Goal: Task Accomplishment & Management: Complete application form

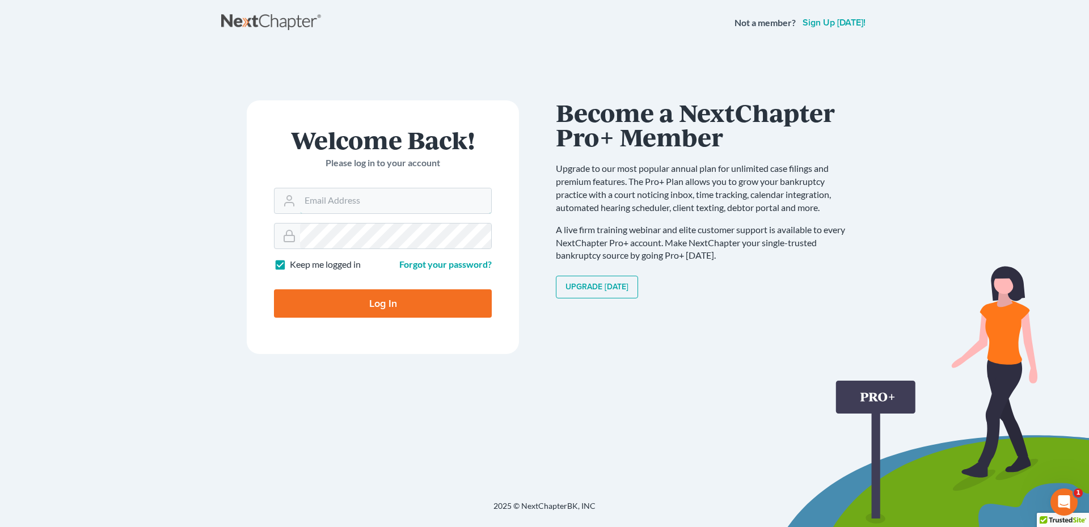
type input "[PERSON_NAME][EMAIL_ADDRESS][DOMAIN_NAME]"
click at [415, 323] on form "Welcome Back! Please log in to your account Email Address [PERSON_NAME][EMAIL_A…" at bounding box center [383, 227] width 272 height 254
click at [420, 310] on input "Log In" at bounding box center [383, 303] width 218 height 28
type input "Thinking..."
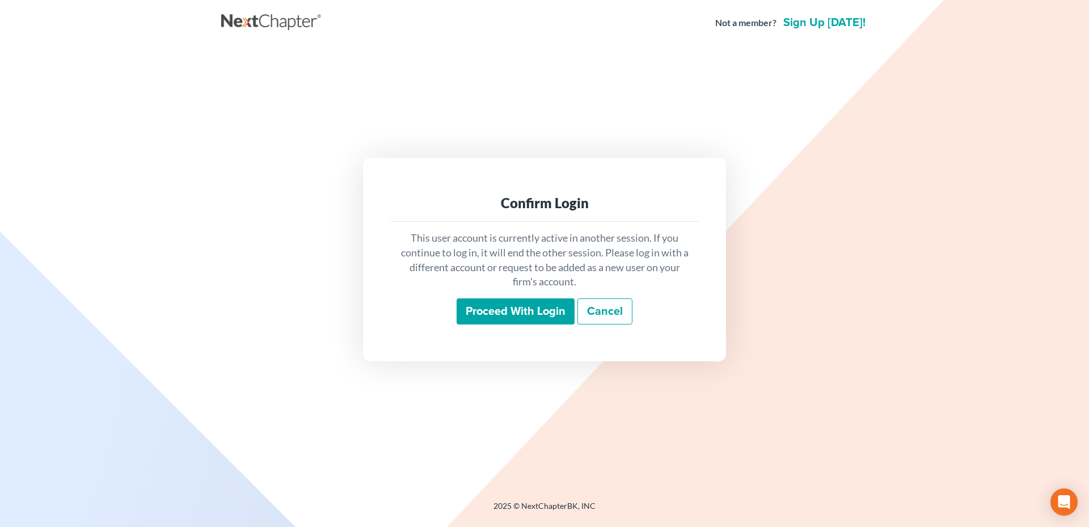
click at [509, 311] on input "Proceed with login" at bounding box center [516, 311] width 118 height 26
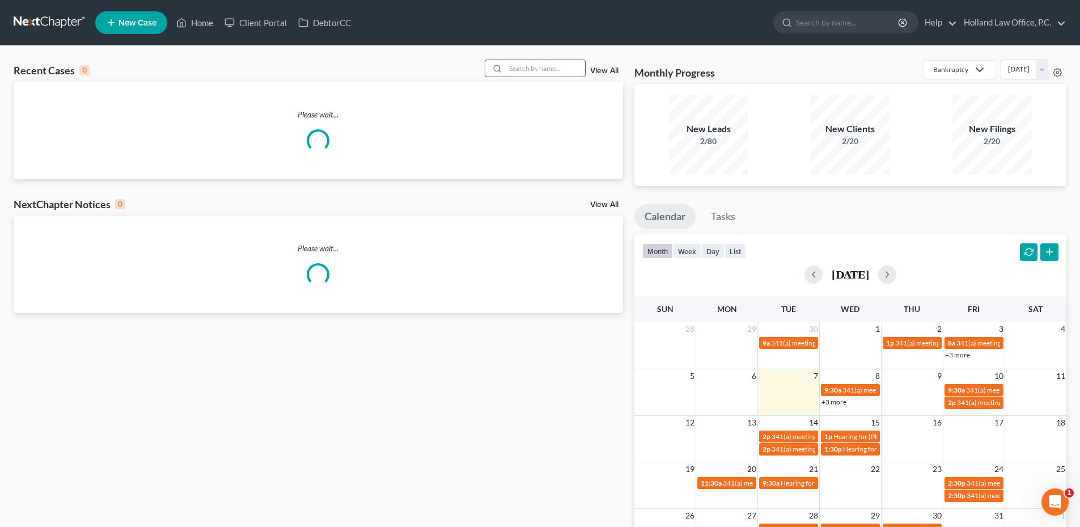
click at [533, 65] on input "search" at bounding box center [545, 68] width 79 height 16
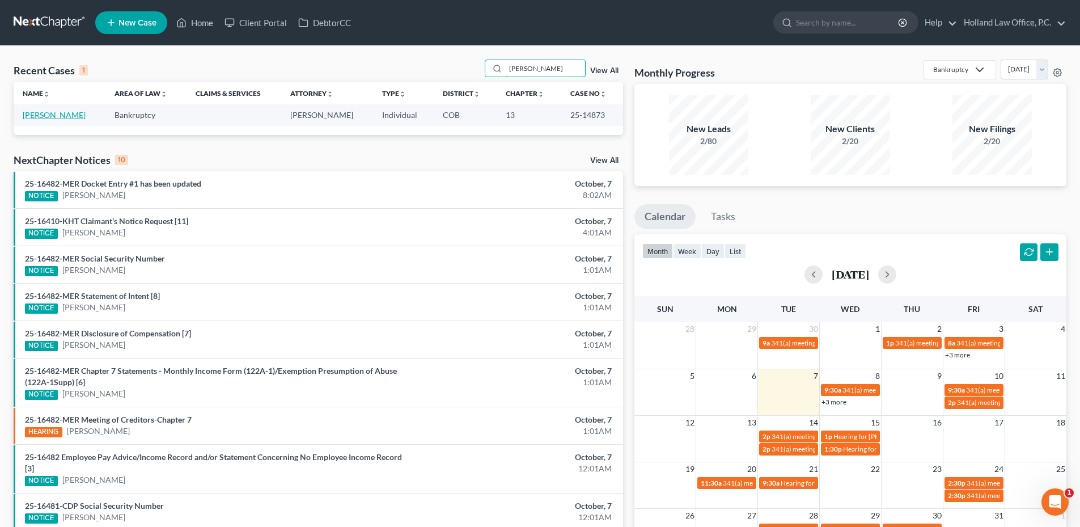
type input "Basford"
click at [47, 114] on link "Basford, Ranelle" at bounding box center [54, 115] width 63 height 10
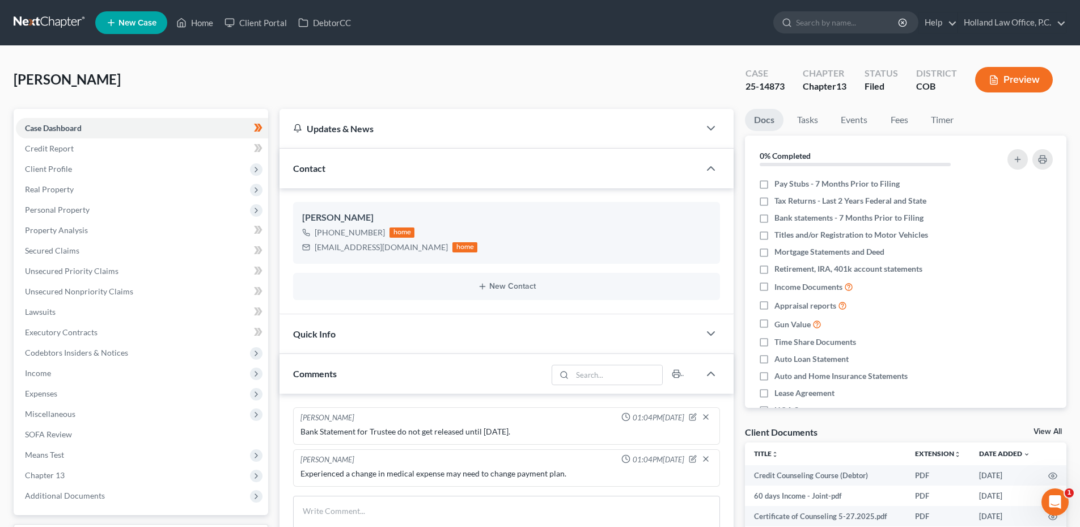
scroll to position [331, 0]
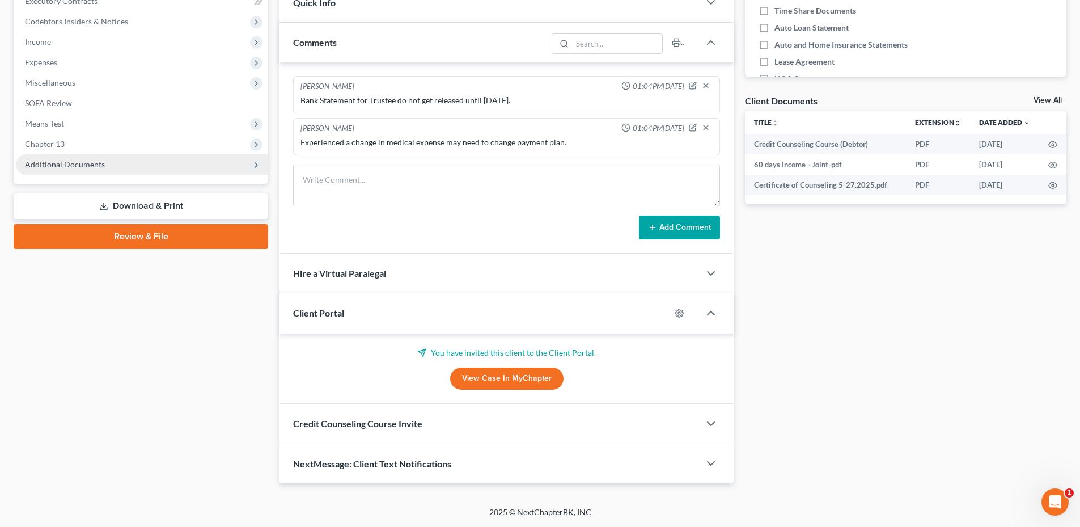
click at [70, 162] on span "Additional Documents" at bounding box center [65, 164] width 80 height 10
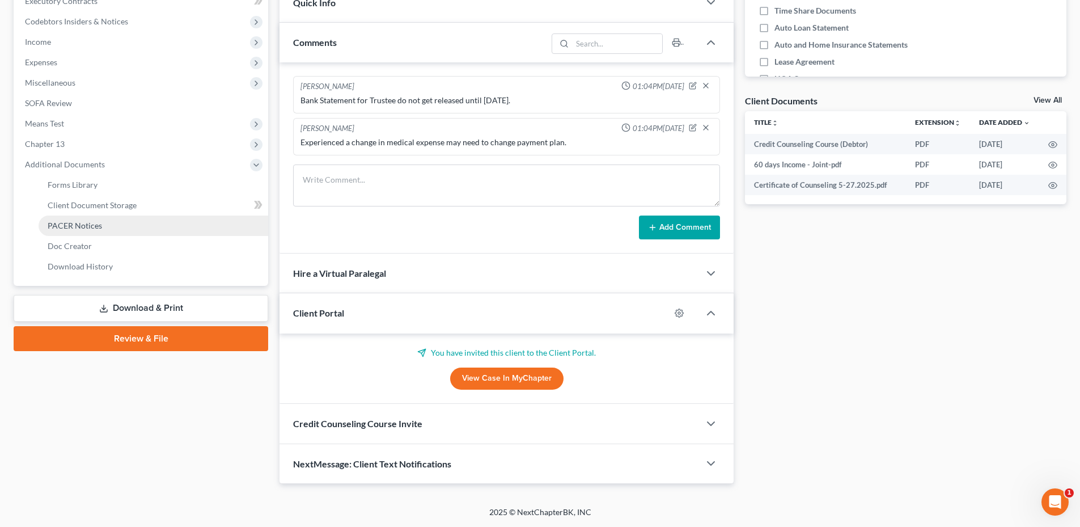
click at [68, 219] on link "PACER Notices" at bounding box center [154, 226] width 230 height 20
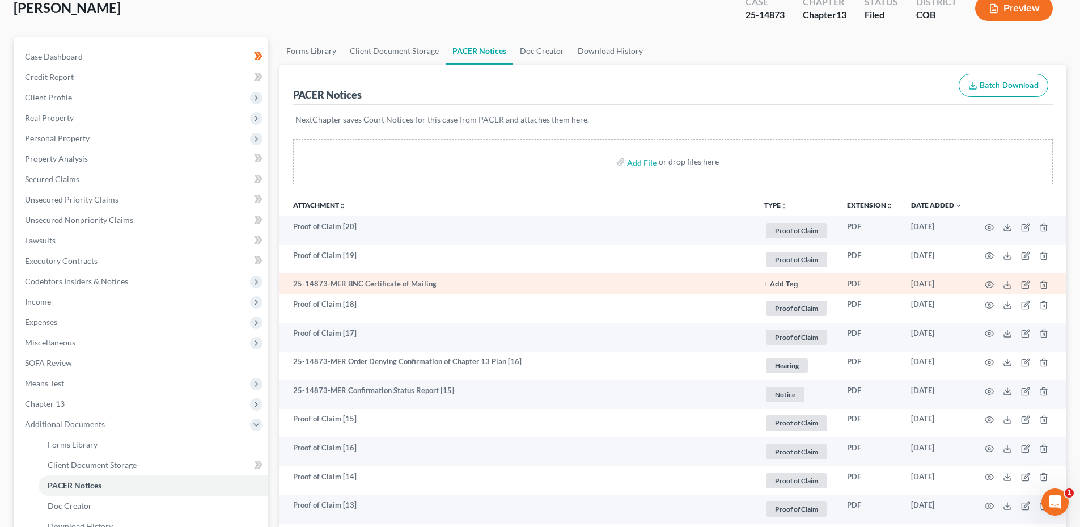
scroll to position [113, 0]
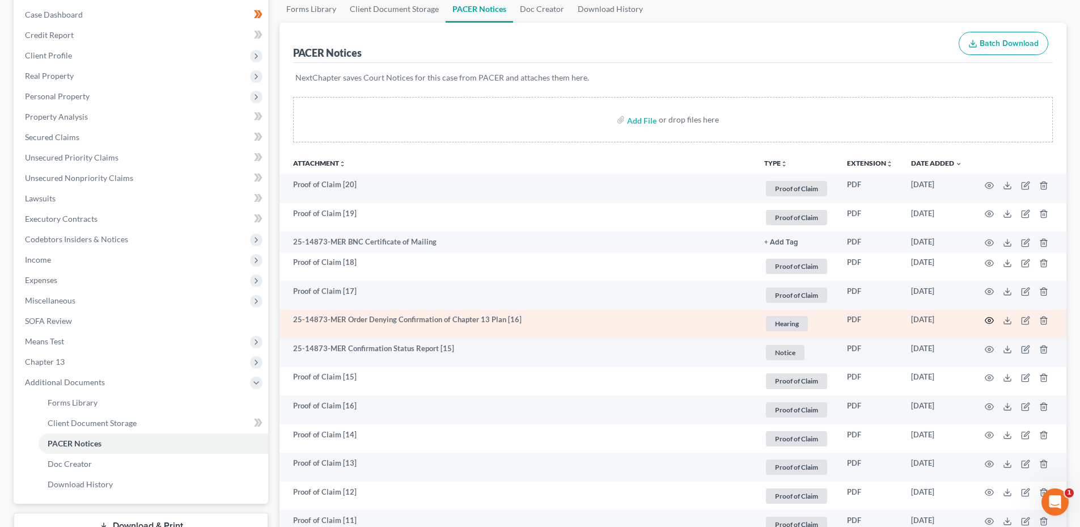
click at [990, 320] on icon "button" at bounding box center [989, 320] width 9 height 9
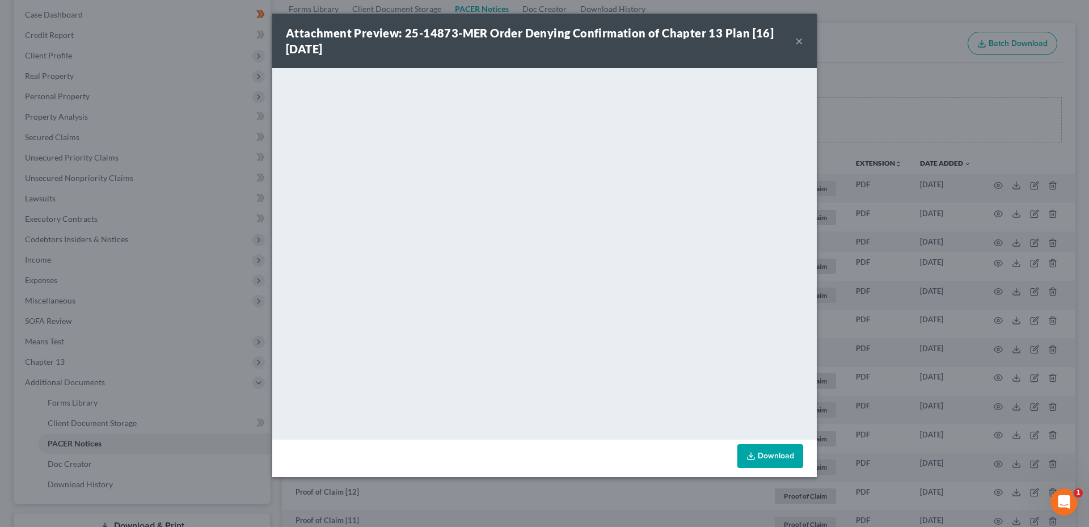
click at [801, 45] on button "×" at bounding box center [799, 41] width 8 height 14
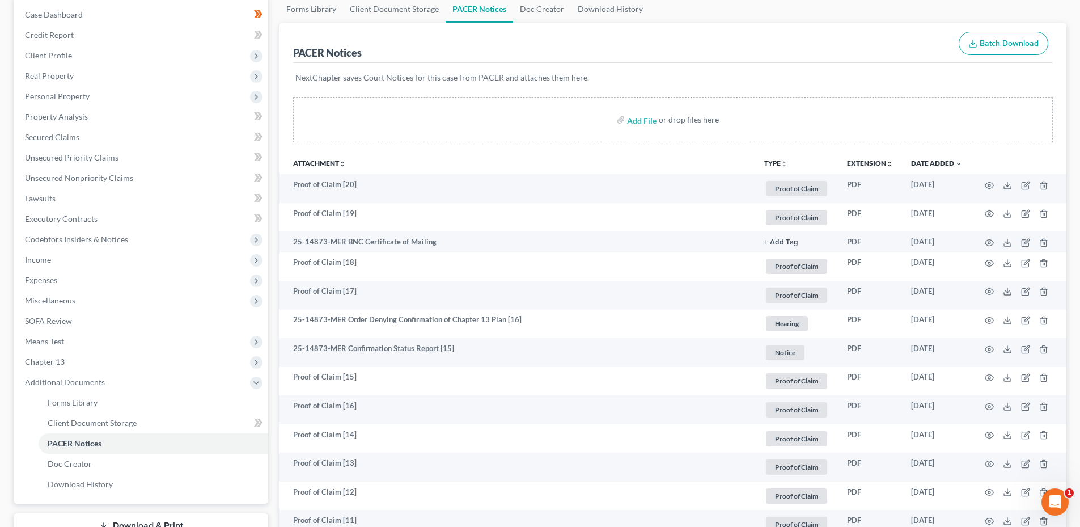
scroll to position [0, 0]
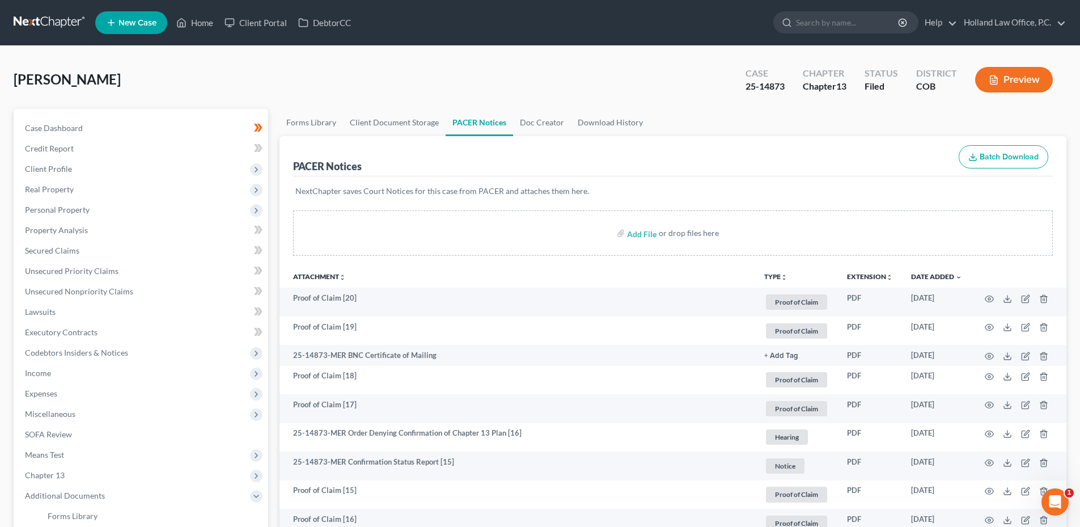
click at [217, 34] on ul "New Case Home Client Portal DebtorCC - No Result - See all results Or Press Ent…" at bounding box center [581, 22] width 972 height 29
click at [188, 30] on link "Home" at bounding box center [195, 22] width 48 height 20
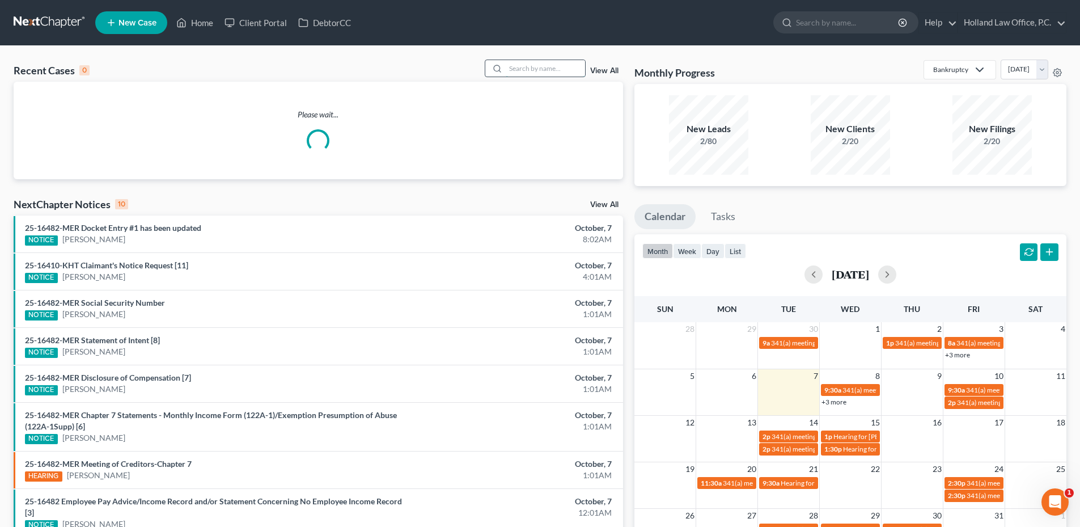
click at [515, 71] on input "search" at bounding box center [545, 68] width 79 height 16
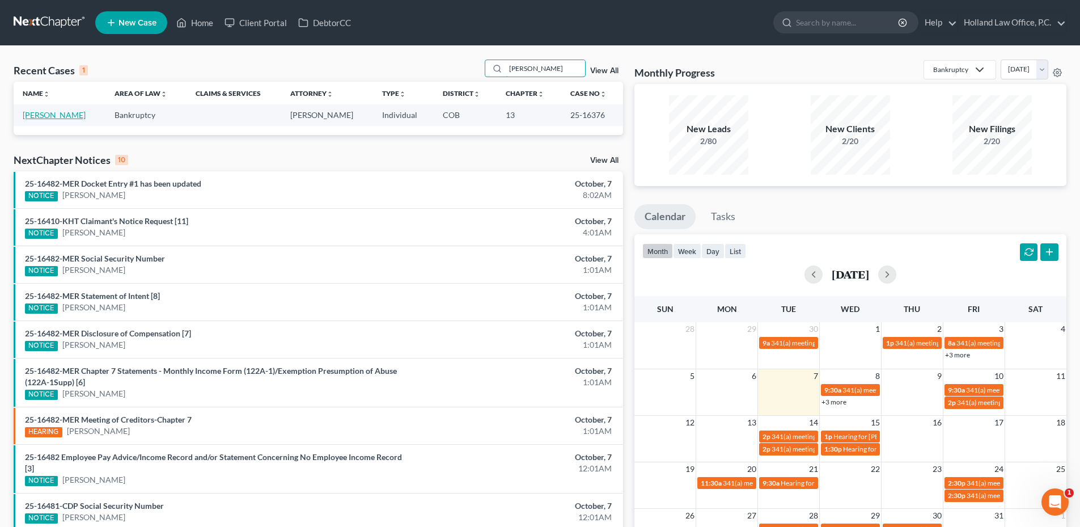
type input "[PERSON_NAME]"
click at [73, 116] on link "[PERSON_NAME]" at bounding box center [54, 115] width 63 height 10
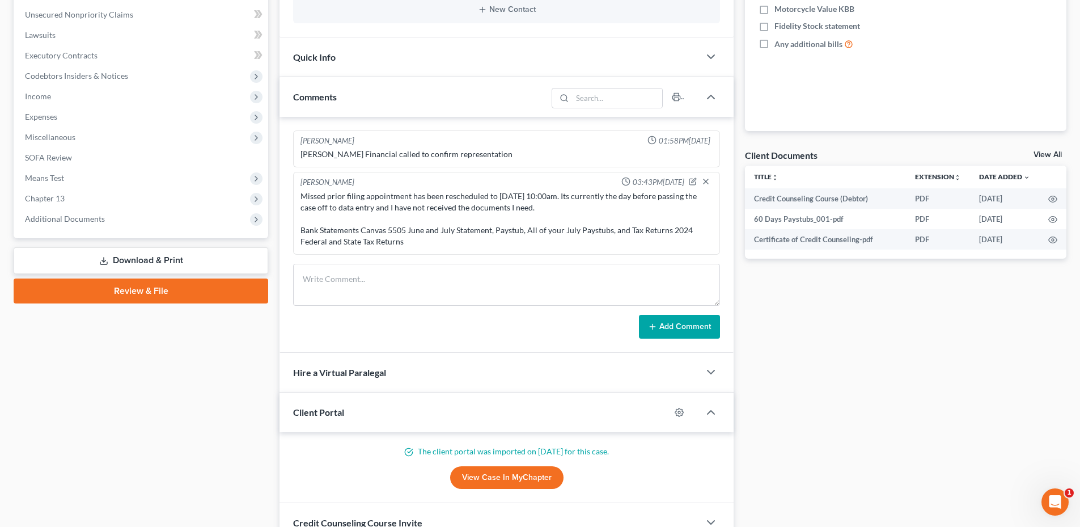
scroll to position [340, 0]
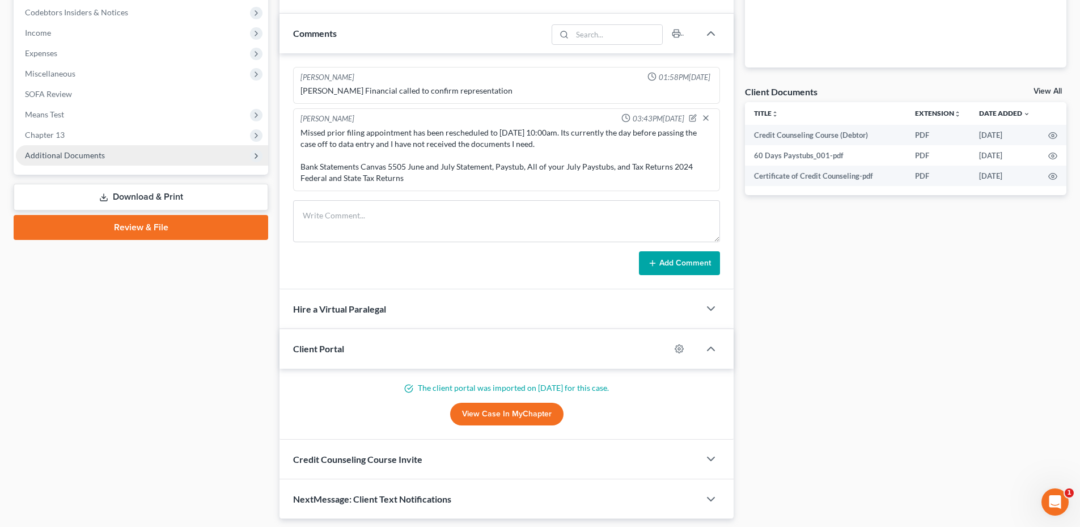
click at [84, 154] on span "Additional Documents" at bounding box center [65, 155] width 80 height 10
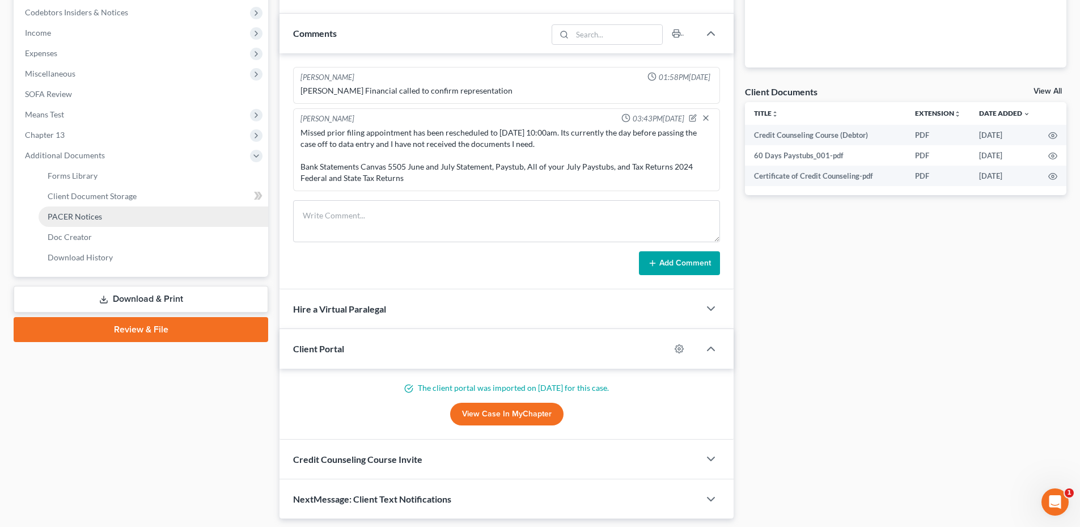
click at [91, 209] on link "PACER Notices" at bounding box center [154, 216] width 230 height 20
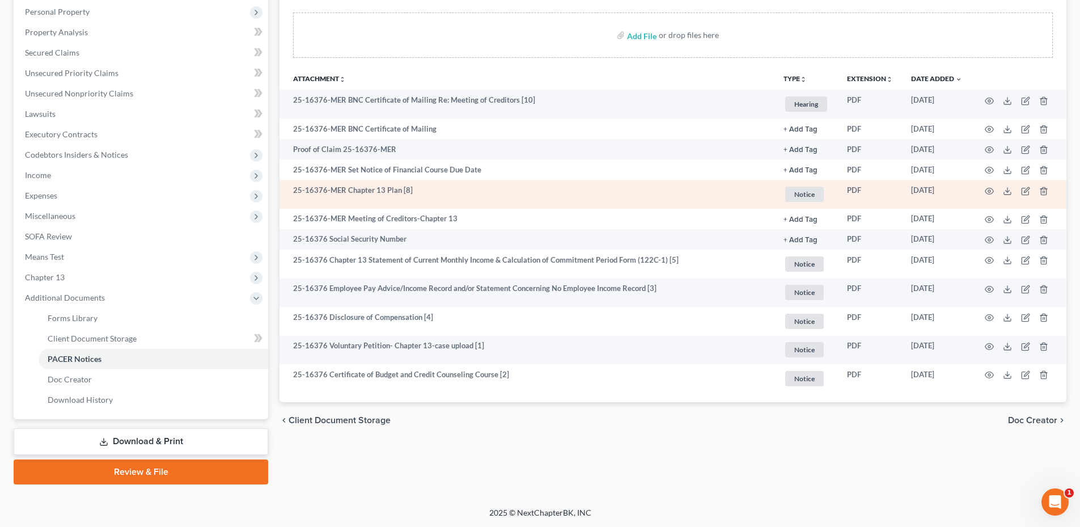
scroll to position [199, 0]
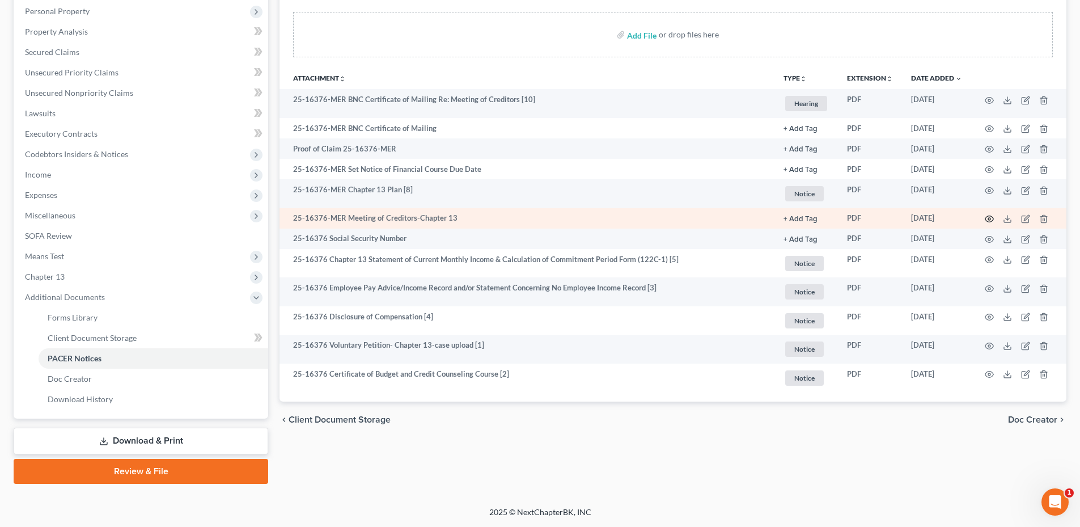
click at [993, 221] on icon "button" at bounding box center [989, 218] width 9 height 9
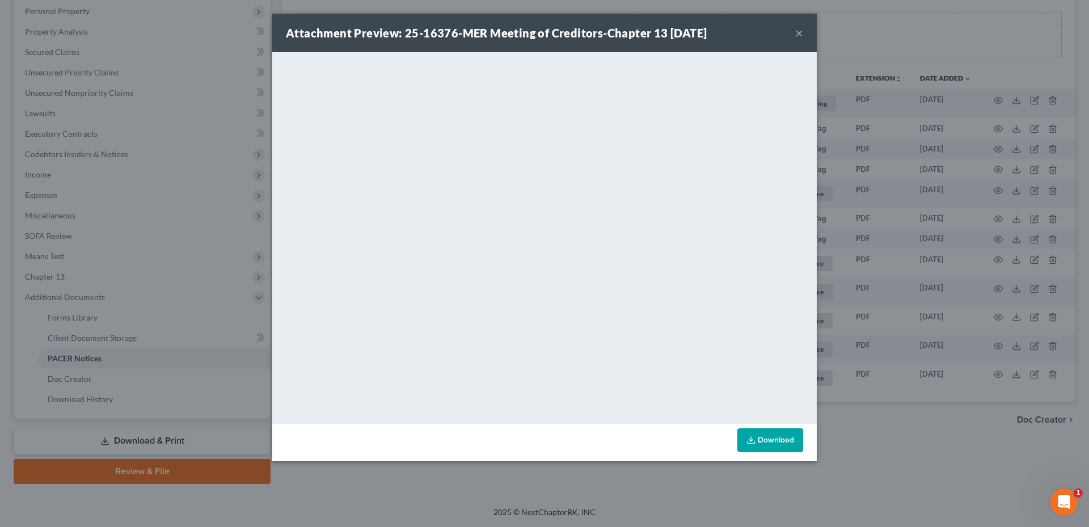
click at [797, 28] on button "×" at bounding box center [799, 33] width 8 height 14
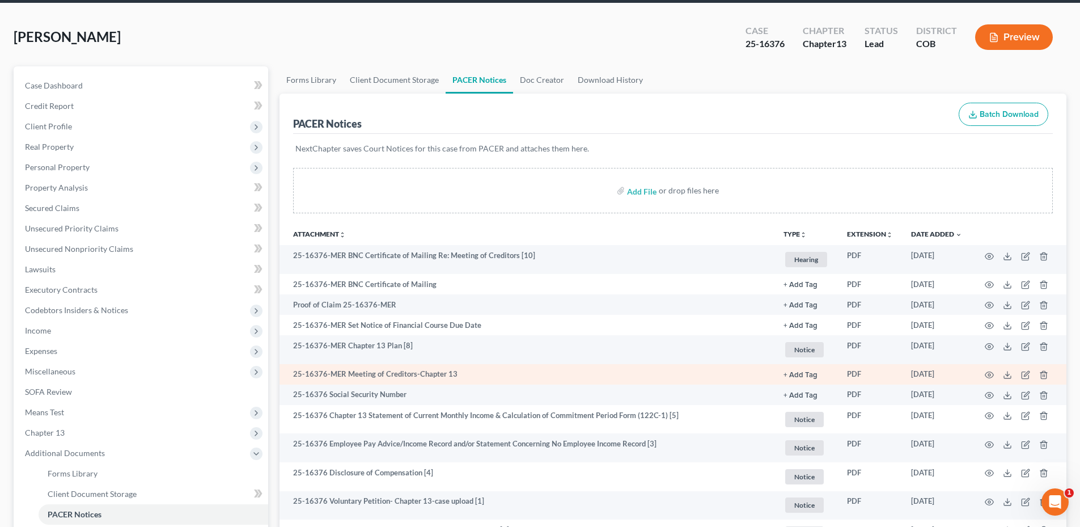
scroll to position [0, 0]
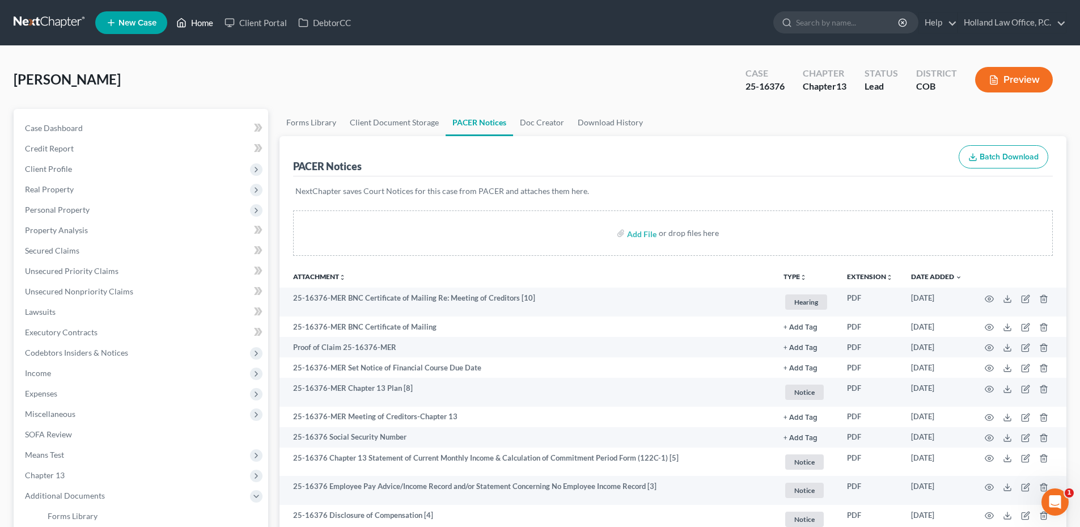
click at [180, 25] on icon at bounding box center [181, 23] width 10 height 14
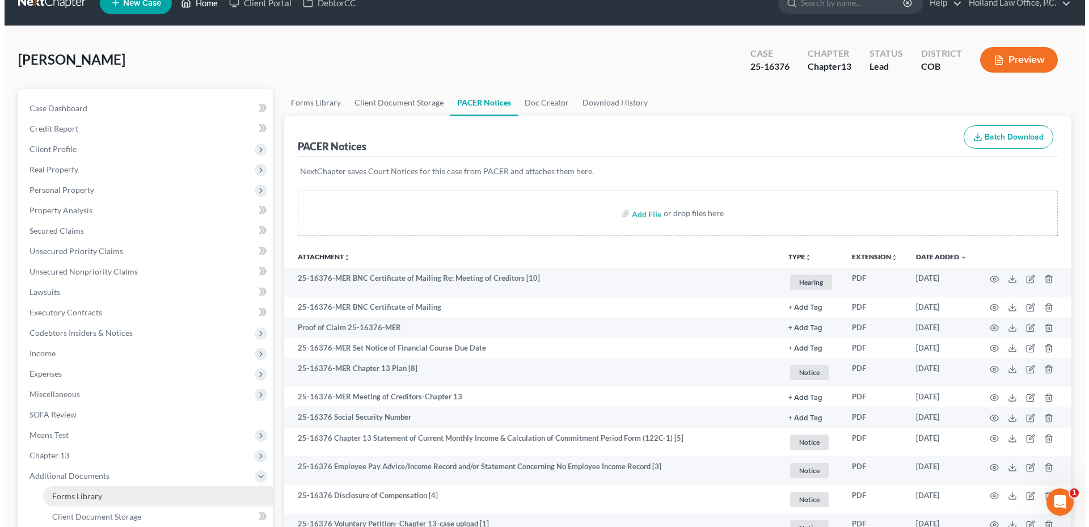
scroll to position [199, 0]
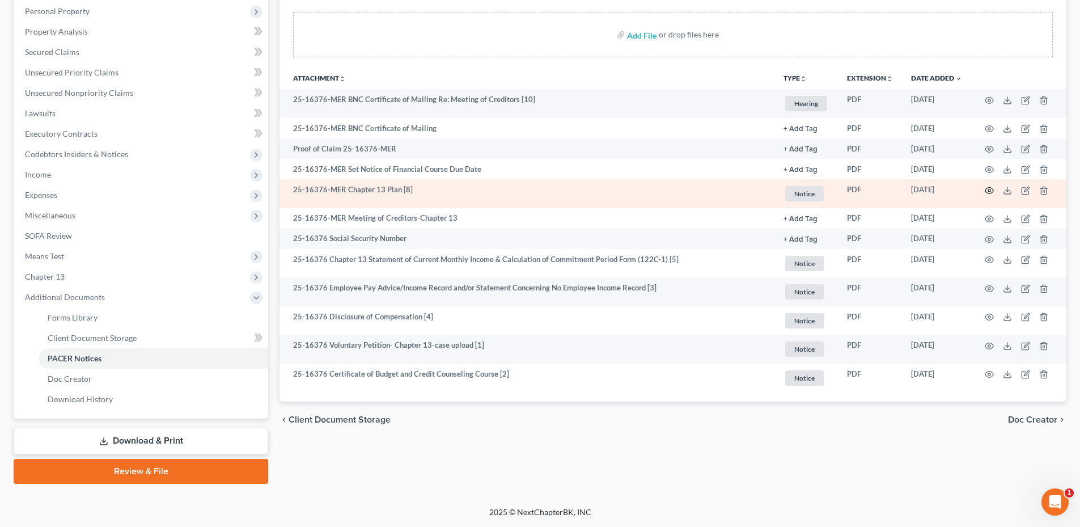
click at [990, 188] on icon "button" at bounding box center [989, 190] width 9 height 9
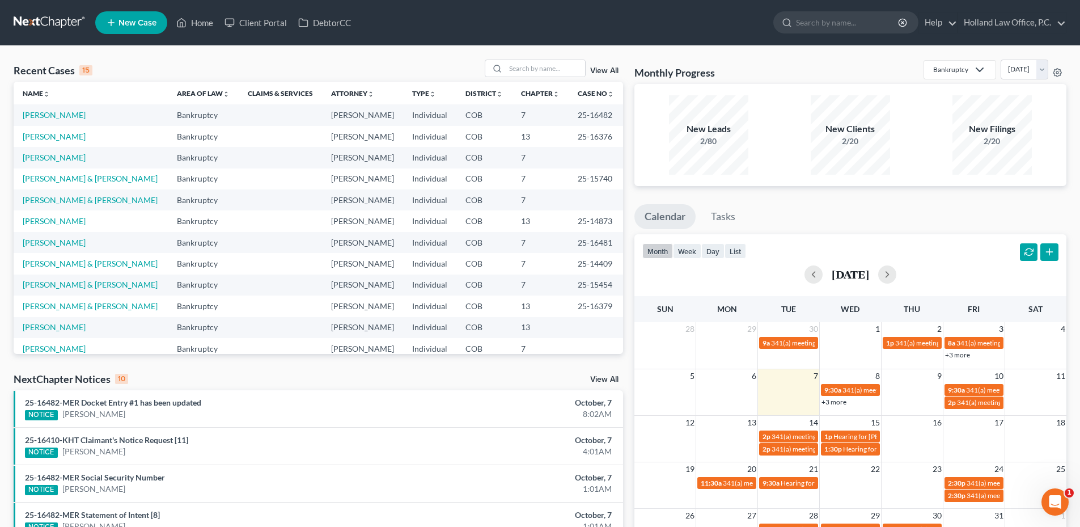
click at [113, 22] on icon at bounding box center [111, 23] width 10 height 14
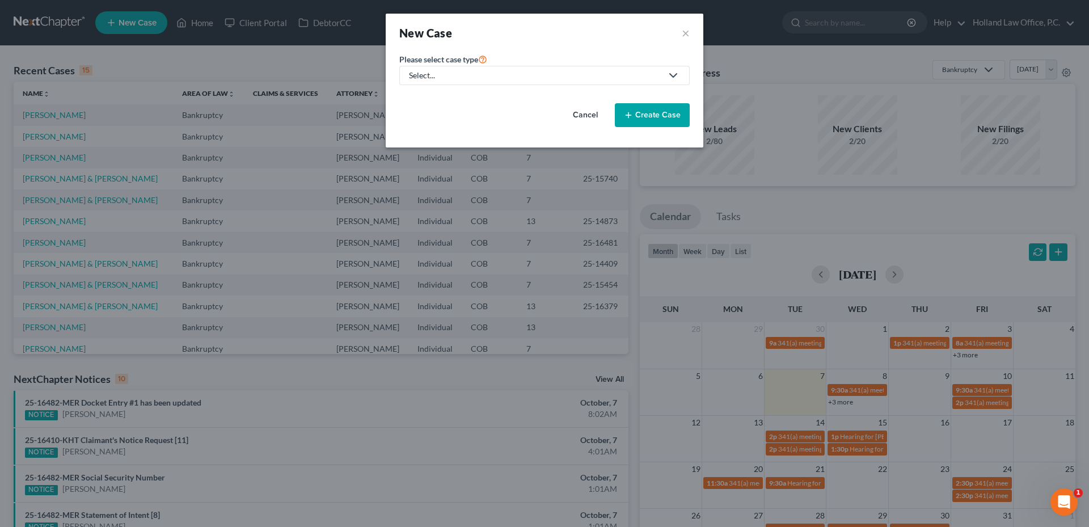
click at [483, 69] on link "Select..." at bounding box center [544, 75] width 290 height 19
click at [430, 99] on div "Bankruptcy" at bounding box center [432, 97] width 44 height 11
select select "11"
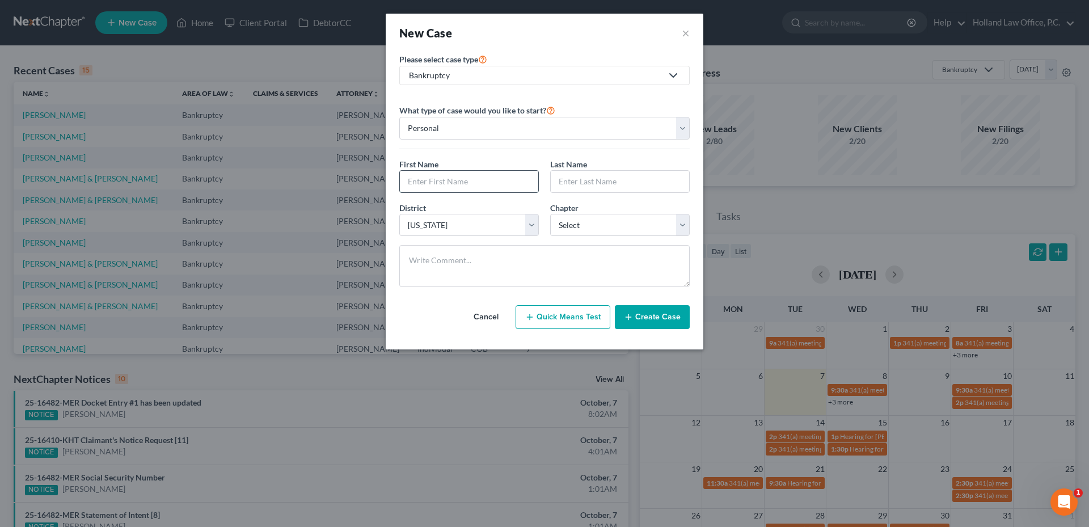
click at [449, 186] on input "text" at bounding box center [469, 182] width 138 height 22
type input "Bradley"
type input "Springer"
drag, startPoint x: 576, startPoint y: 234, endPoint x: 580, endPoint y: 227, distance: 7.6
click at [577, 233] on select "Select 7 11 12 13" at bounding box center [620, 225] width 140 height 23
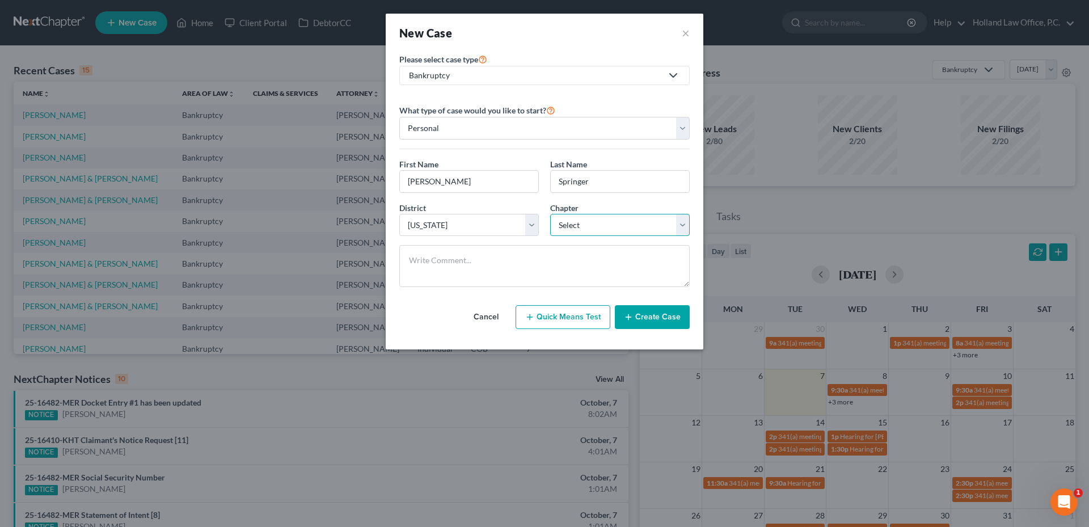
click at [582, 235] on select "Select 7 11 12 13" at bounding box center [620, 225] width 140 height 23
drag, startPoint x: 593, startPoint y: 227, endPoint x: 584, endPoint y: 237, distance: 13.7
click at [593, 227] on select "Select 7 11 12 13" at bounding box center [620, 225] width 140 height 23
select select "0"
click at [550, 214] on select "Select 7 11 12 13" at bounding box center [620, 225] width 140 height 23
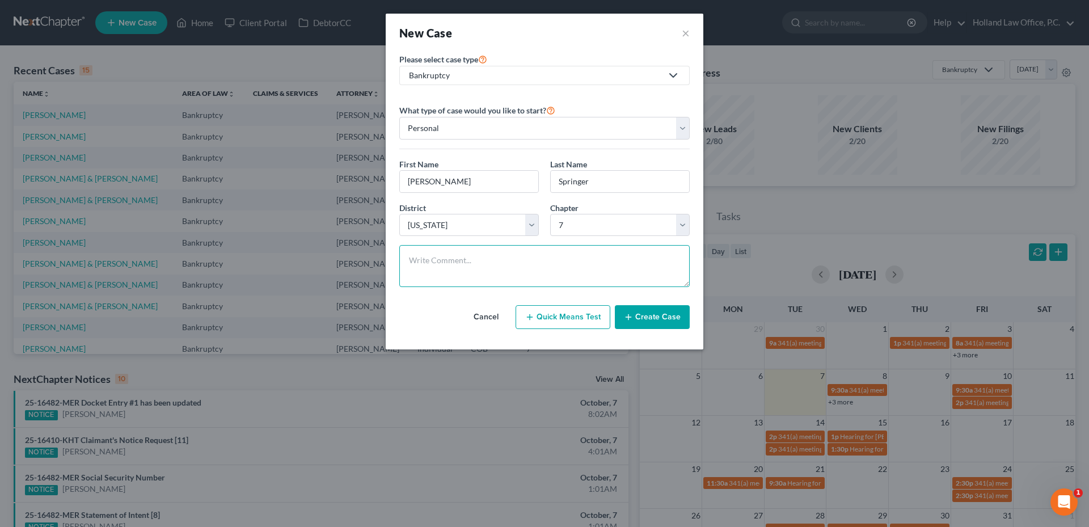
click at [515, 259] on textarea at bounding box center [544, 266] width 290 height 42
drag, startPoint x: 464, startPoint y: 267, endPoint x: 458, endPoint y: 269, distance: 7.0
click at [464, 267] on textarea "Case Manger: Kyle Bond" at bounding box center [544, 266] width 290 height 42
click at [434, 280] on textarea "Case Manger: Kyle Bond" at bounding box center [544, 266] width 290 height 42
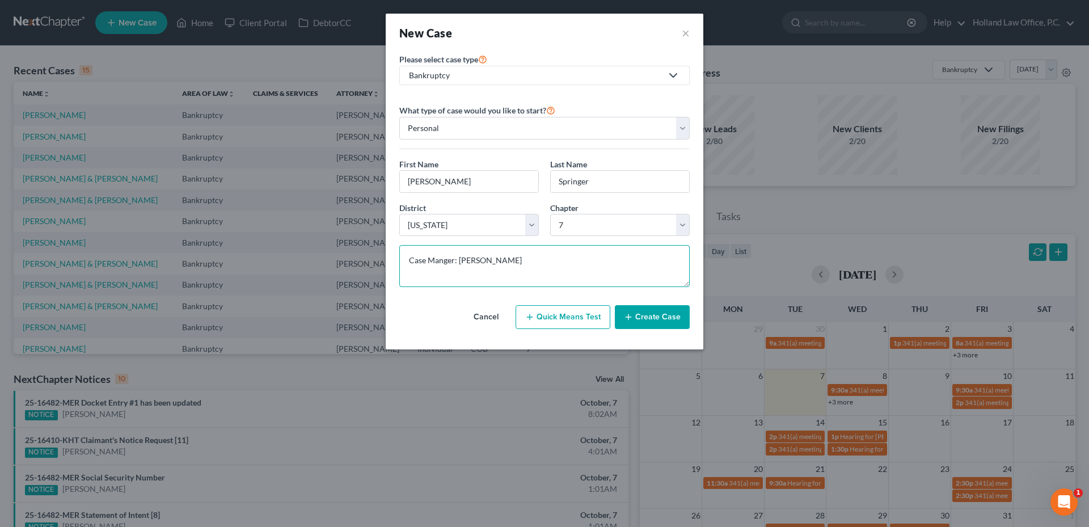
paste textarea "$3400 Chapter 7 Family of 3 making below $121,560 -1099 Contractor for an excav…"
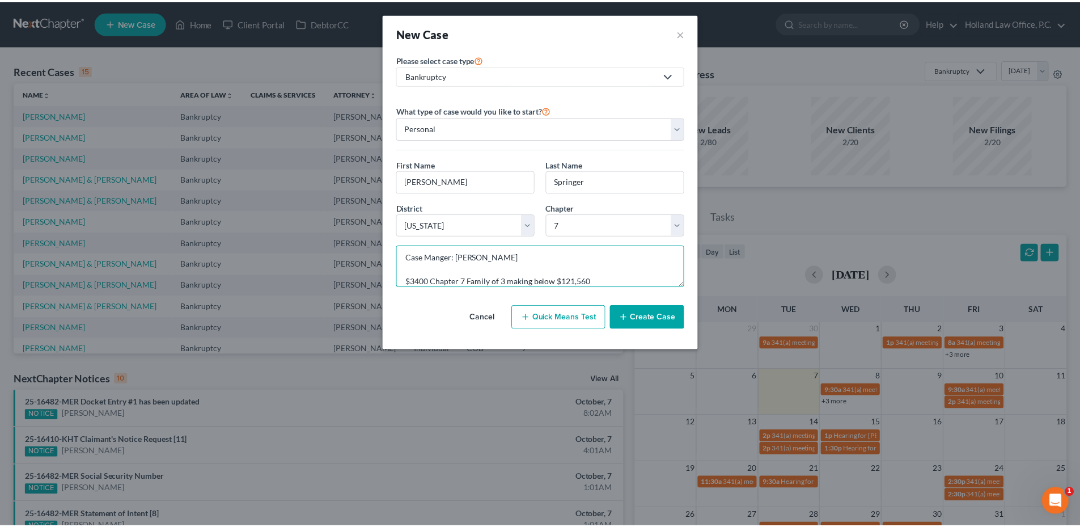
scroll to position [50, 0]
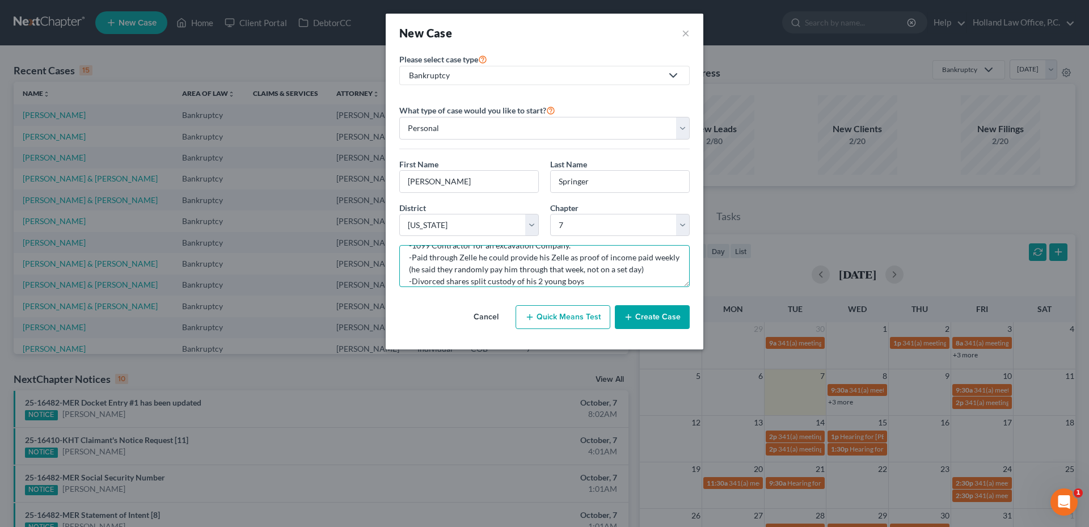
type textarea "Case Manger: Kyle Bond $3400 Chapter 7 Family of 3 making below $121,560 -1099 …"
click at [658, 314] on button "Create Case" at bounding box center [652, 317] width 75 height 24
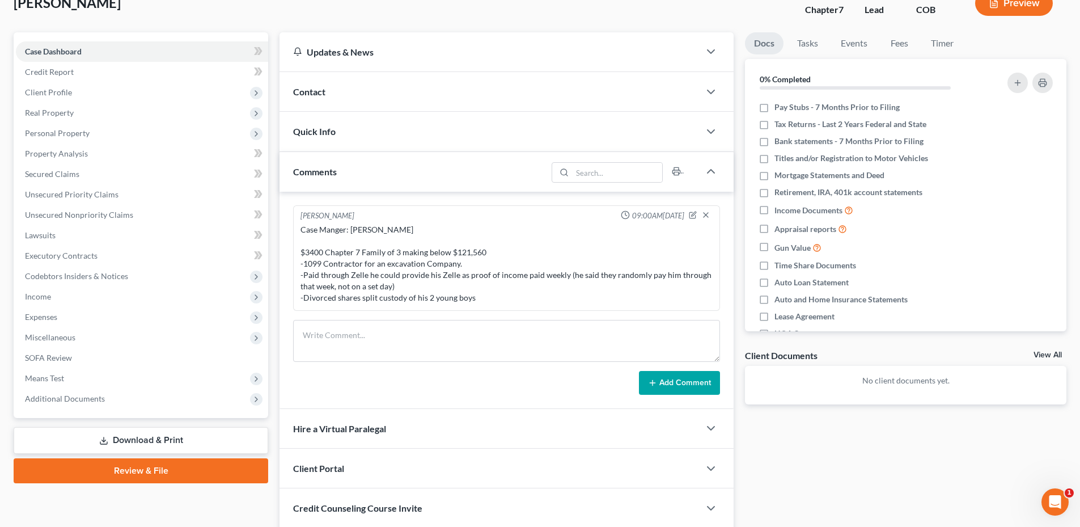
scroll to position [57, 0]
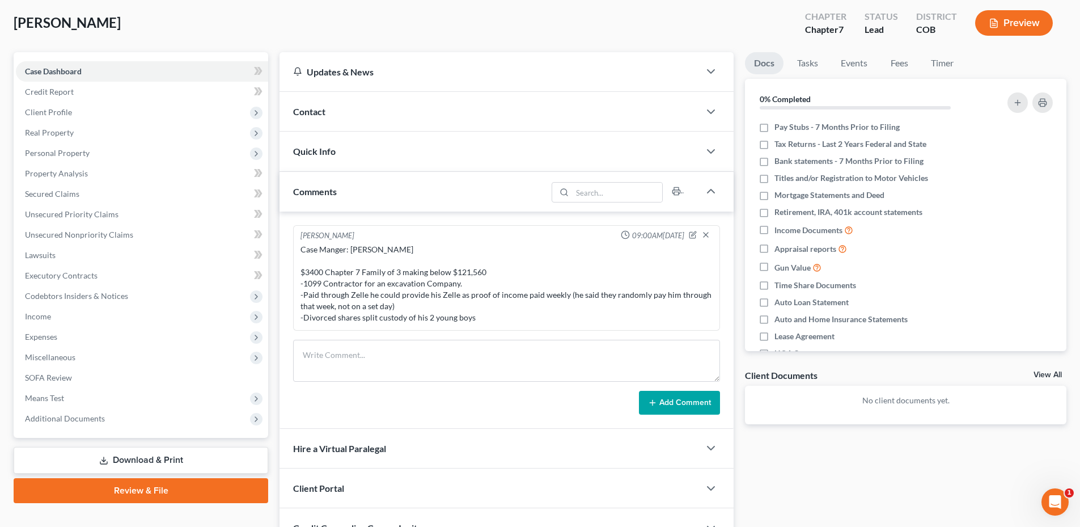
click at [345, 101] on div "Contact" at bounding box center [490, 111] width 420 height 39
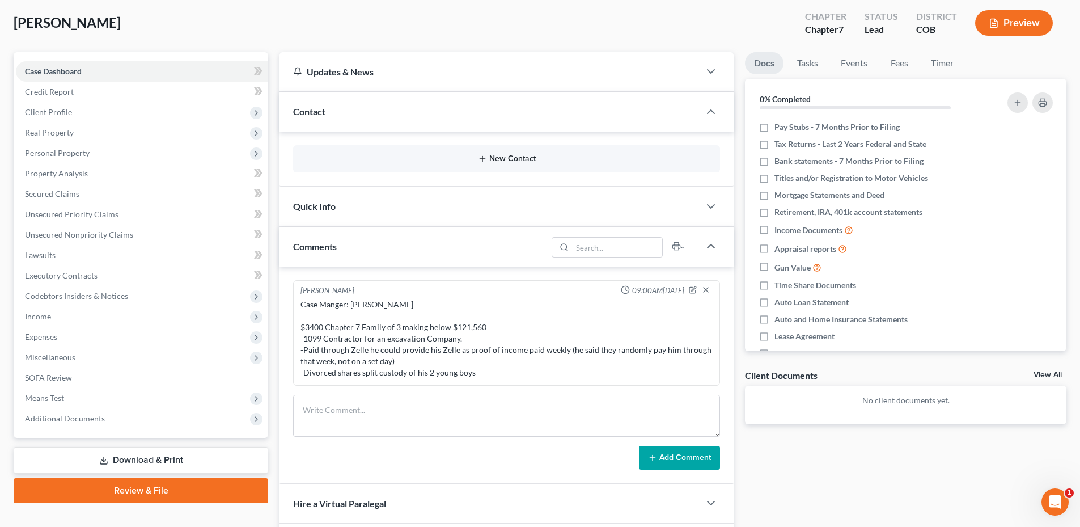
click at [382, 159] on button "New Contact" at bounding box center [506, 158] width 409 height 9
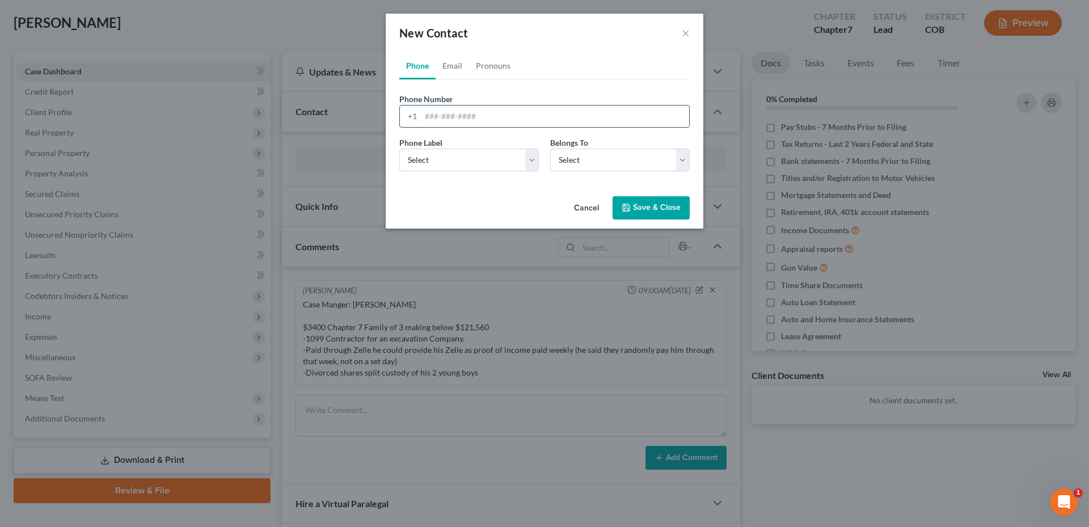
click at [446, 122] on input "tel" at bounding box center [555, 116] width 268 height 22
type input "970-518-0971"
click at [474, 151] on select "Select Mobile Home Work Other" at bounding box center [469, 160] width 140 height 23
select select "1"
click at [399, 149] on select "Select Mobile Home Work Other" at bounding box center [469, 160] width 140 height 23
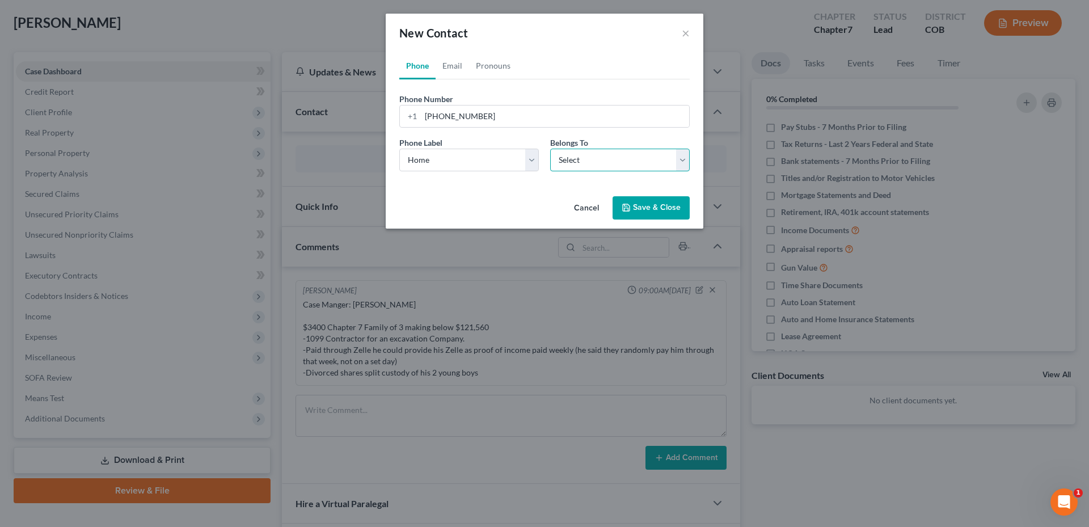
click at [572, 164] on select "Select Client Other" at bounding box center [620, 160] width 140 height 23
select select "0"
click at [550, 149] on select "Select Client Other" at bounding box center [620, 160] width 140 height 23
select select "0"
click at [457, 67] on link "Email" at bounding box center [452, 65] width 33 height 27
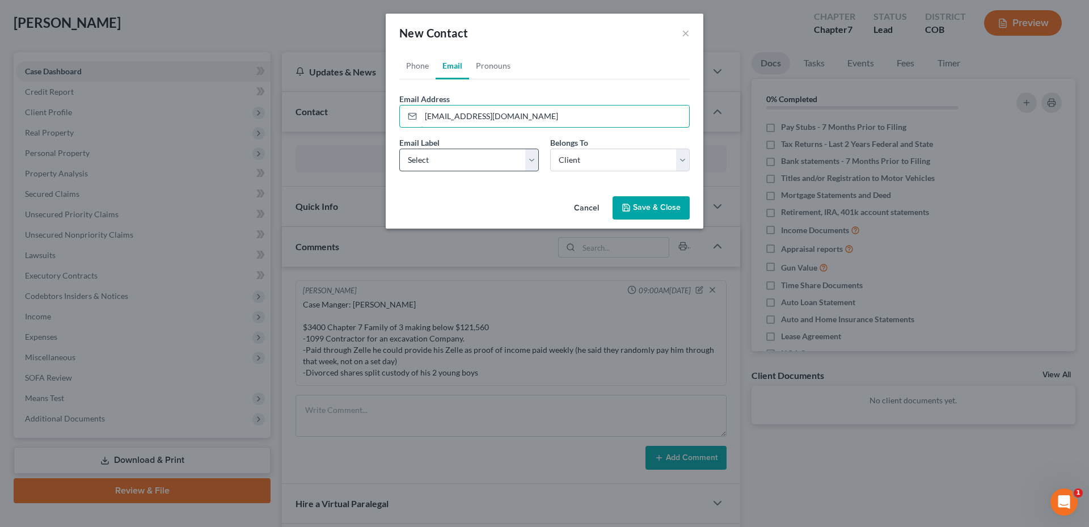
type input "springerbj@gmail.com"
click at [444, 160] on select "Select Home Work Other" at bounding box center [469, 160] width 140 height 23
select select "0"
click at [399, 149] on select "Select Home Work Other" at bounding box center [469, 160] width 140 height 23
click at [662, 210] on button "Save & Close" at bounding box center [651, 208] width 77 height 24
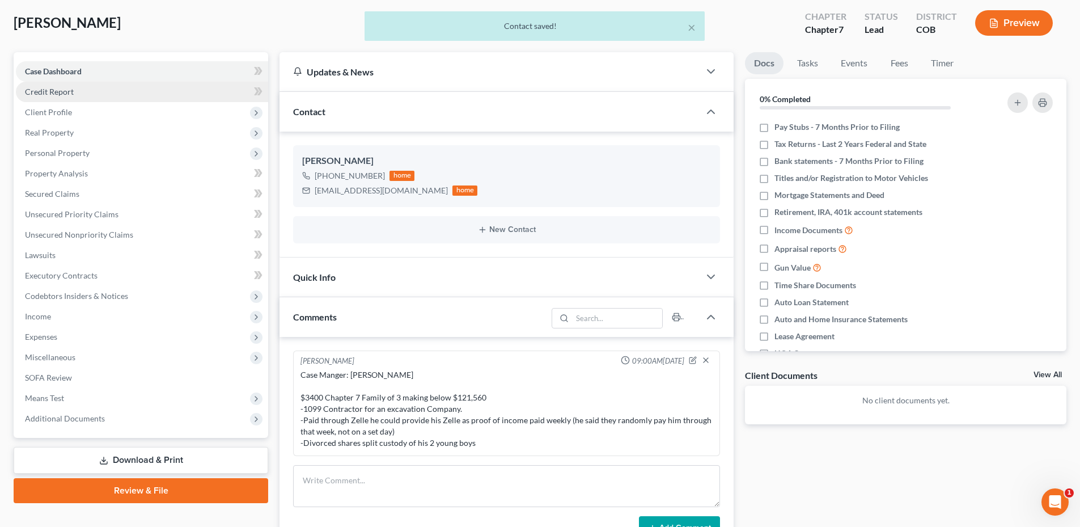
click at [75, 90] on link "Credit Report" at bounding box center [142, 92] width 252 height 20
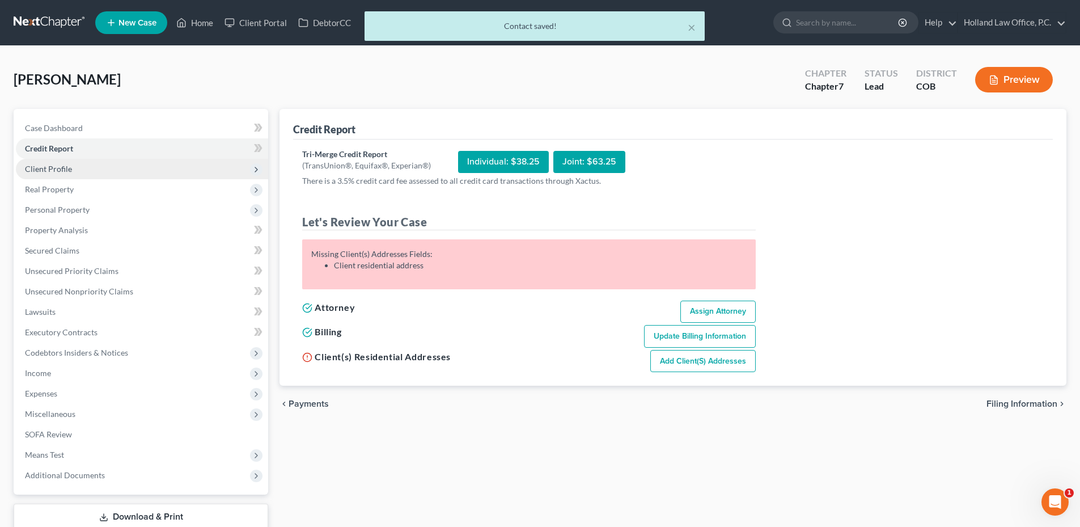
click at [74, 166] on span "Client Profile" at bounding box center [142, 169] width 252 height 20
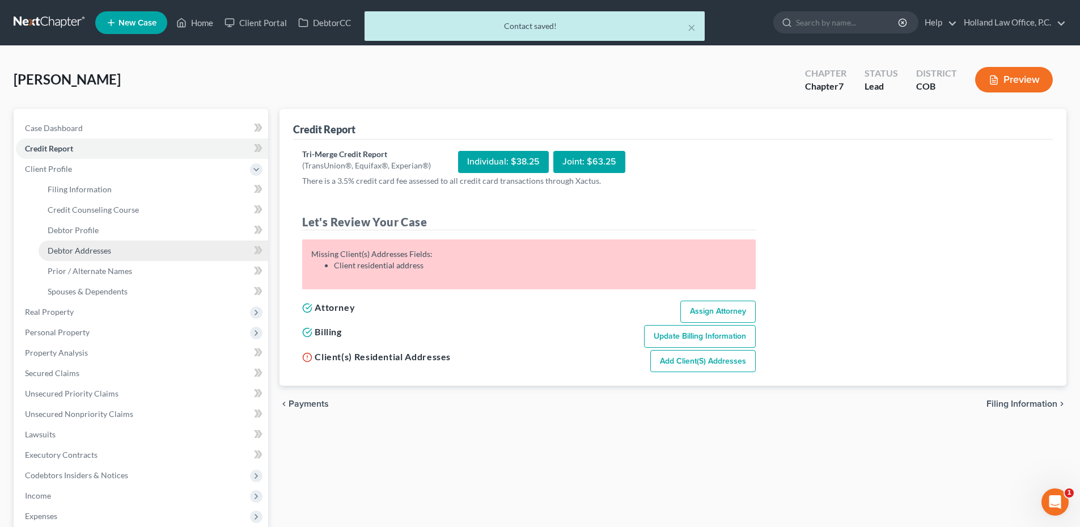
click at [85, 253] on span "Debtor Addresses" at bounding box center [80, 251] width 64 height 10
select select "0"
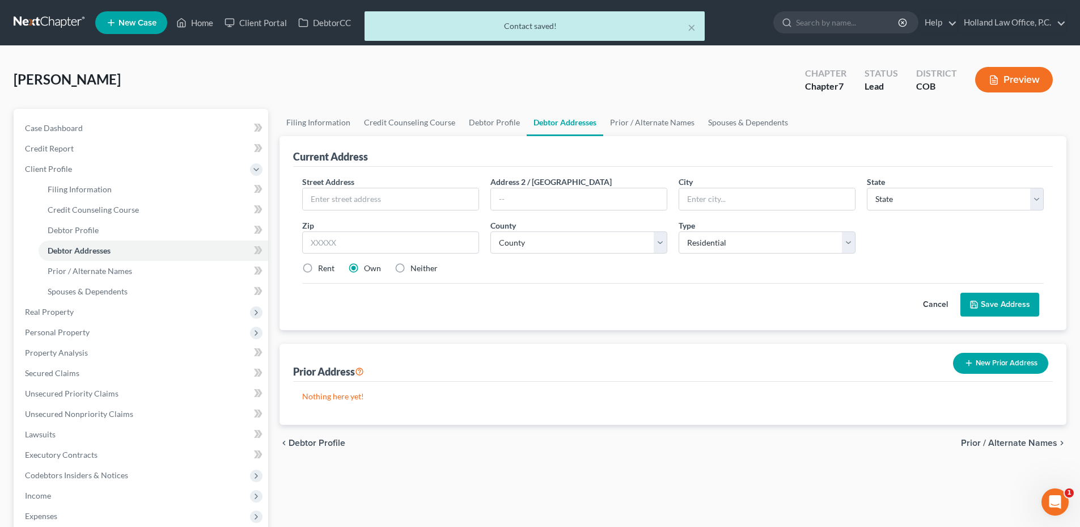
click at [365, 213] on div "Street Address * Address 2 / PO Box City * State * State AL AK AR AZ CA CO CT D…" at bounding box center [673, 230] width 753 height 108
click at [368, 204] on input "text" at bounding box center [391, 199] width 176 height 22
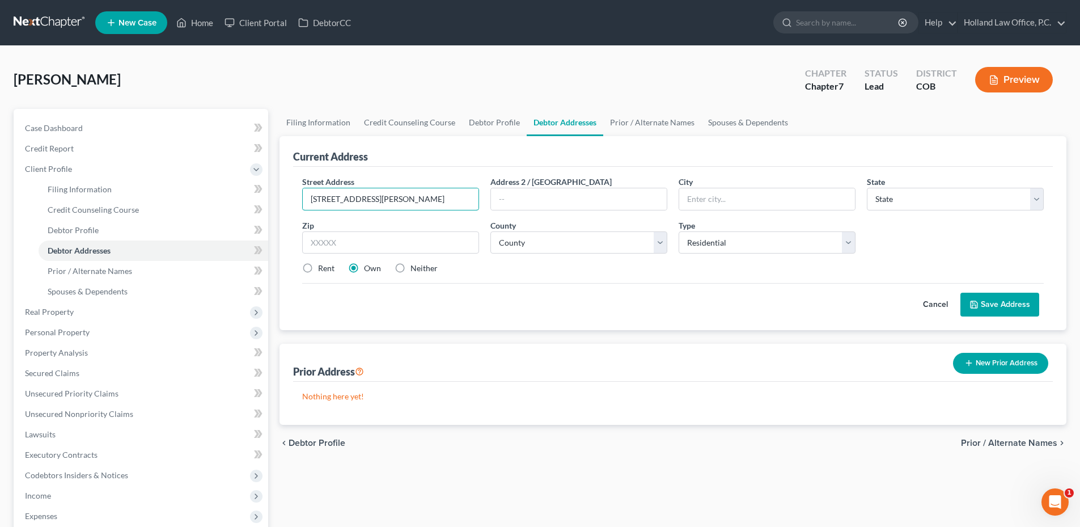
type input "275 Corina Circle"
type input "80537"
type input "Loveland"
select select "5"
click at [557, 240] on select "County" at bounding box center [579, 242] width 177 height 23
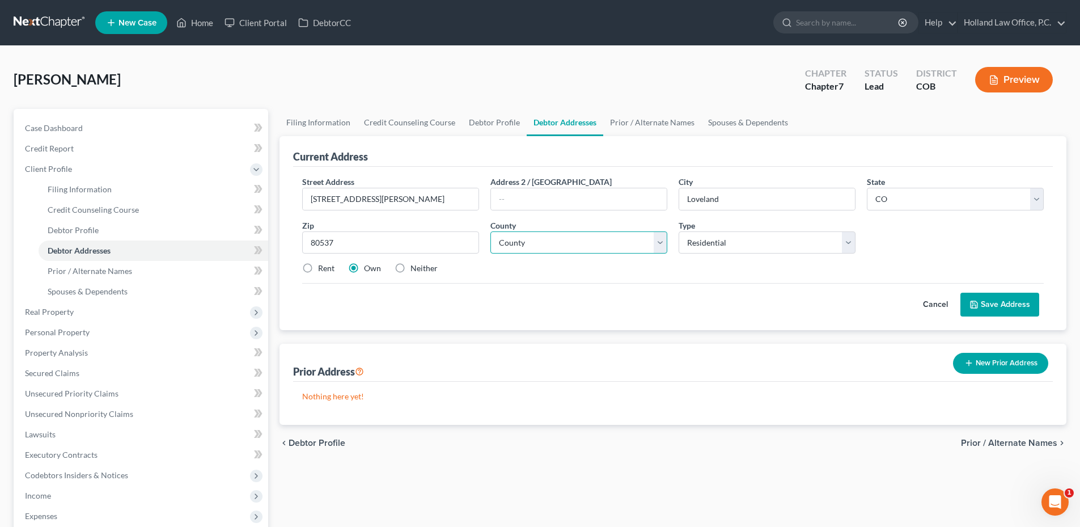
select select "35"
click at [491, 231] on select "County Adams County Alamosa County Arapahoe County Archuleta County Baca County…" at bounding box center [579, 242] width 177 height 23
click at [1017, 304] on button "Save Address" at bounding box center [1000, 305] width 79 height 24
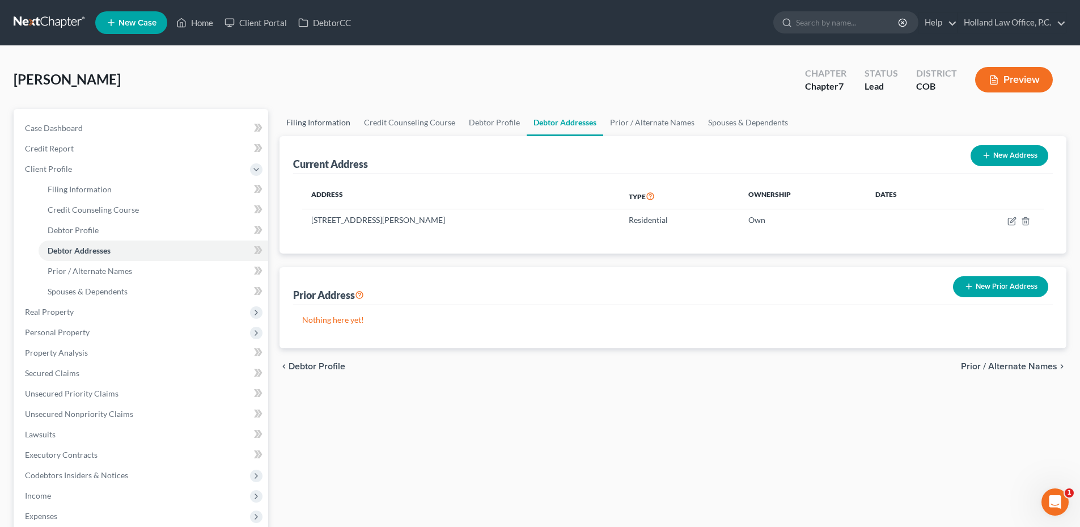
click at [319, 133] on link "Filing Information" at bounding box center [319, 122] width 78 height 27
select select "1"
select select "0"
select select "11"
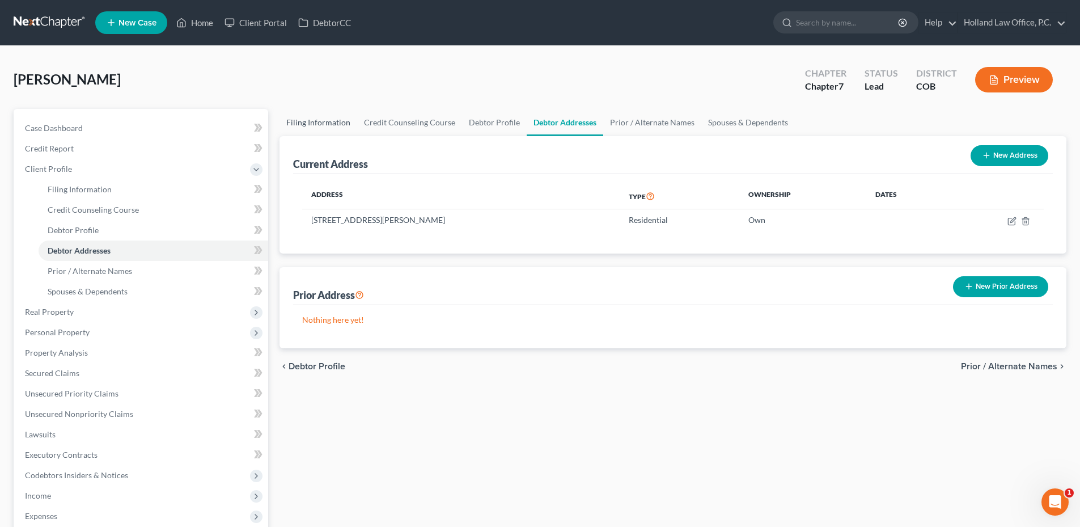
select select "5"
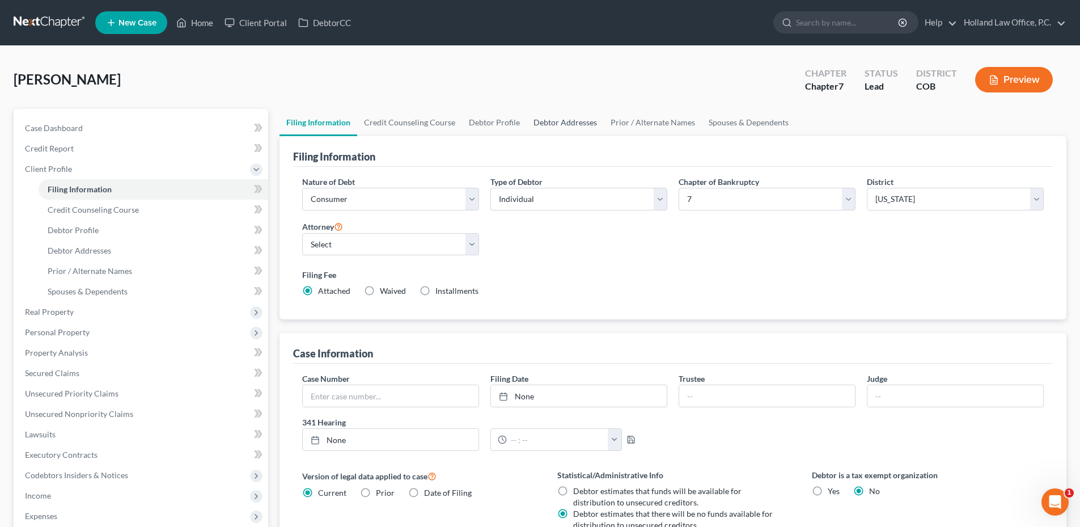
click at [537, 127] on link "Debtor Addresses" at bounding box center [565, 122] width 77 height 27
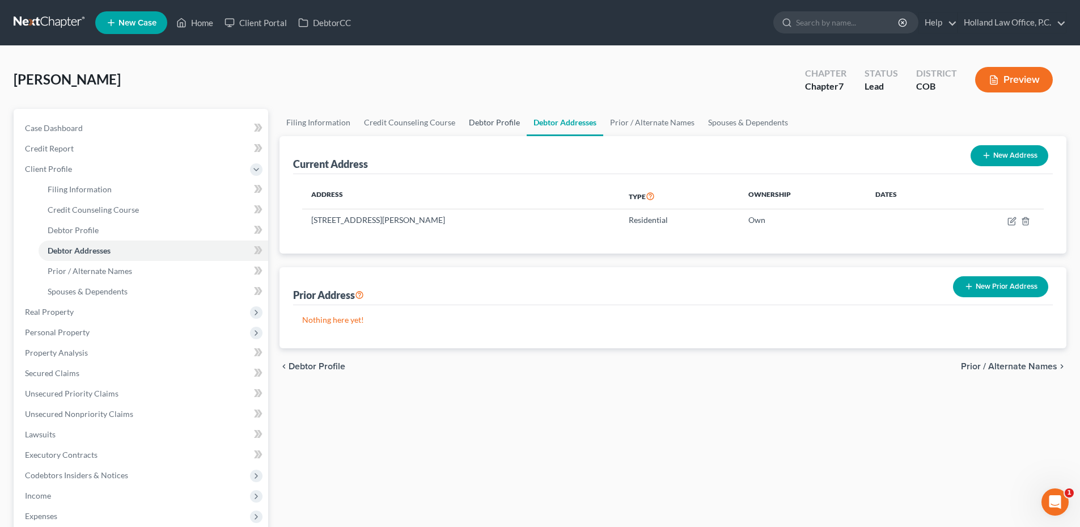
click at [498, 127] on link "Debtor Profile" at bounding box center [494, 122] width 65 height 27
select select "0"
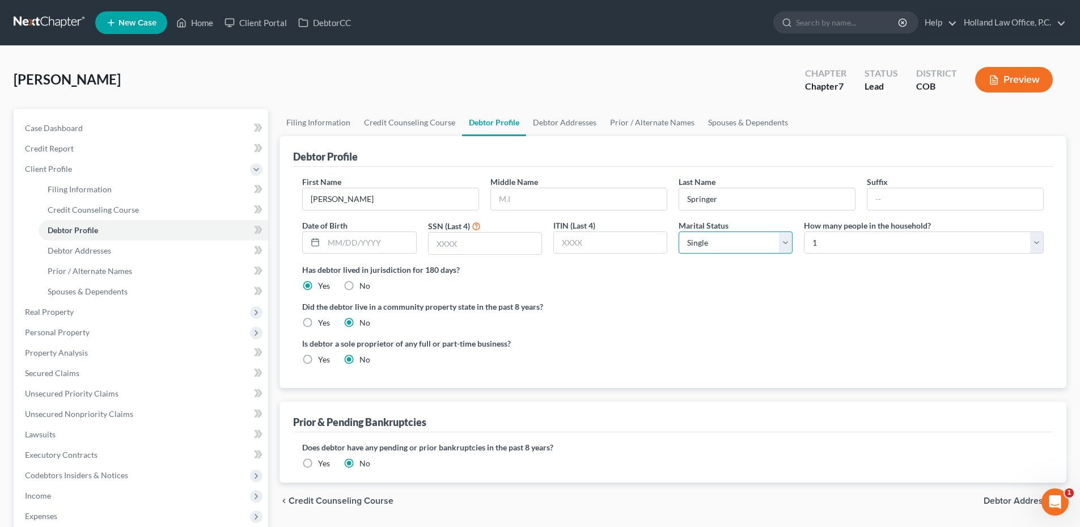
click at [757, 243] on select "Select Single Married Separated Divorced Widowed" at bounding box center [736, 242] width 114 height 23
click at [561, 125] on link "Debtor Addresses" at bounding box center [564, 122] width 77 height 27
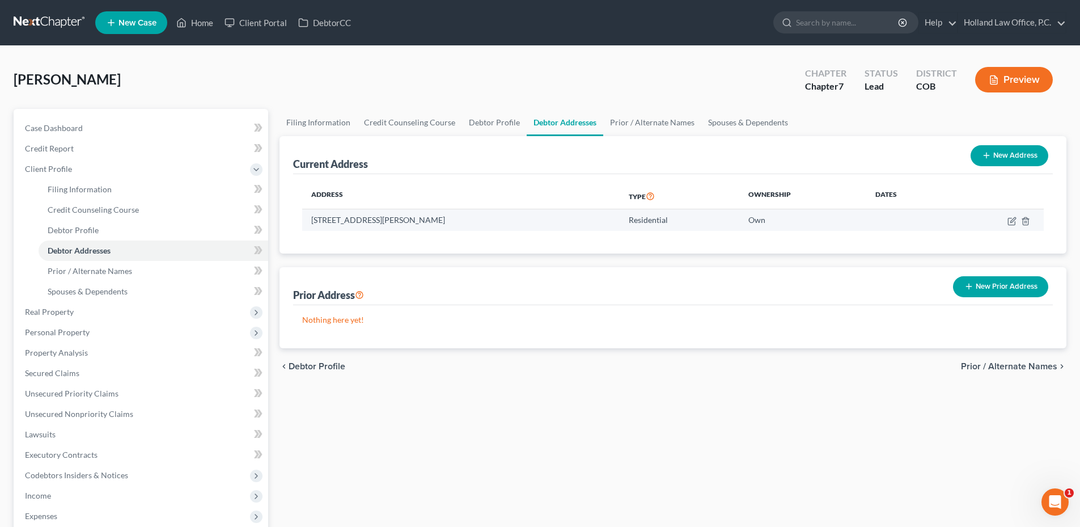
click at [1007, 221] on td at bounding box center [996, 220] width 95 height 22
click at [1010, 221] on icon "button" at bounding box center [1012, 221] width 9 height 9
select select "5"
select select "35"
select select "0"
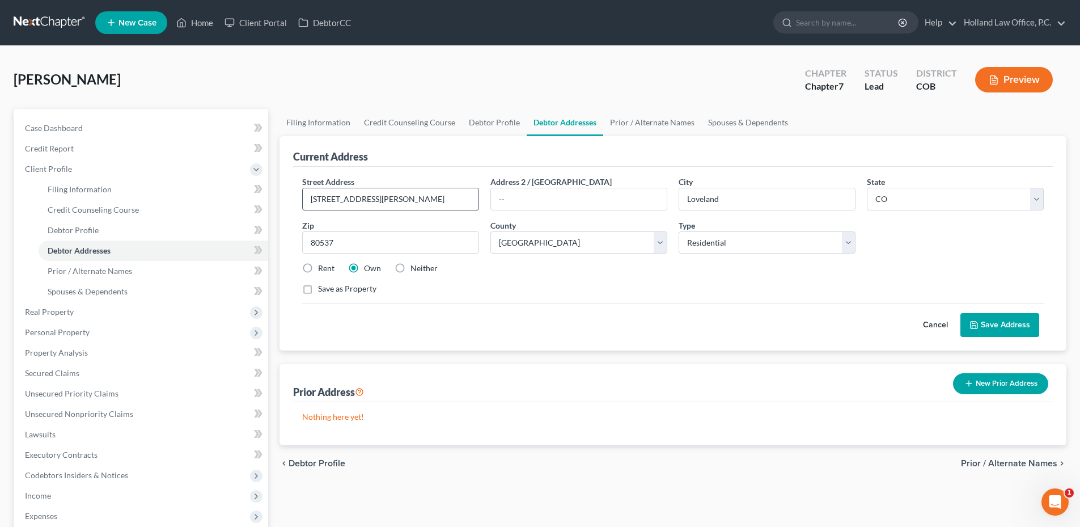
click at [428, 196] on input "275 Corina Circle" at bounding box center [391, 199] width 176 height 22
type input "275 Corina Circle # Unit 103"
click at [994, 323] on button "Save Address" at bounding box center [1000, 325] width 79 height 24
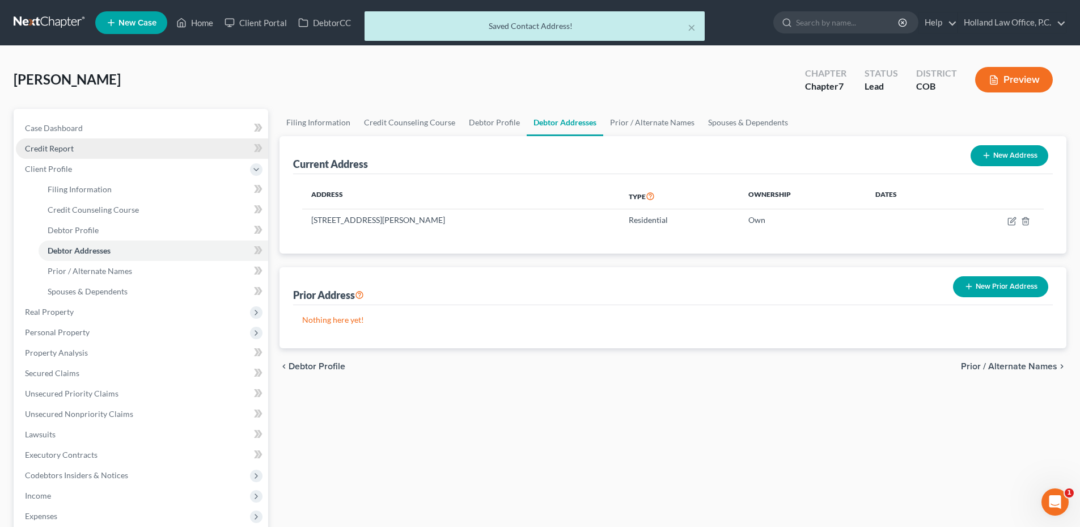
click at [77, 154] on link "Credit Report" at bounding box center [142, 148] width 252 height 20
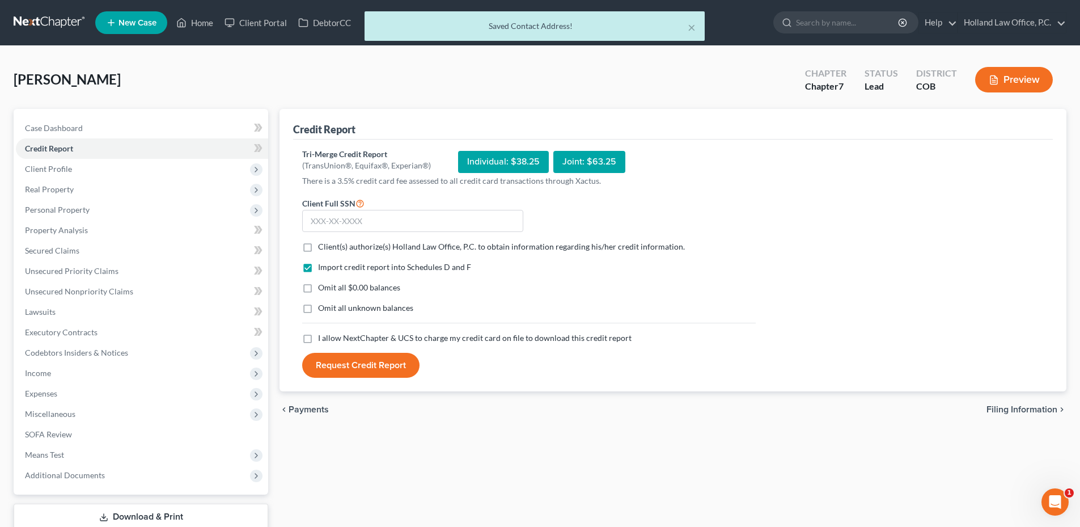
click at [318, 248] on label "Client(s) authorize(s) Holland Law Office, P.C. to obtain information regarding…" at bounding box center [501, 246] width 367 height 11
click at [323, 248] on input "Client(s) authorize(s) Holland Law Office, P.C. to obtain information regarding…" at bounding box center [326, 244] width 7 height 7
checkbox input "true"
click at [318, 339] on label "I allow NextChapter & UCS to charge my credit card on file to download this cre…" at bounding box center [475, 337] width 314 height 11
click at [323, 339] on input "I allow NextChapter & UCS to charge my credit card on file to download this cre…" at bounding box center [326, 335] width 7 height 7
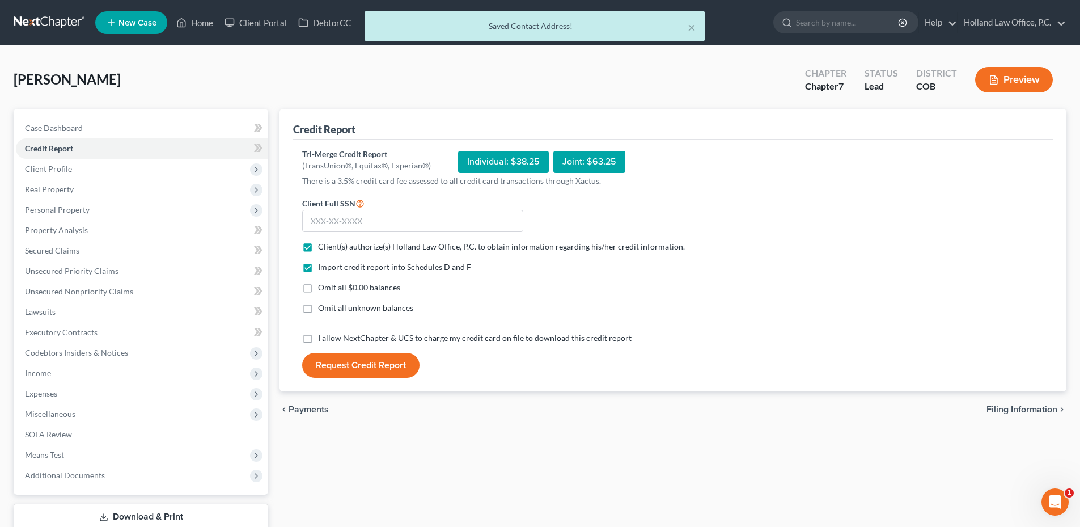
checkbox input "true"
click at [350, 218] on input "text" at bounding box center [412, 221] width 221 height 23
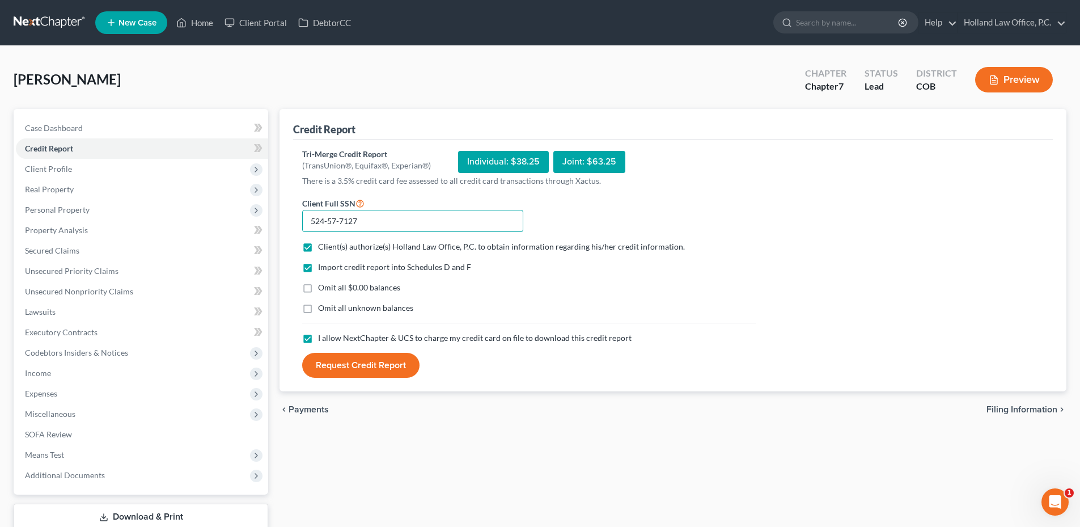
type input "524-57-7127"
click at [370, 367] on button "Request Credit Report" at bounding box center [360, 365] width 117 height 25
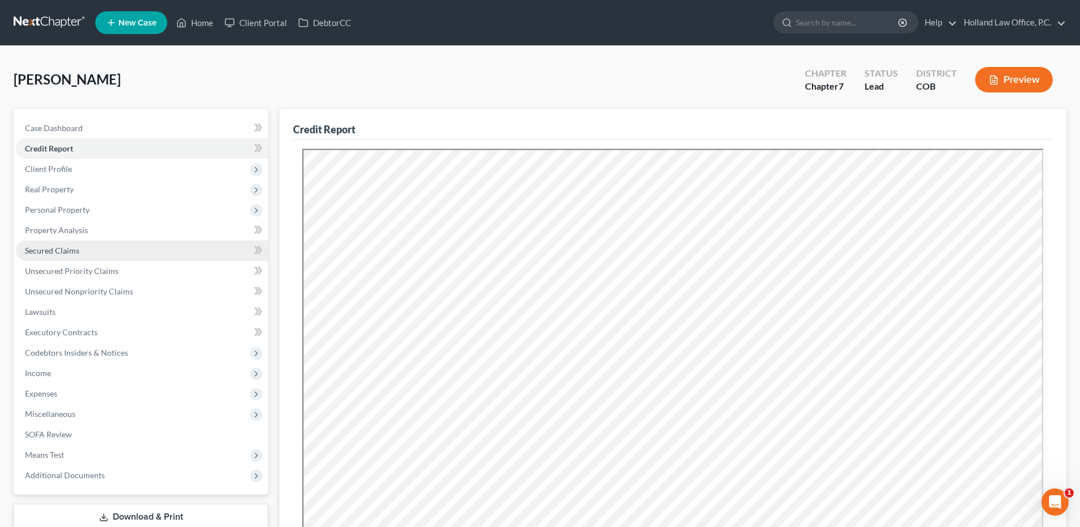
click at [56, 241] on link "Secured Claims" at bounding box center [142, 250] width 252 height 20
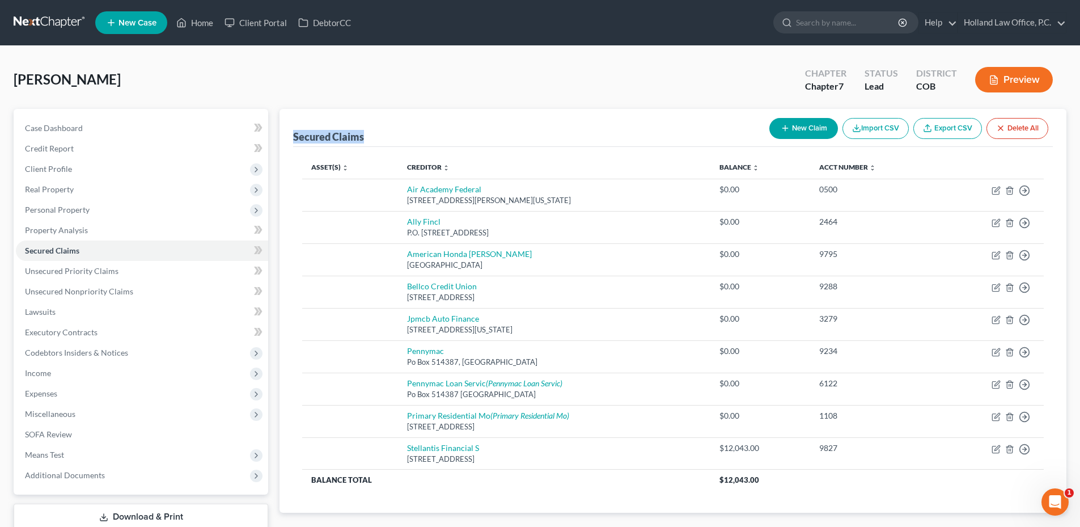
drag, startPoint x: 289, startPoint y: 132, endPoint x: 416, endPoint y: 135, distance: 126.5
click at [416, 135] on div "Secured Claims New Claim Import CSV Export CSV Delete All Asset(s) expand_more …" at bounding box center [673, 311] width 787 height 404
click at [416, 135] on div "Secured Claims New Claim Import CSV Export CSV Delete All" at bounding box center [673, 128] width 760 height 38
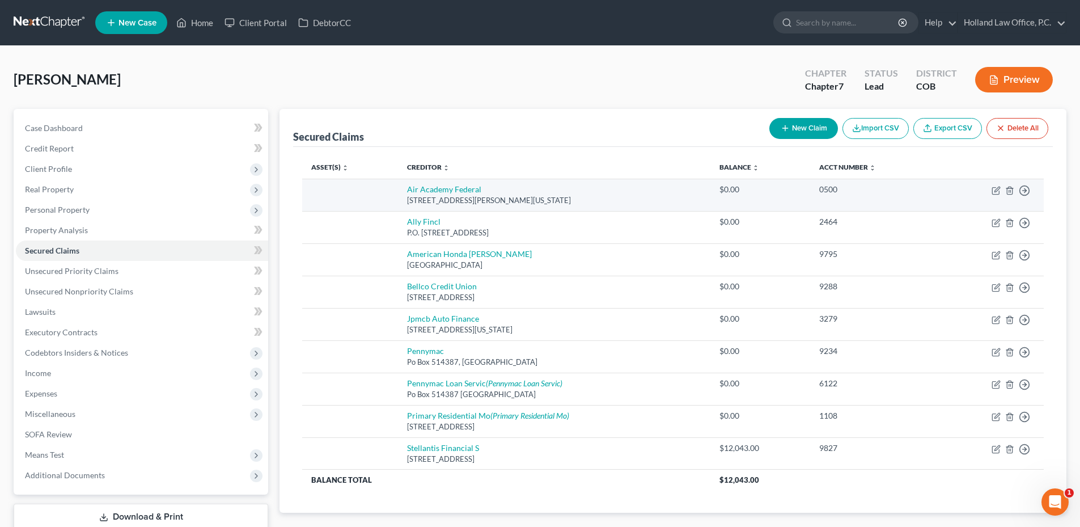
click at [736, 187] on td "$0.00" at bounding box center [760, 195] width 99 height 32
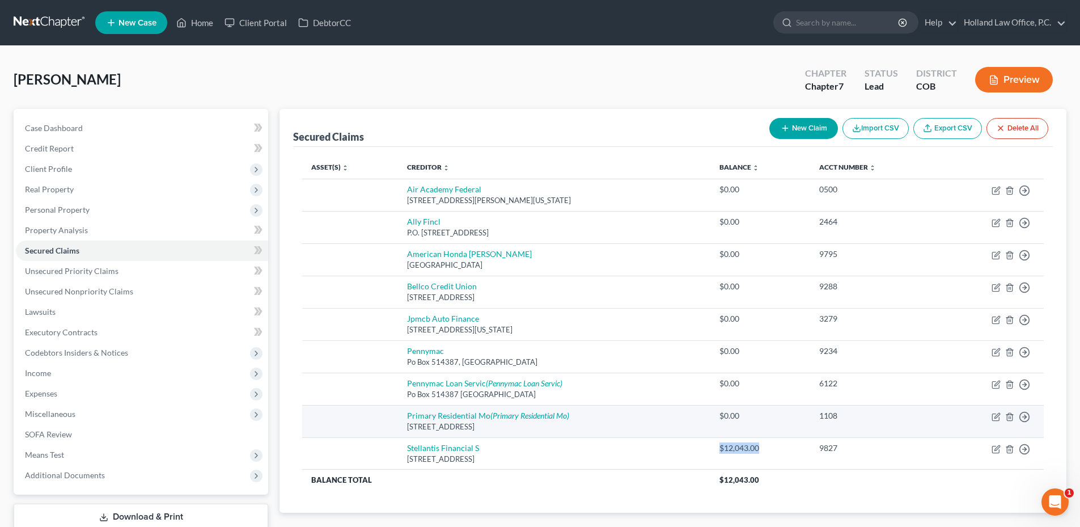
drag, startPoint x: 730, startPoint y: 452, endPoint x: 809, endPoint y: 437, distance: 79.8
click at [806, 438] on td "$12,043.00" at bounding box center [760, 453] width 99 height 32
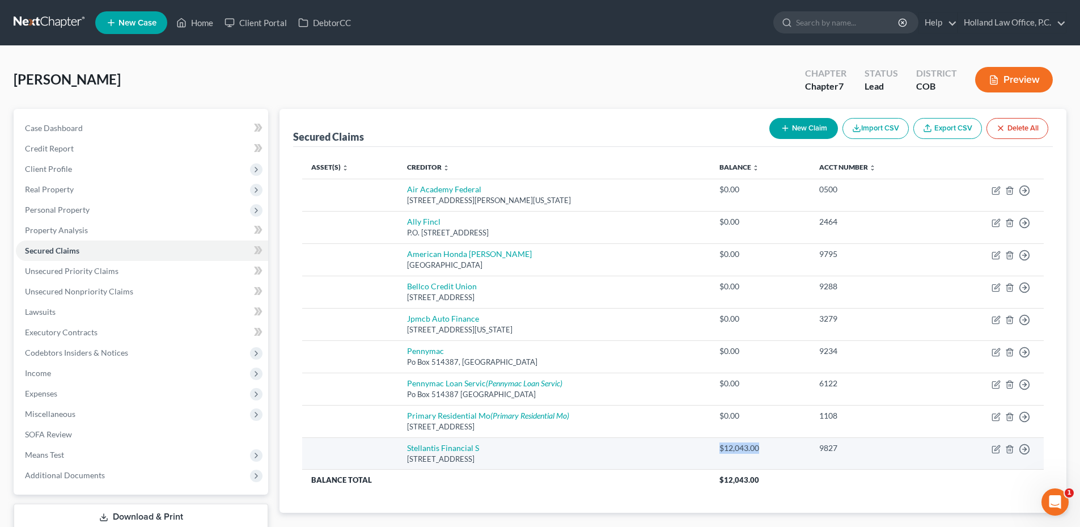
drag, startPoint x: 809, startPoint y: 437, endPoint x: 786, endPoint y: 442, distance: 23.9
click at [786, 442] on div "$12,043.00" at bounding box center [760, 447] width 81 height 11
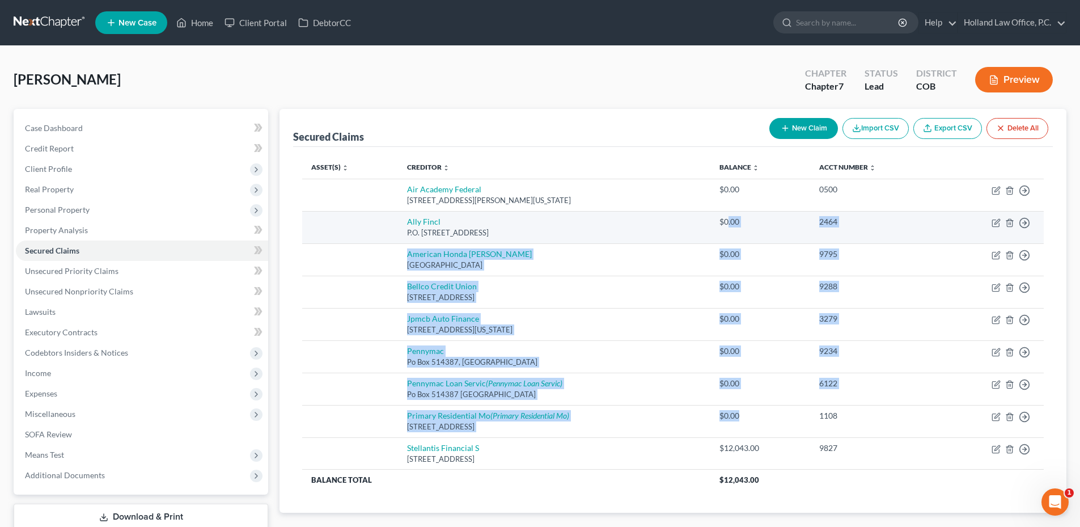
drag, startPoint x: 780, startPoint y: 413, endPoint x: 747, endPoint y: 236, distance: 180.0
click at [747, 237] on tbody "Air Academy Federal 1355 Kelly Johnson Blvd, Colorado Springs, CO 80920 $0.00 0…" at bounding box center [673, 334] width 742 height 311
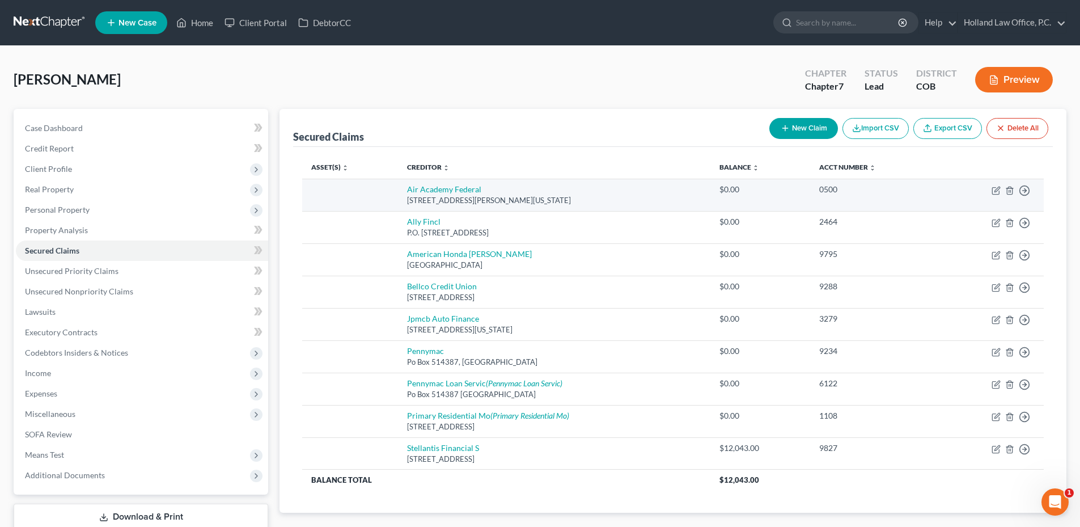
drag, startPoint x: 747, startPoint y: 236, endPoint x: 726, endPoint y: 208, distance: 35.3
click at [711, 208] on td "Air Academy Federal 1355 Kelly Johnson Blvd, Colorado Springs, CO 80920" at bounding box center [554, 195] width 313 height 32
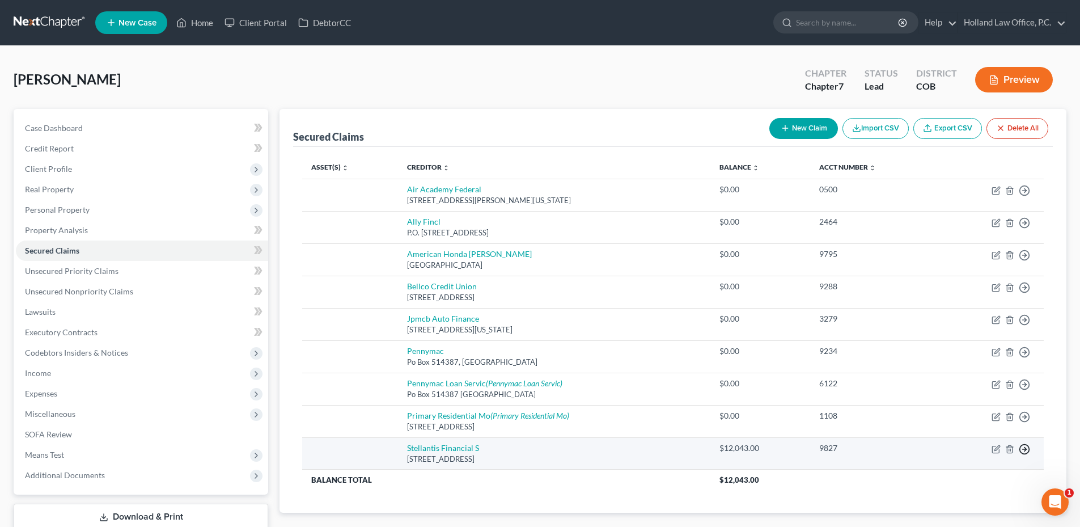
click at [1022, 453] on circle "button" at bounding box center [1025, 449] width 10 height 10
click at [966, 476] on link "Move to F" at bounding box center [973, 476] width 95 height 19
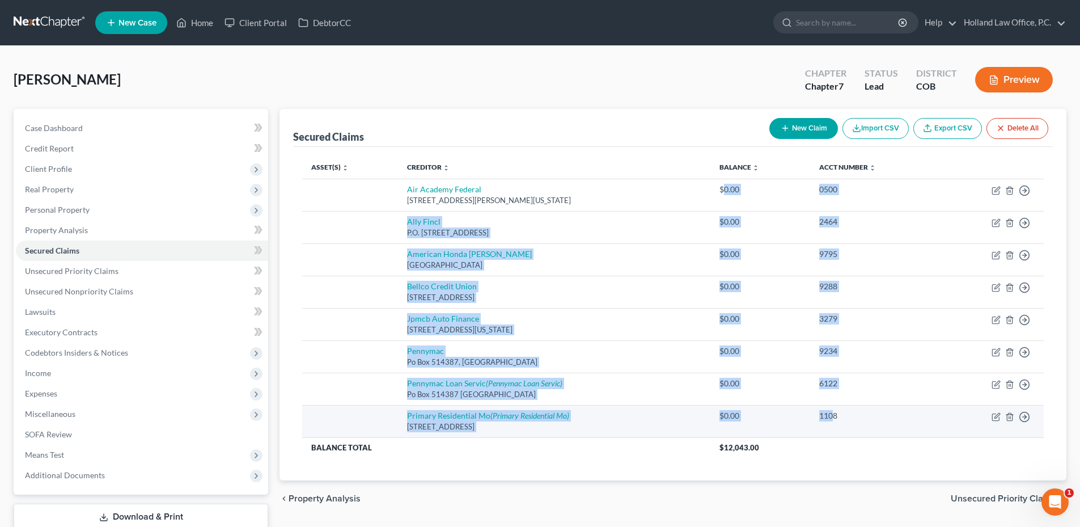
drag, startPoint x: 774, startPoint y: 233, endPoint x: 860, endPoint y: 432, distance: 216.2
click at [856, 432] on tbody "Air Academy Federal 1355 Kelly Johnson Blvd, Colorado Springs, CO 80920 $0.00 0…" at bounding box center [673, 318] width 742 height 279
click at [863, 432] on td "1108" at bounding box center [874, 421] width 129 height 32
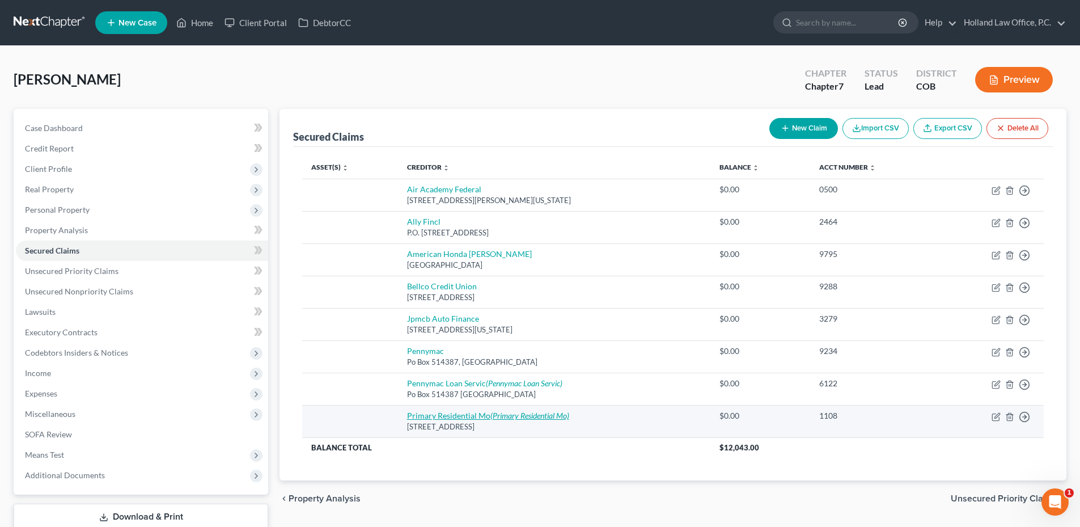
click at [500, 416] on icon "(Primary Residential Mo)" at bounding box center [530, 416] width 79 height 10
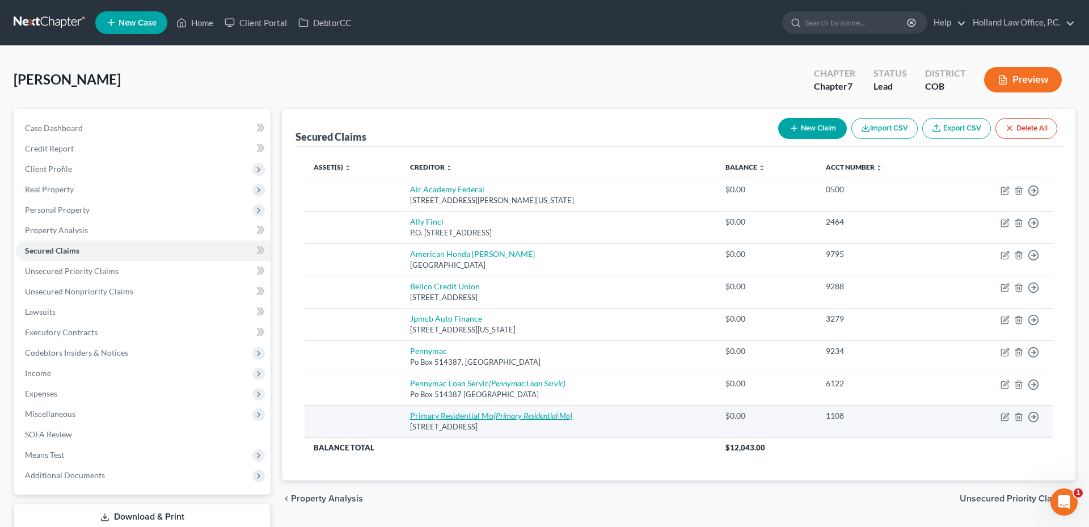
select select "46"
select select "0"
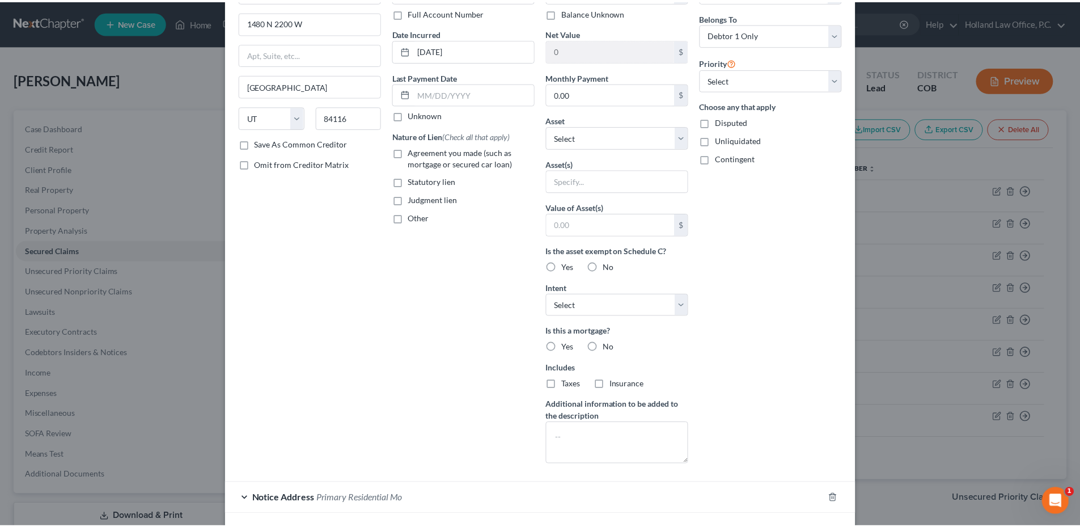
scroll to position [167, 0]
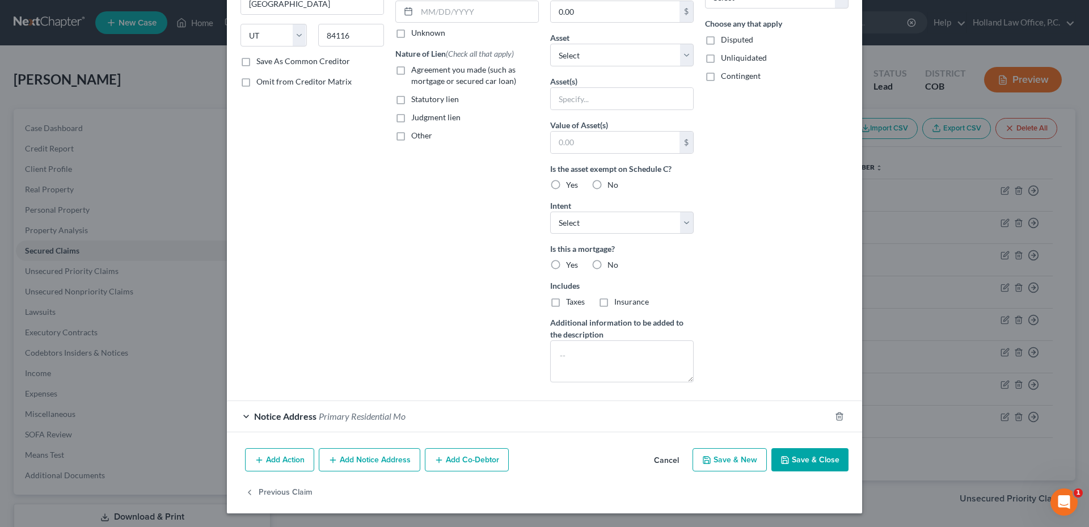
click at [660, 462] on button "Cancel" at bounding box center [666, 460] width 43 height 23
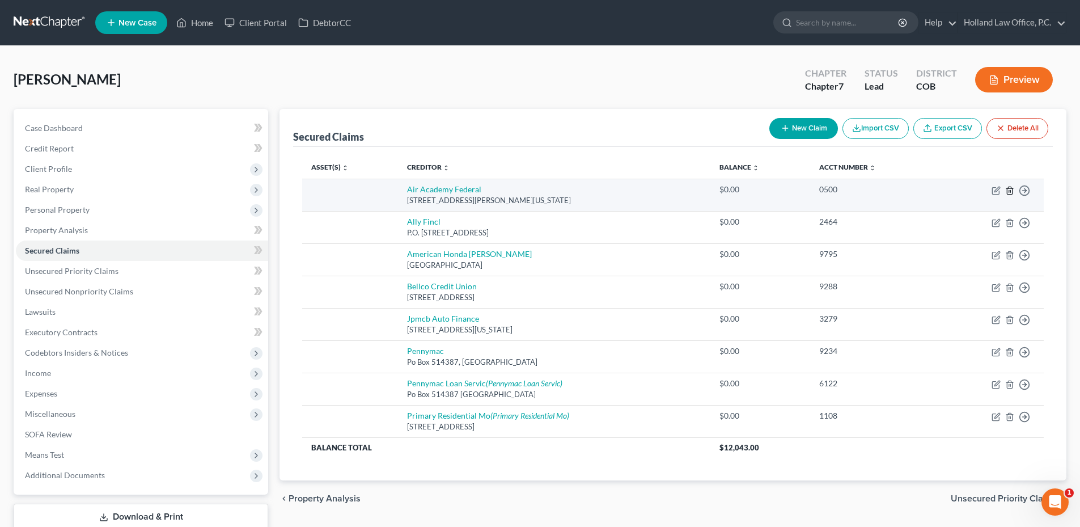
click at [1010, 192] on line "button" at bounding box center [1010, 191] width 0 height 2
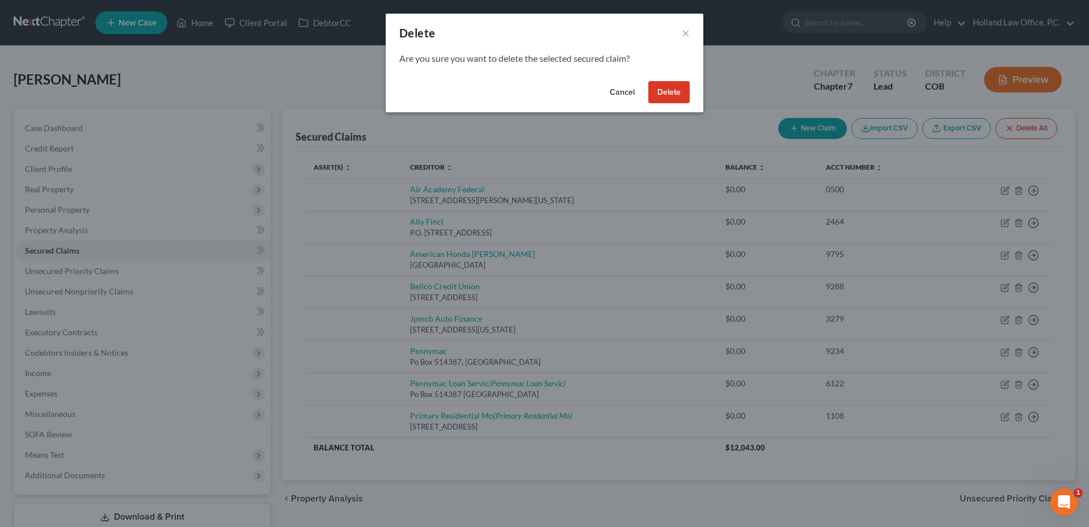
click at [668, 90] on button "Delete" at bounding box center [668, 92] width 41 height 23
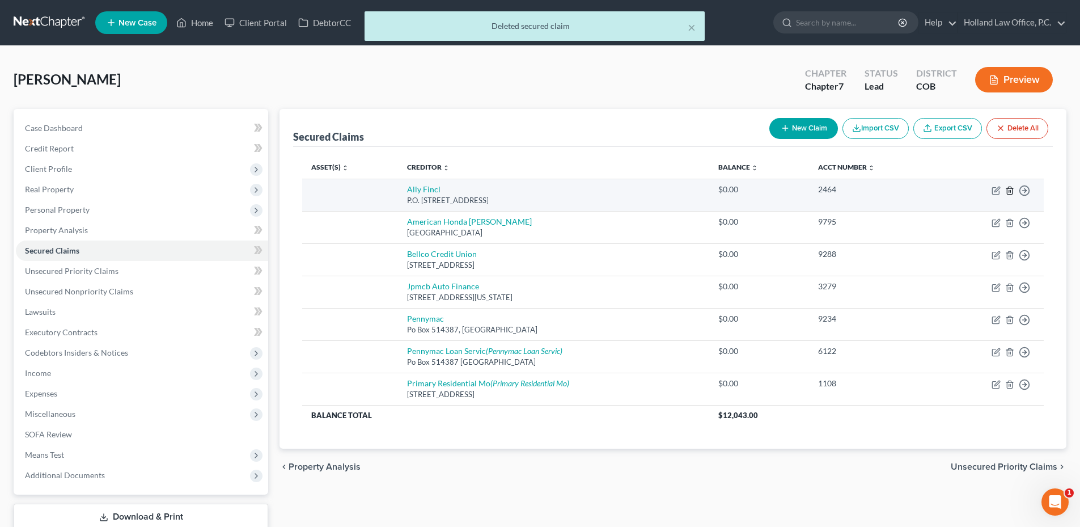
click at [1007, 192] on icon "button" at bounding box center [1009, 190] width 5 height 7
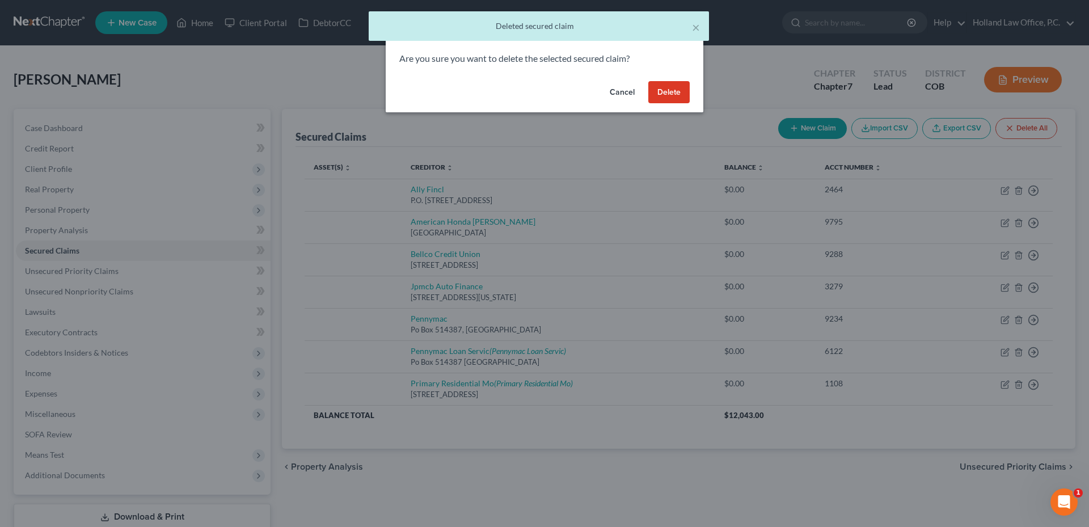
click at [661, 89] on button "Delete" at bounding box center [668, 92] width 41 height 23
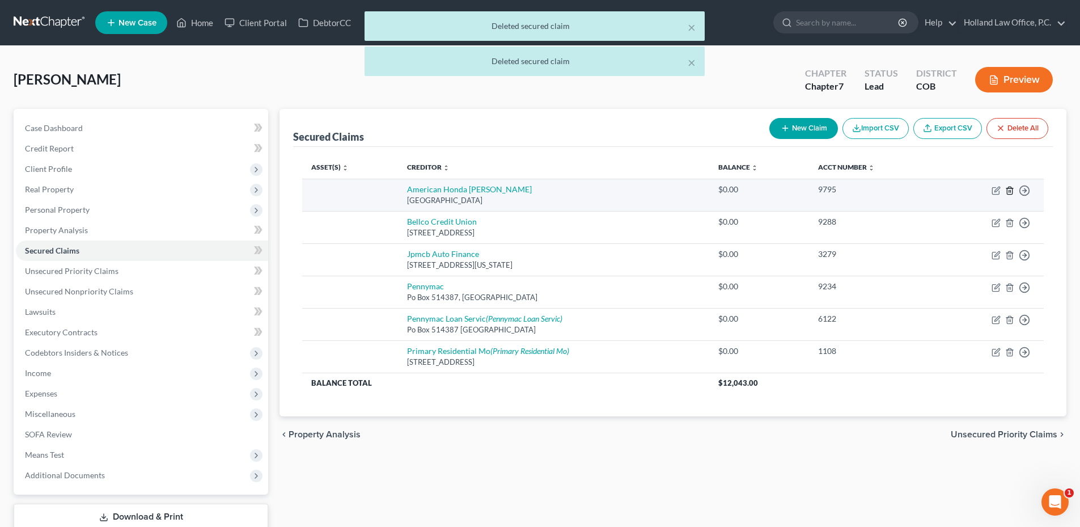
click at [1008, 190] on icon "button" at bounding box center [1010, 190] width 9 height 9
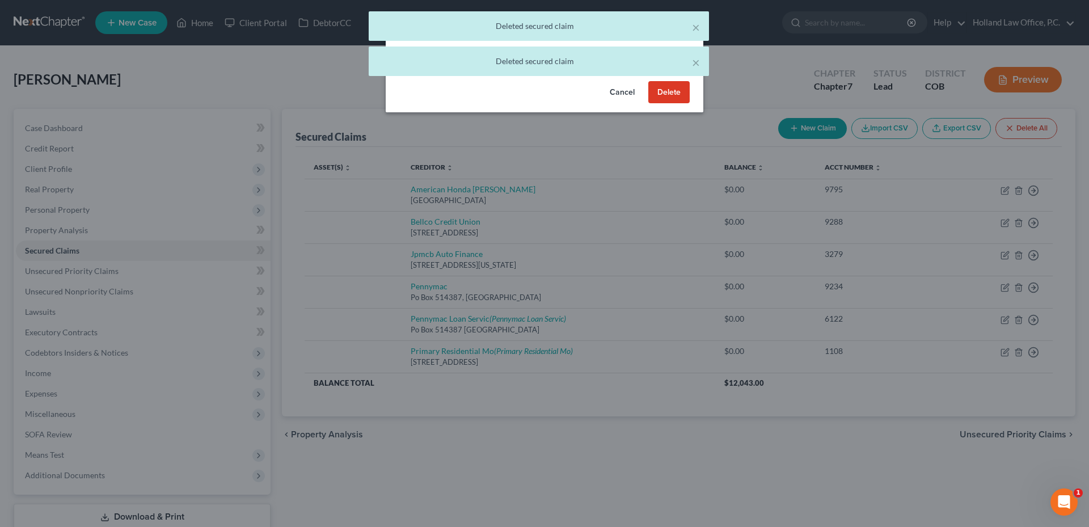
click at [661, 94] on button "Delete" at bounding box center [668, 92] width 41 height 23
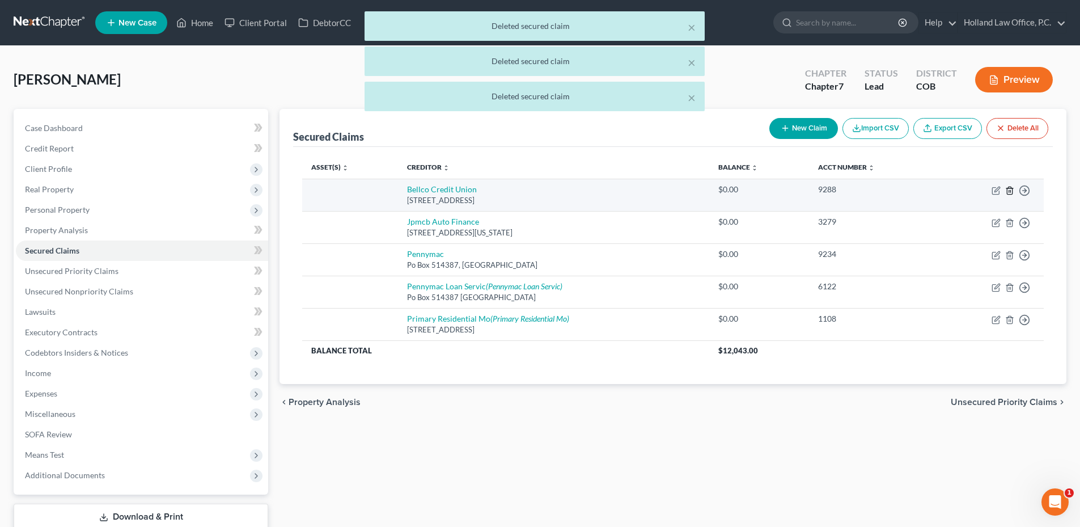
click at [1011, 191] on line "button" at bounding box center [1011, 191] width 0 height 2
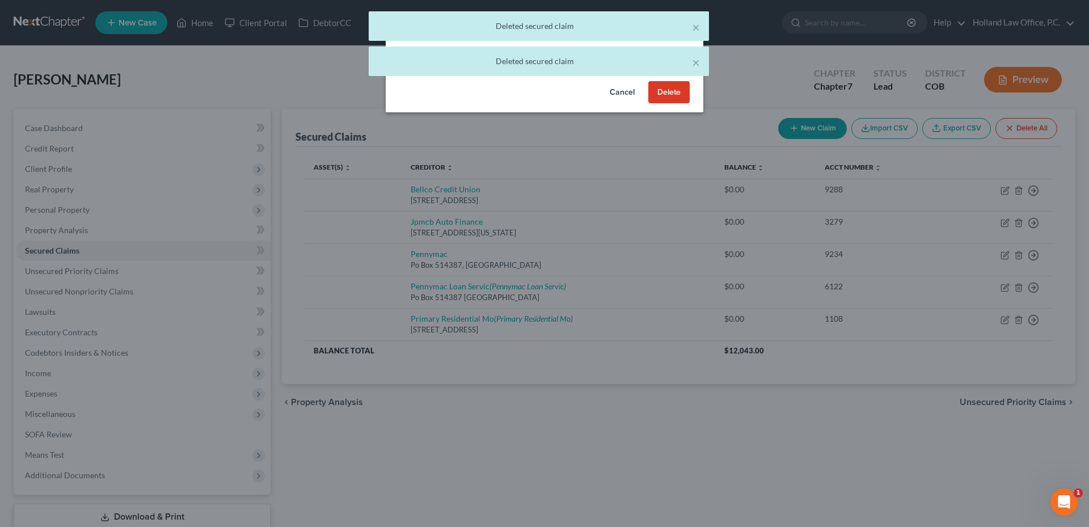
click at [698, 100] on div "Cancel Delete" at bounding box center [545, 95] width 318 height 36
click at [666, 92] on button "Delete" at bounding box center [668, 92] width 41 height 23
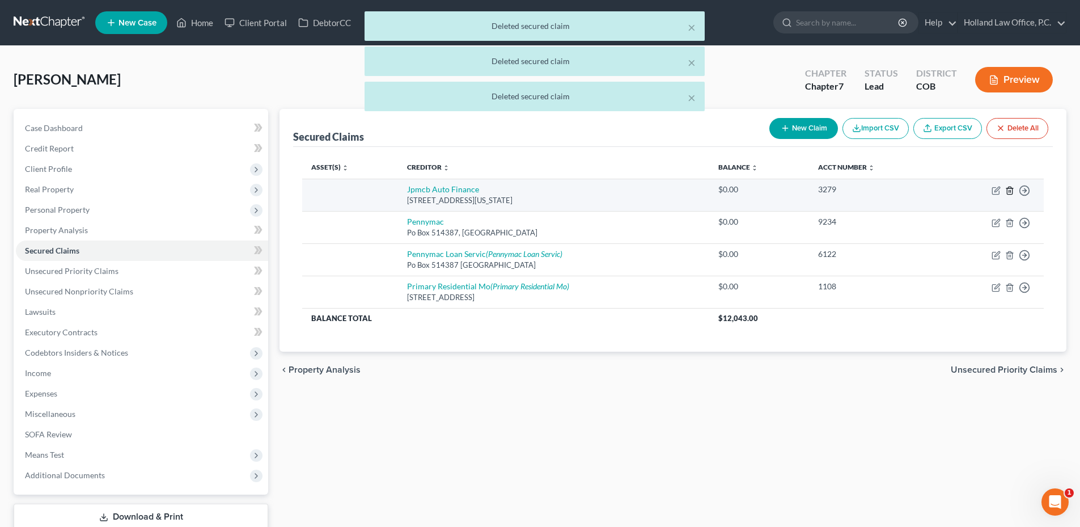
click at [1012, 188] on icon "button" at bounding box center [1009, 190] width 5 height 7
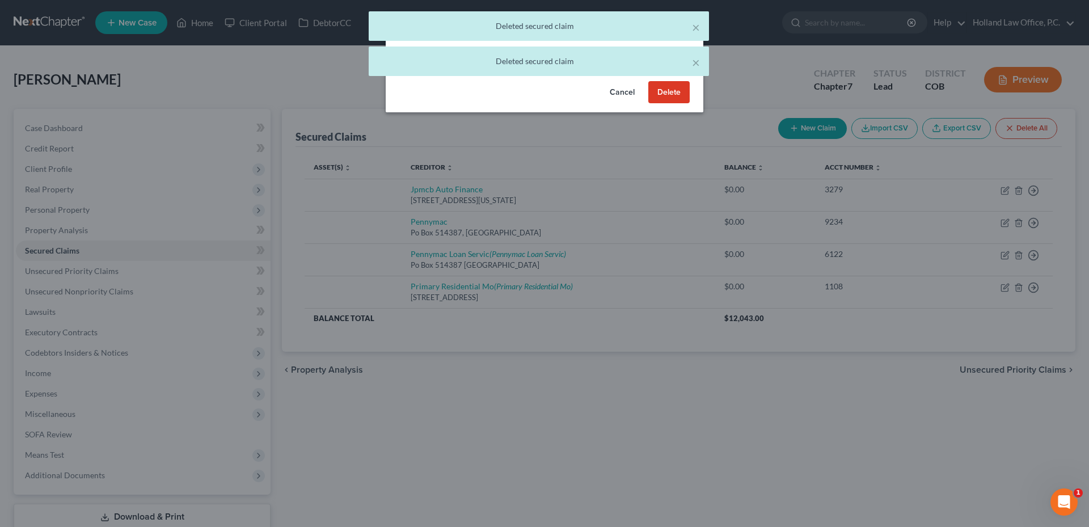
click at [664, 90] on button "Delete" at bounding box center [668, 92] width 41 height 23
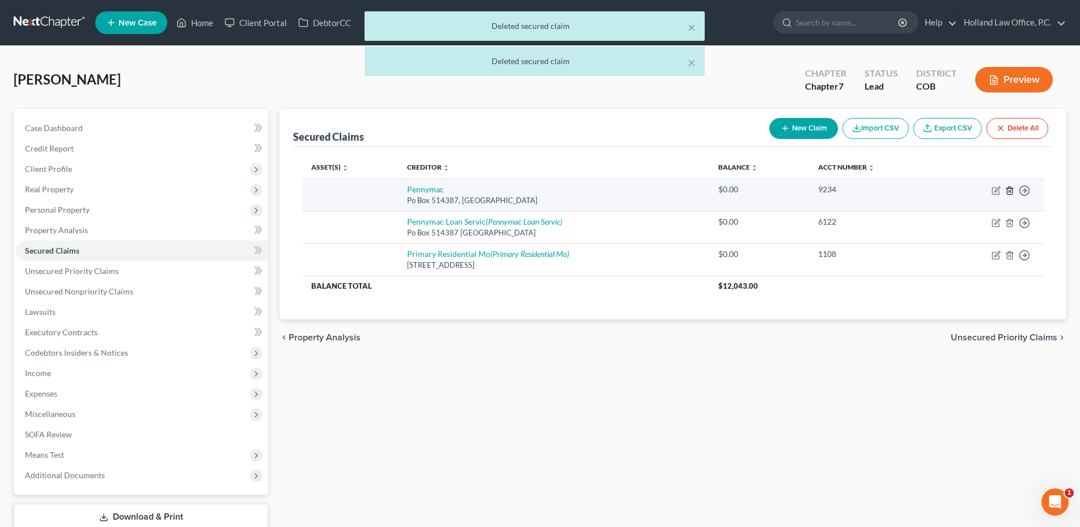
click at [1007, 189] on icon "button" at bounding box center [1009, 190] width 5 height 7
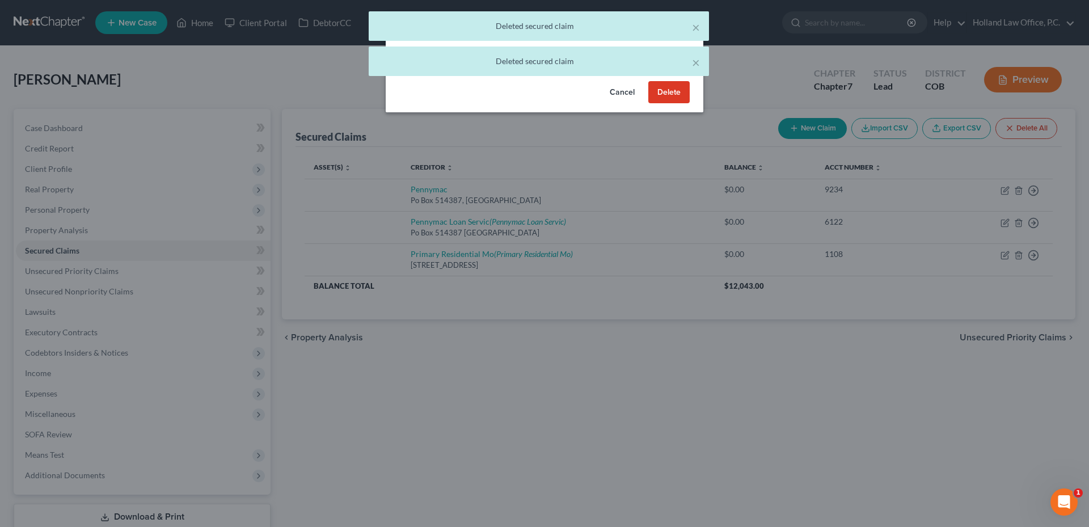
click at [662, 93] on button "Delete" at bounding box center [668, 92] width 41 height 23
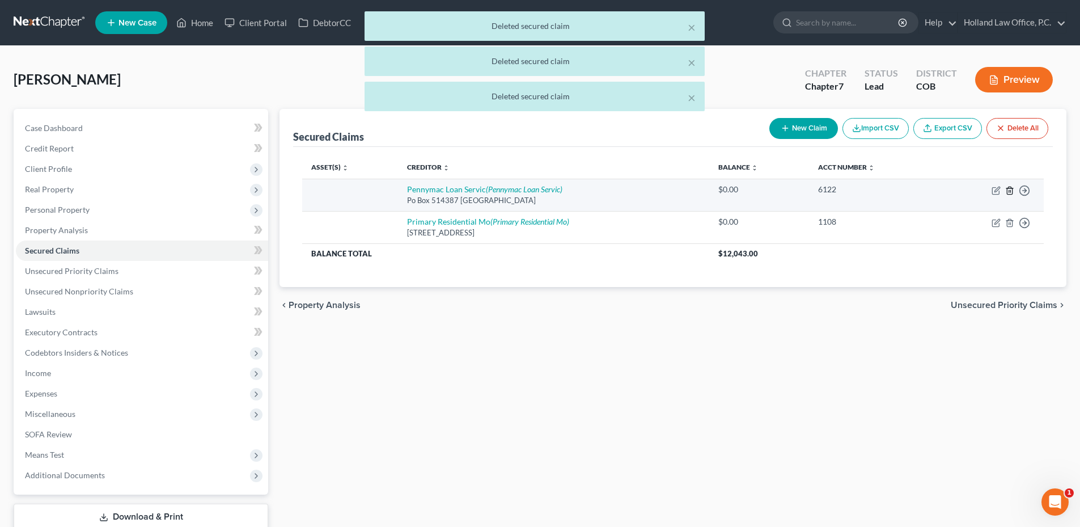
click at [1011, 189] on icon "button" at bounding box center [1010, 190] width 9 height 9
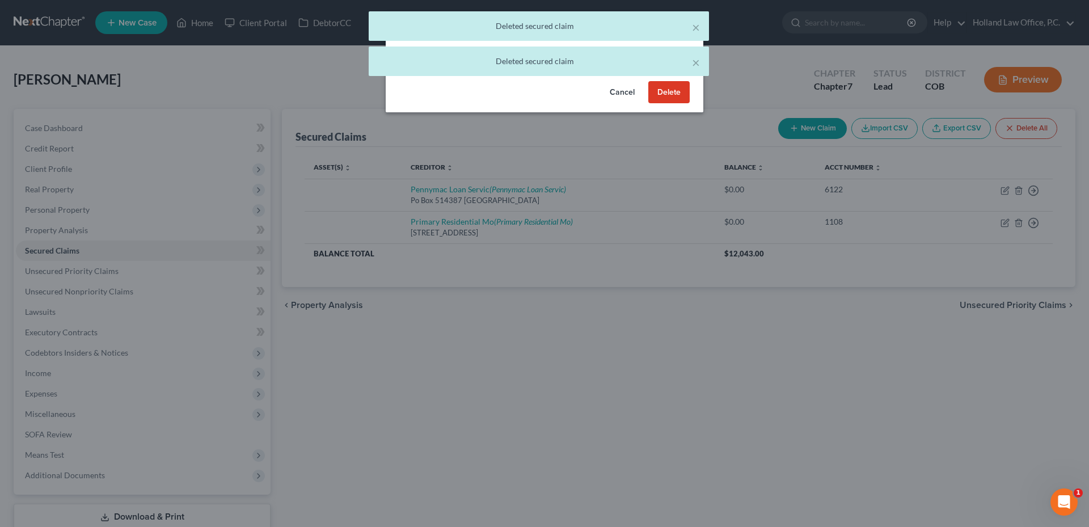
click at [681, 94] on button "Delete" at bounding box center [668, 92] width 41 height 23
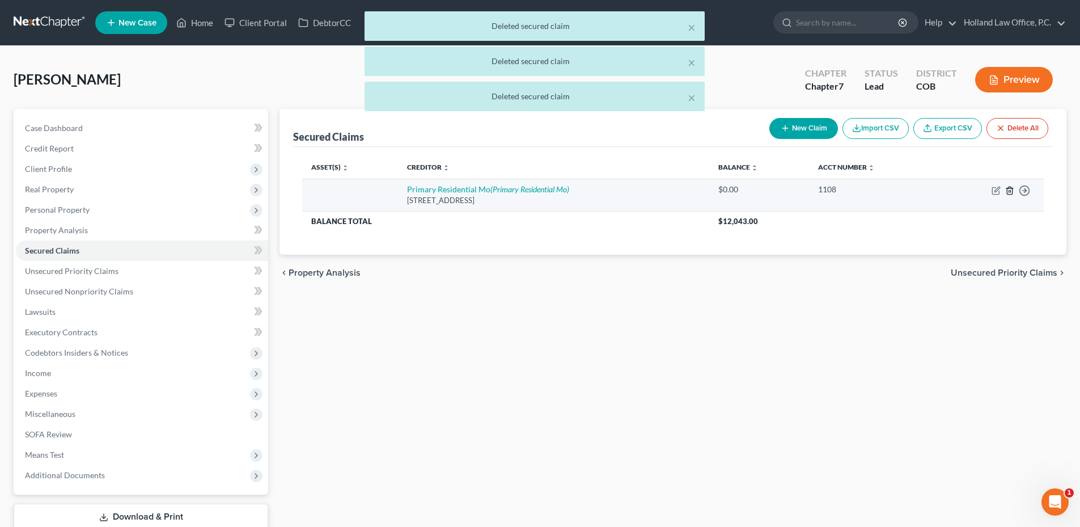
click at [1010, 191] on line "button" at bounding box center [1010, 191] width 0 height 2
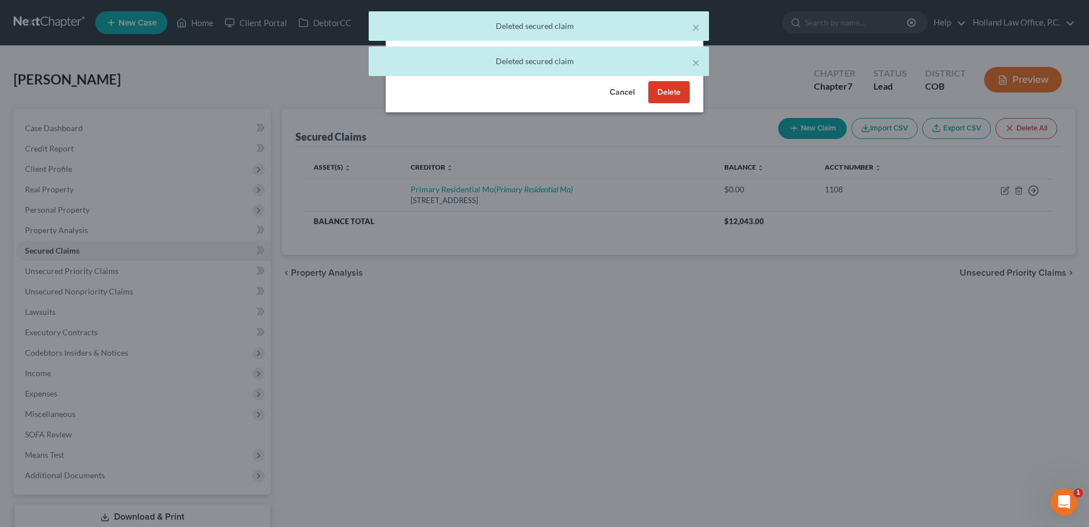
click at [683, 96] on button "Delete" at bounding box center [668, 92] width 41 height 23
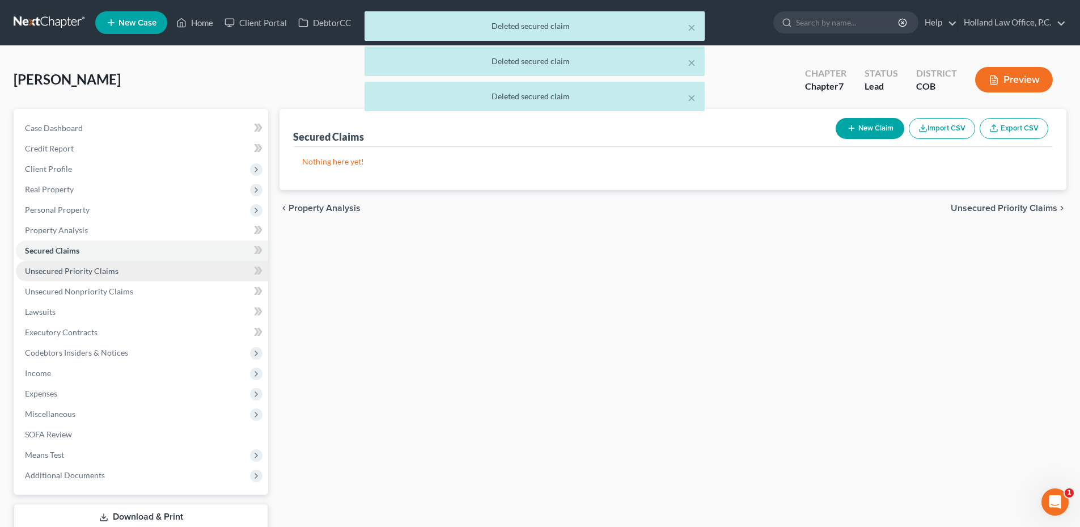
click at [129, 271] on link "Unsecured Priority Claims" at bounding box center [142, 271] width 252 height 20
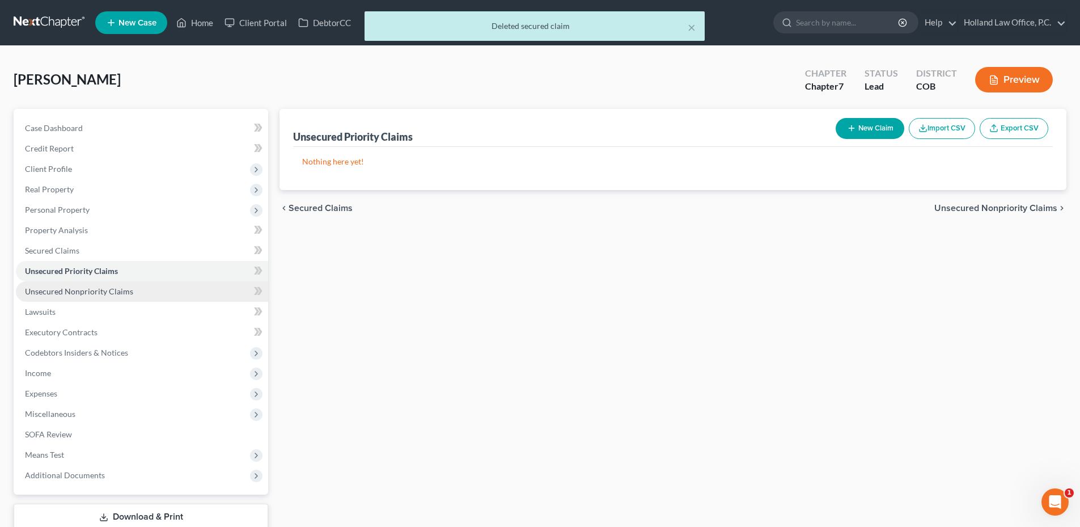
click at [88, 292] on span "Unsecured Nonpriority Claims" at bounding box center [79, 291] width 108 height 10
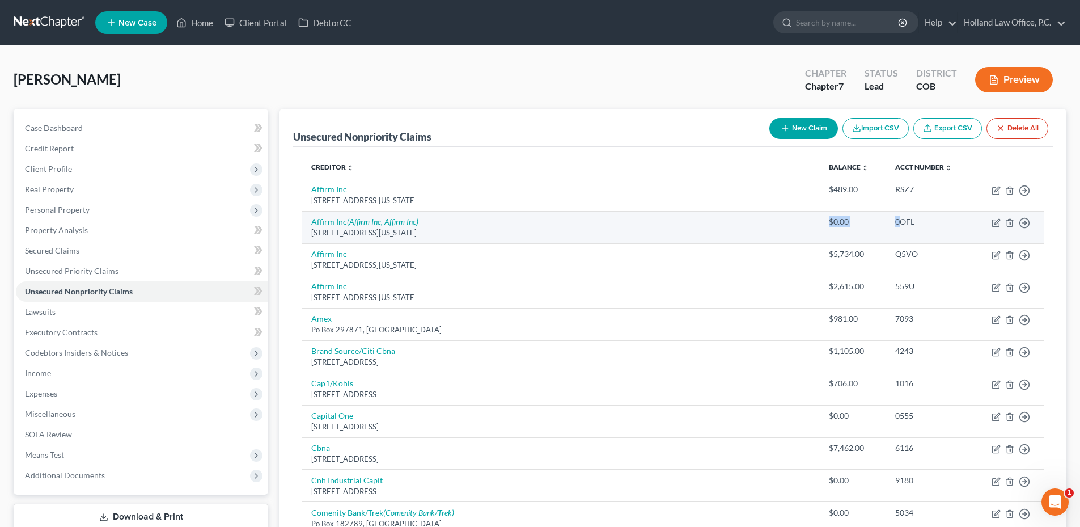
drag, startPoint x: 826, startPoint y: 221, endPoint x: 901, endPoint y: 225, distance: 75.0
click at [901, 225] on tr "Affirm Inc (Affirm Inc, Affirm Inc) 650 California St Fl 12, San Francisco, CA …" at bounding box center [673, 227] width 742 height 32
click at [877, 222] on div "$0.00" at bounding box center [853, 221] width 49 height 11
click at [1013, 219] on icon "button" at bounding box center [1010, 222] width 9 height 9
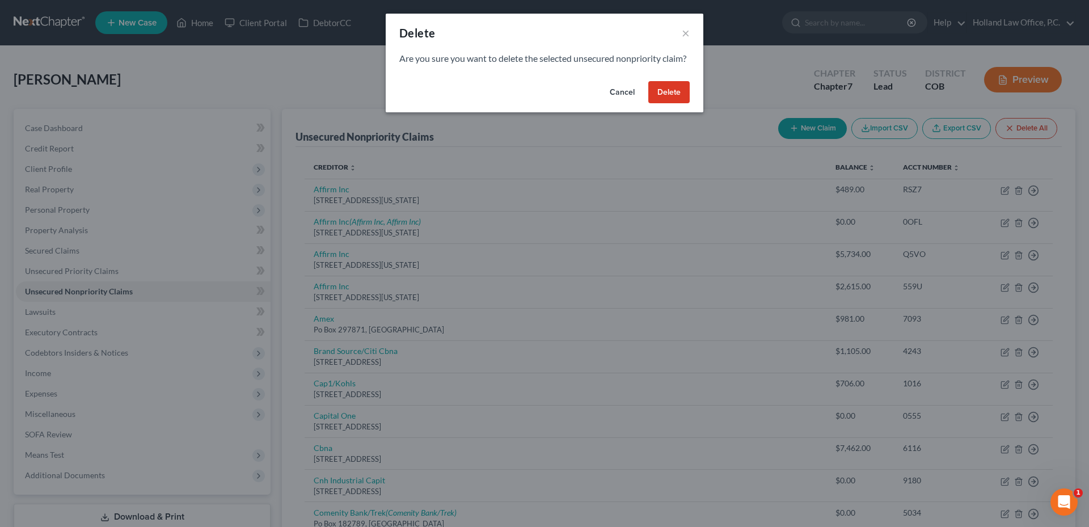
click at [671, 103] on button "Delete" at bounding box center [668, 92] width 41 height 23
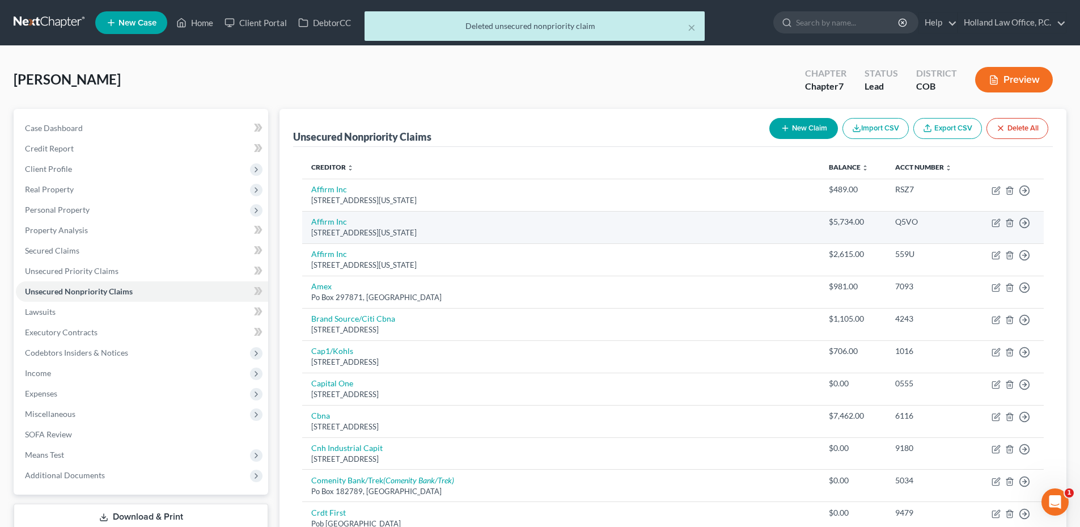
scroll to position [57, 0]
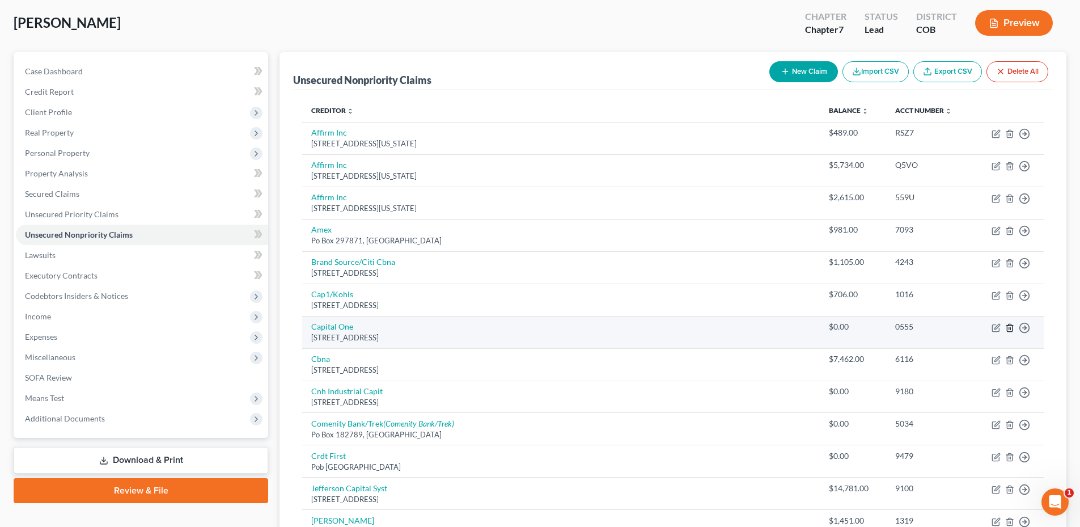
click at [1011, 328] on line "button" at bounding box center [1011, 328] width 0 height 2
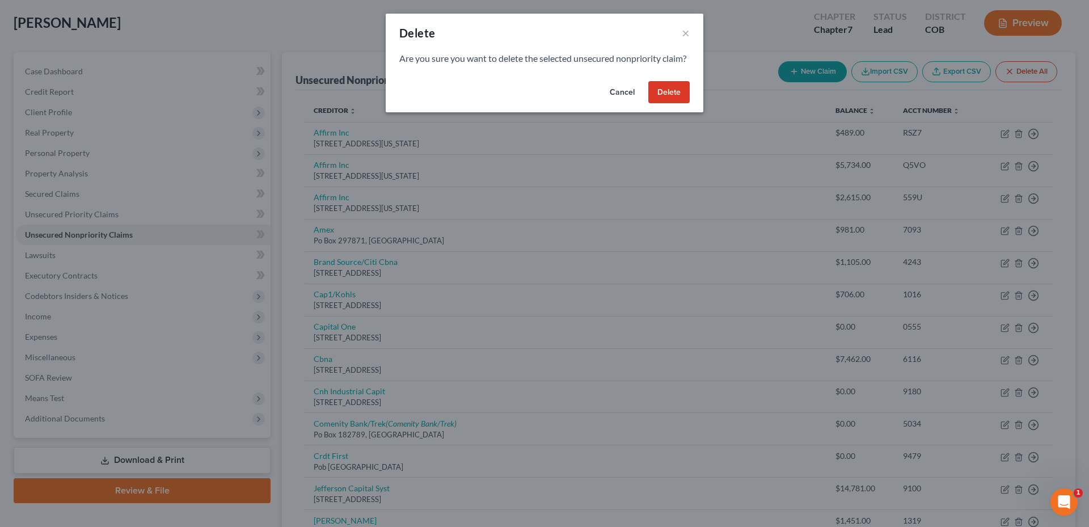
click at [673, 98] on button "Delete" at bounding box center [668, 92] width 41 height 23
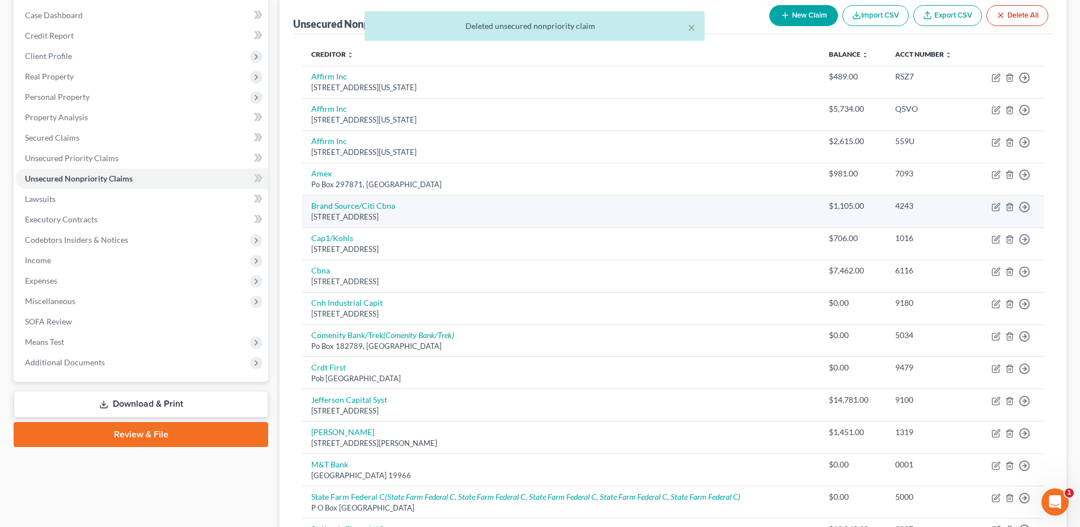
scroll to position [113, 0]
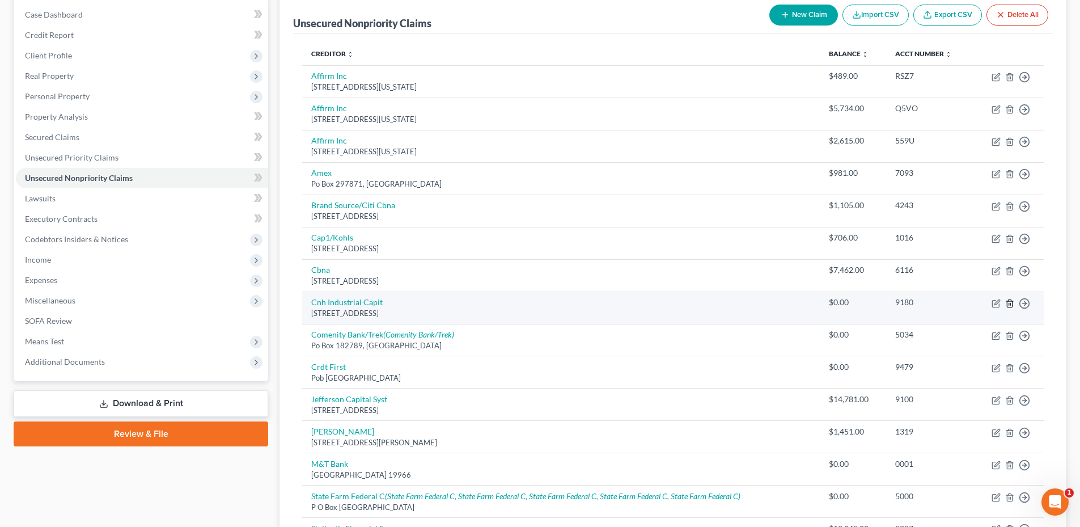
click at [1007, 304] on icon "button" at bounding box center [1009, 302] width 5 height 7
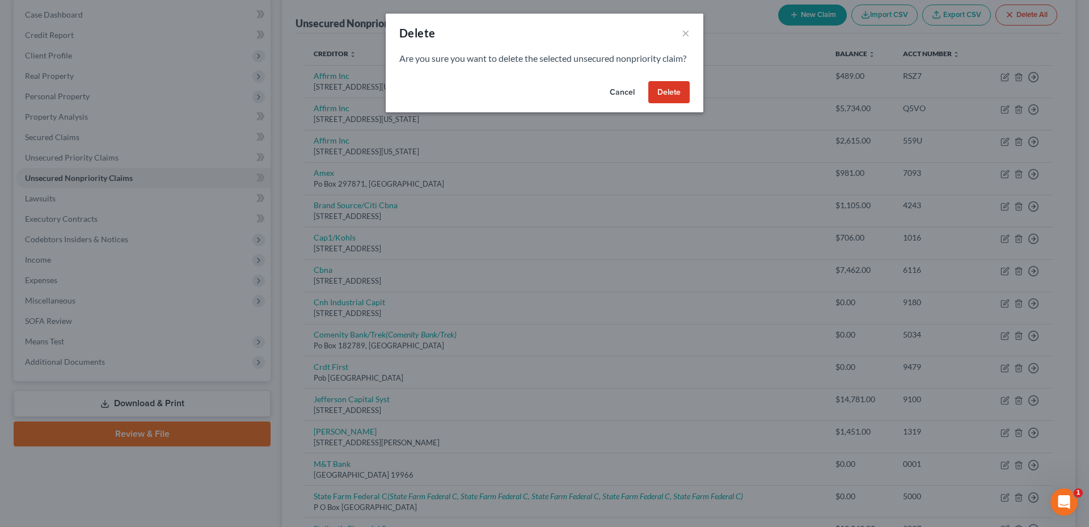
click at [674, 104] on button "Delete" at bounding box center [668, 92] width 41 height 23
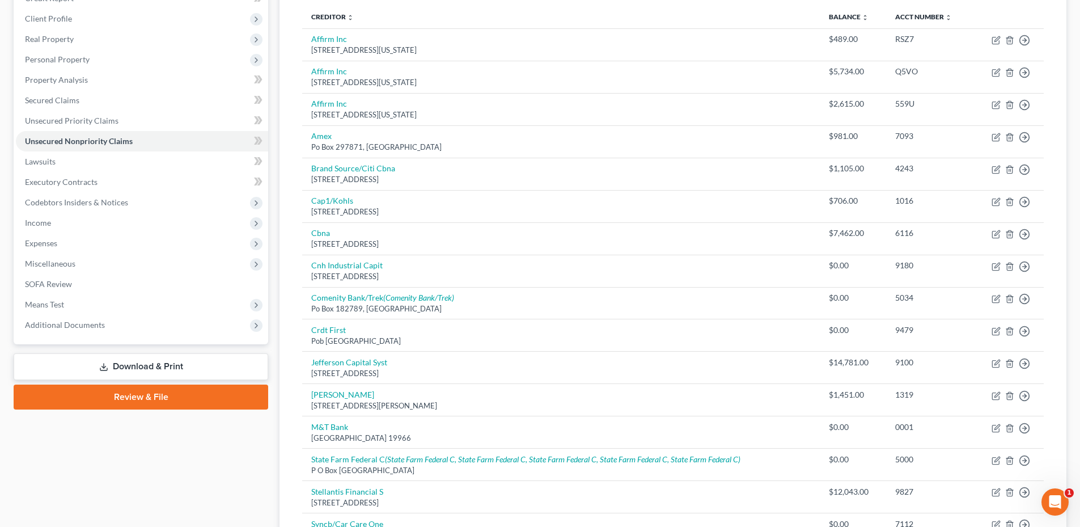
scroll to position [170, 0]
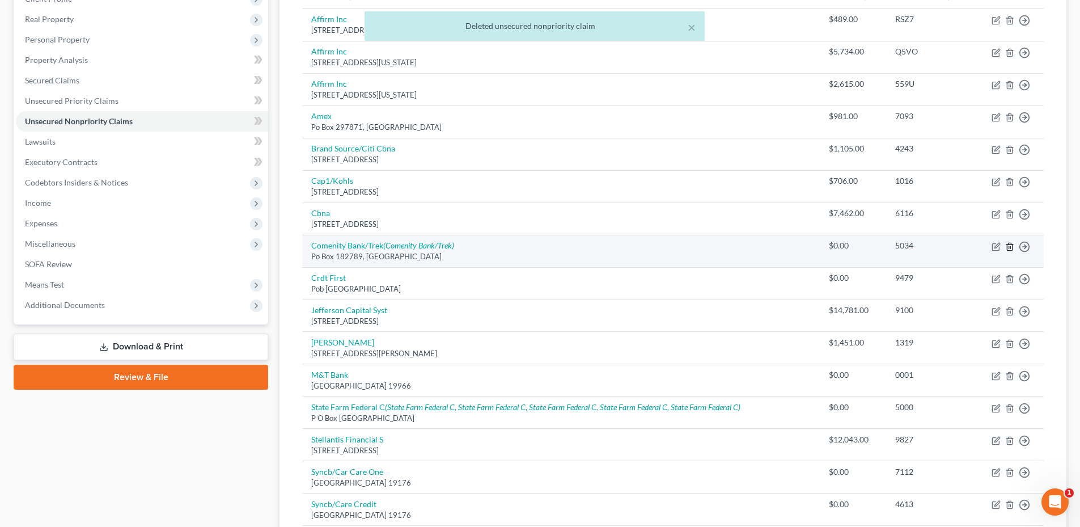
click at [1012, 246] on icon "button" at bounding box center [1010, 246] width 9 height 9
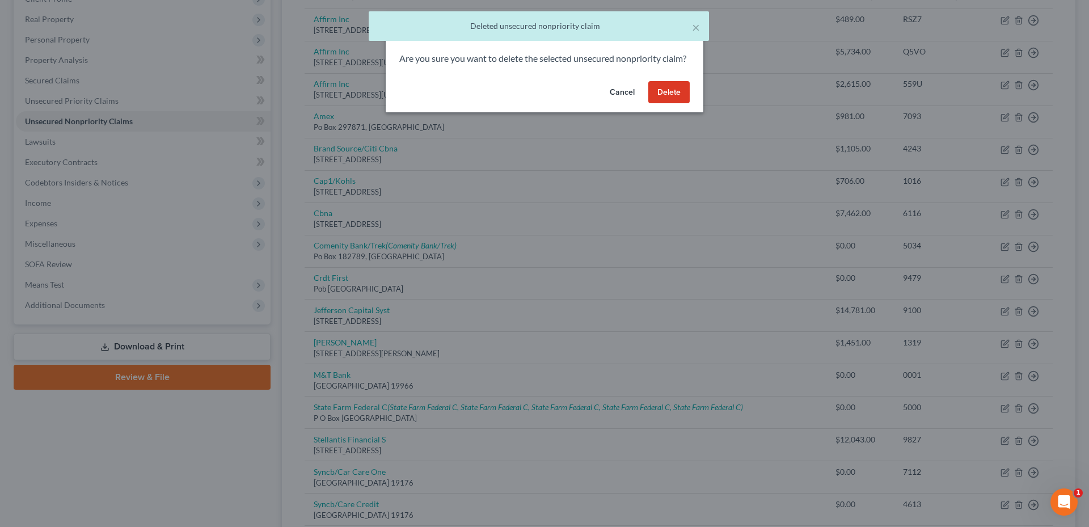
click at [678, 104] on button "Delete" at bounding box center [668, 92] width 41 height 23
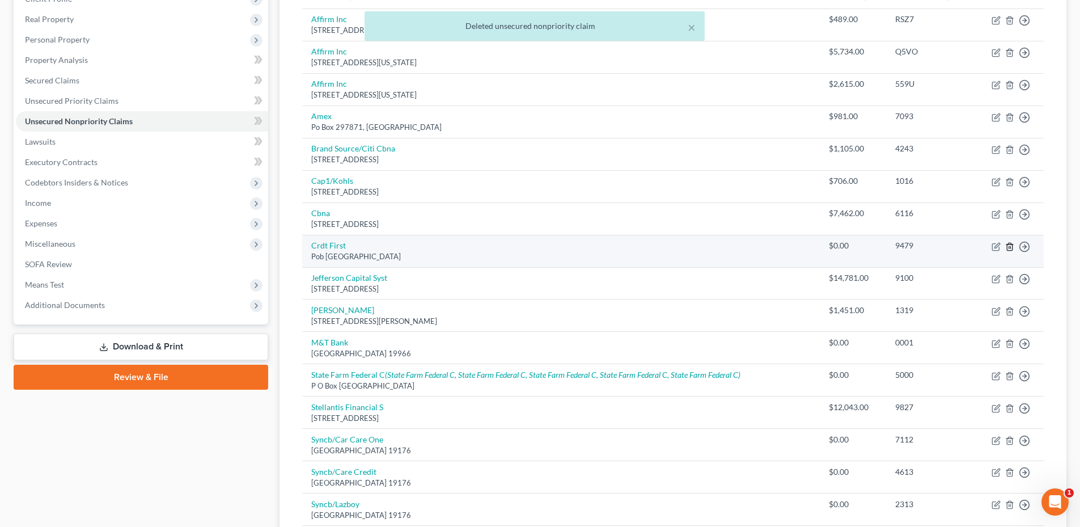
click at [1008, 247] on icon "button" at bounding box center [1009, 246] width 5 height 7
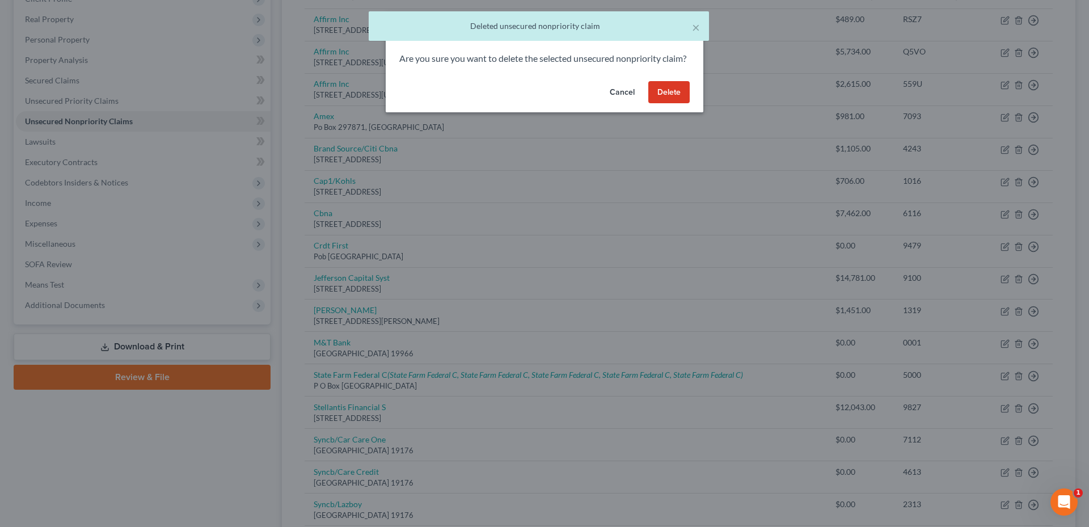
click at [678, 104] on button "Delete" at bounding box center [668, 92] width 41 height 23
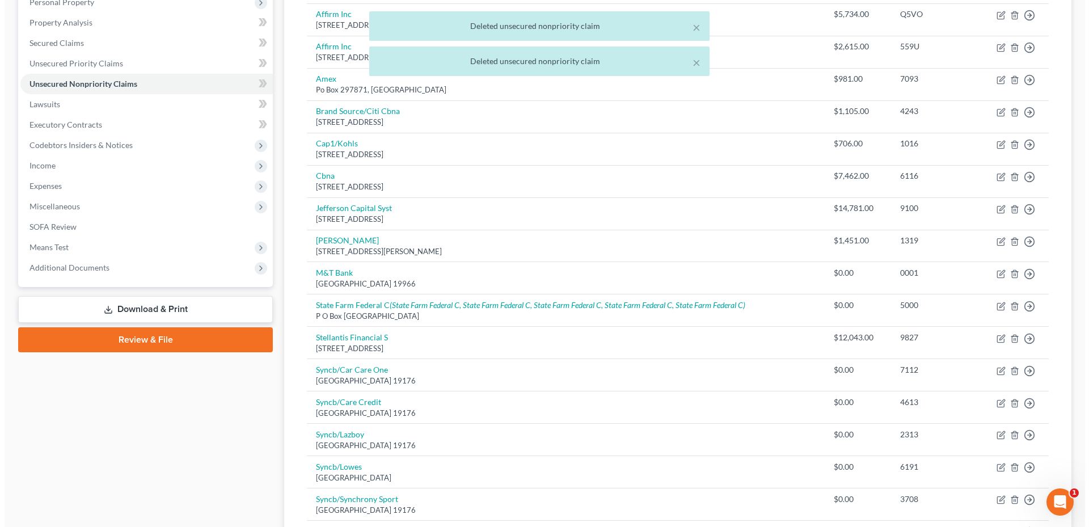
scroll to position [227, 0]
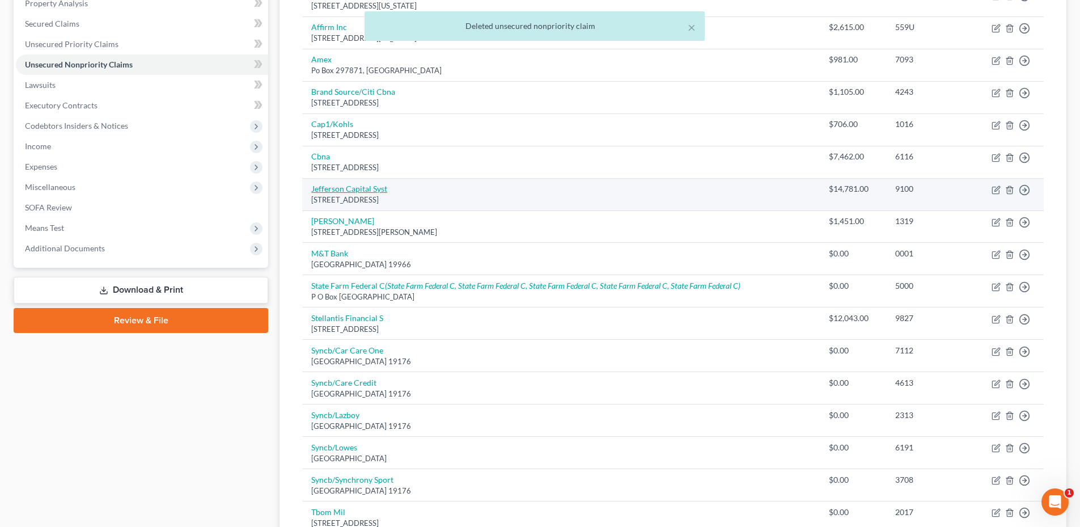
click at [343, 188] on link "Jefferson Capital Syst" at bounding box center [349, 189] width 76 height 10
select select "24"
select select "0"
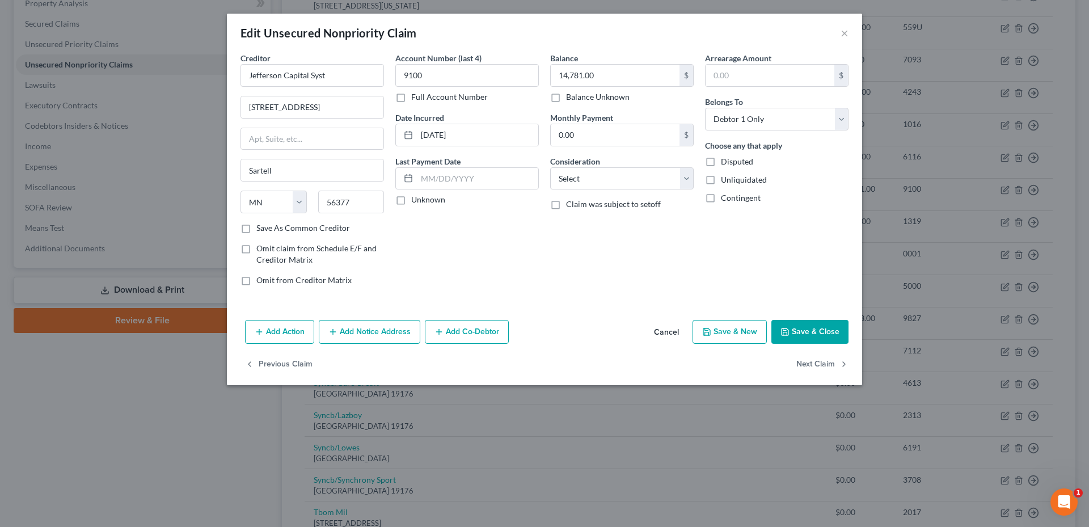
click at [357, 336] on button "Add Notice Address" at bounding box center [370, 332] width 102 height 24
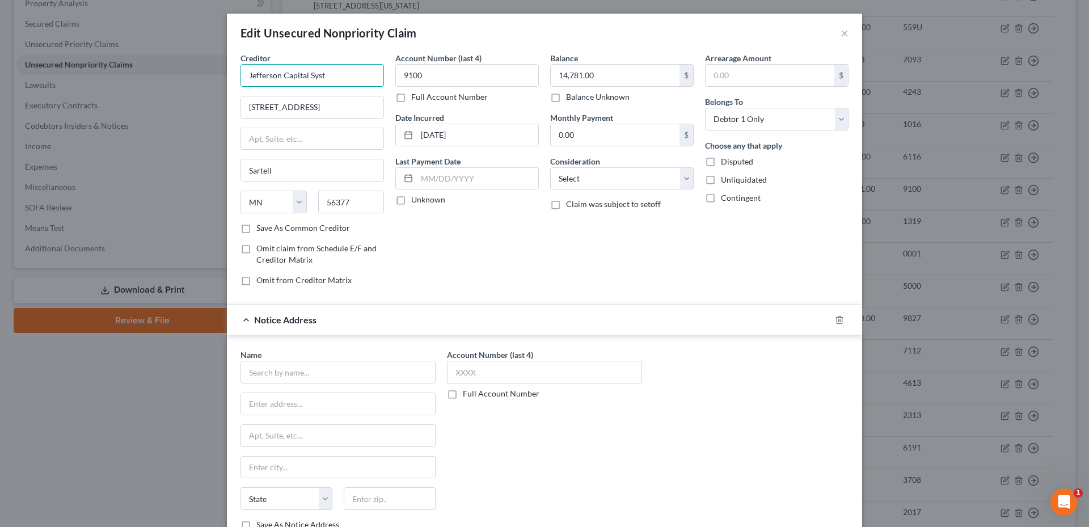
drag, startPoint x: 335, startPoint y: 77, endPoint x: 215, endPoint y: 70, distance: 120.4
click at [218, 70] on div "Edit Unsecured Nonpriority Claim × Creditor * Jefferson Capital Syst 200 14th A…" at bounding box center [544, 263] width 1089 height 527
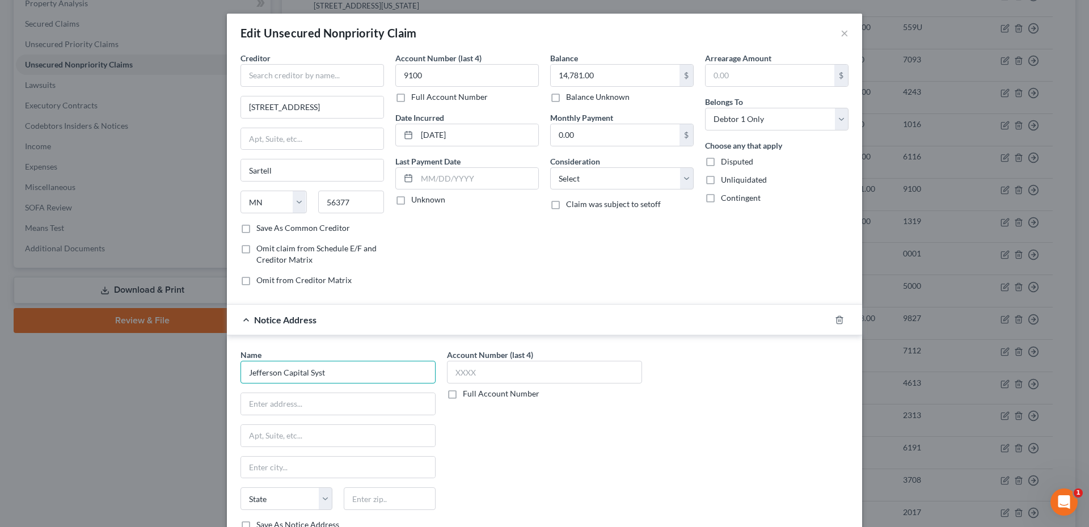
click at [369, 373] on input "Jefferson Capital Syst" at bounding box center [337, 372] width 195 height 23
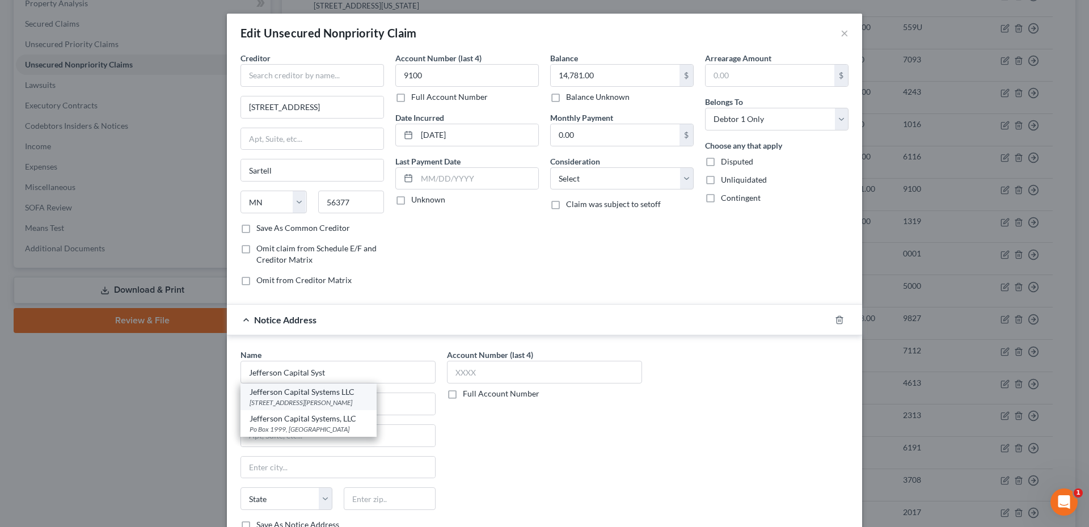
click at [320, 396] on div "Jefferson Capital Systems LLC" at bounding box center [309, 391] width 118 height 11
type input "Jefferson Capital Systems LLC"
type input "16 McLeland Rd"
type input "Saint Cloud"
select select "24"
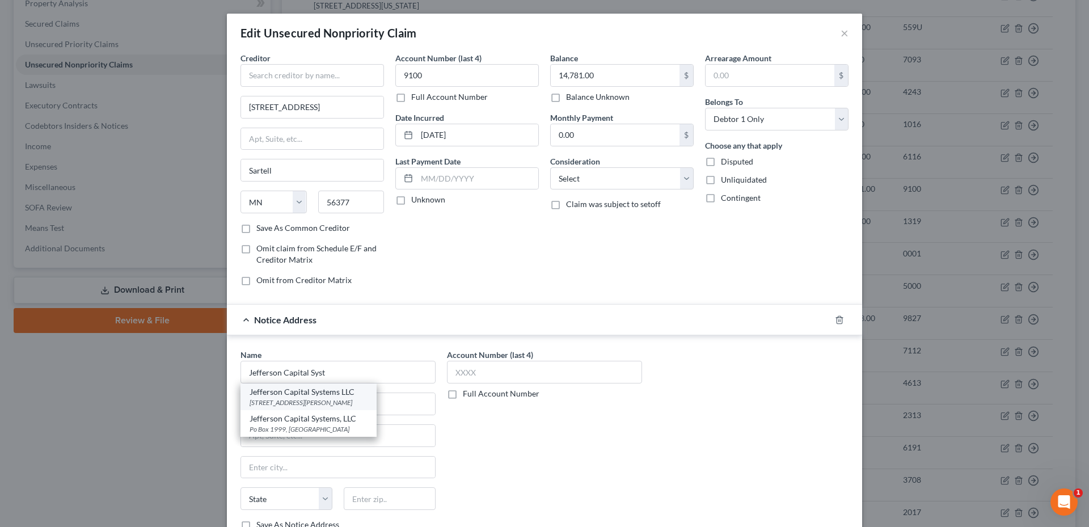
type input "56303"
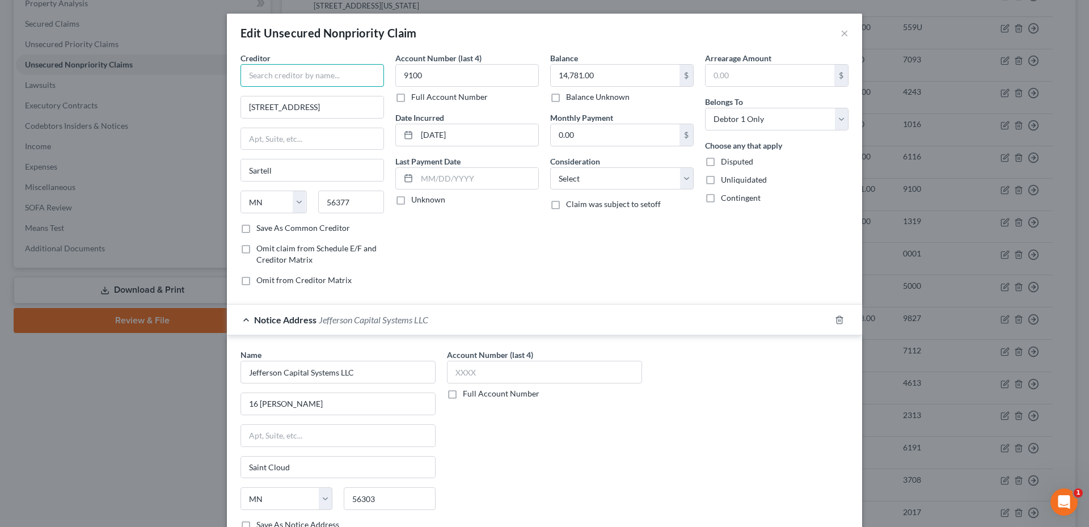
click at [317, 73] on input "text" at bounding box center [311, 75] width 143 height 23
drag, startPoint x: 297, startPoint y: 74, endPoint x: 242, endPoint y: 79, distance: 55.9
click at [242, 79] on input "FNBo" at bounding box center [311, 75] width 143 height 23
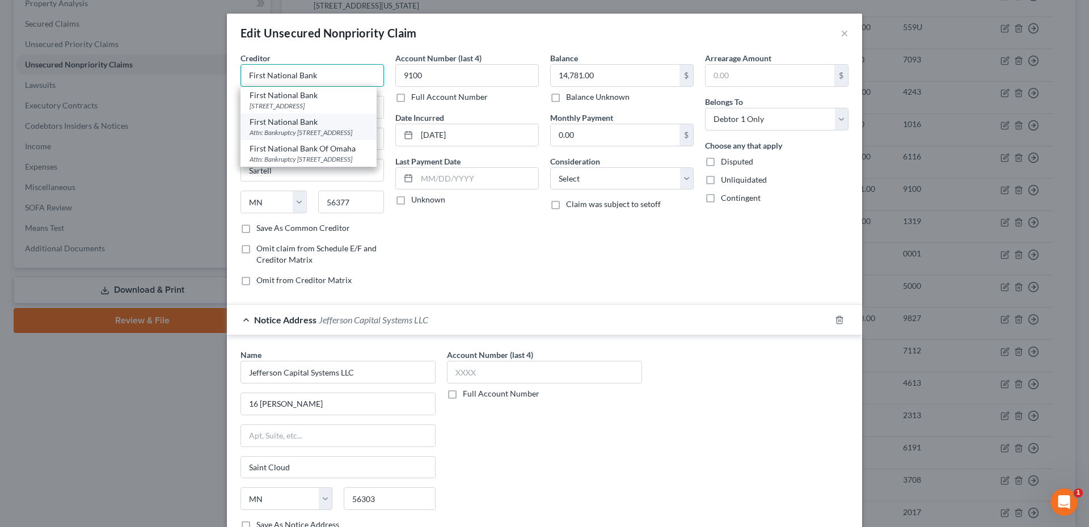
type input "First National Bank"
click at [302, 122] on div "First National Bank" at bounding box center [309, 121] width 118 height 11
type input "Attn: Bankruptcy"
type input "1620 Dodge St Mailstop 4440"
type input "Omaha"
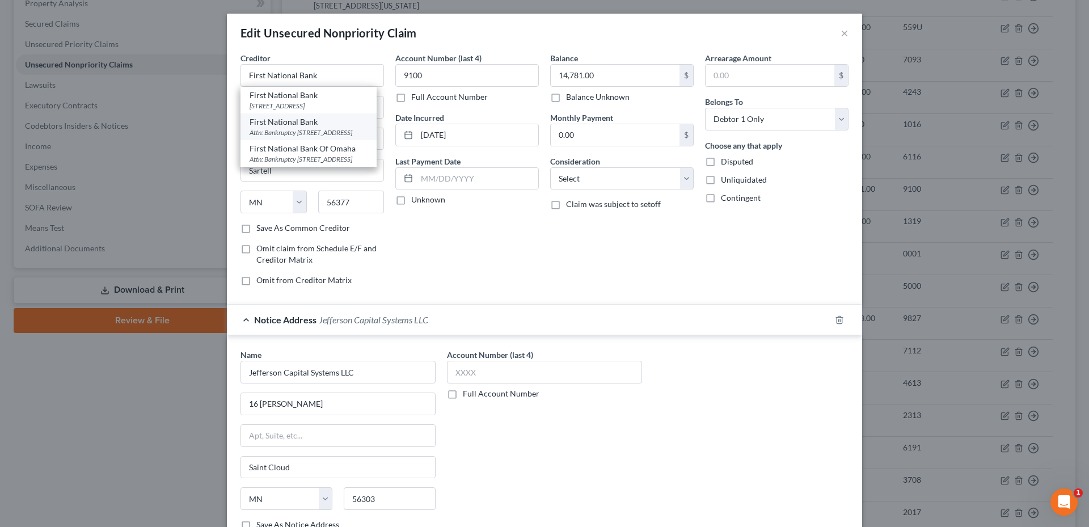
select select "30"
type input "68197"
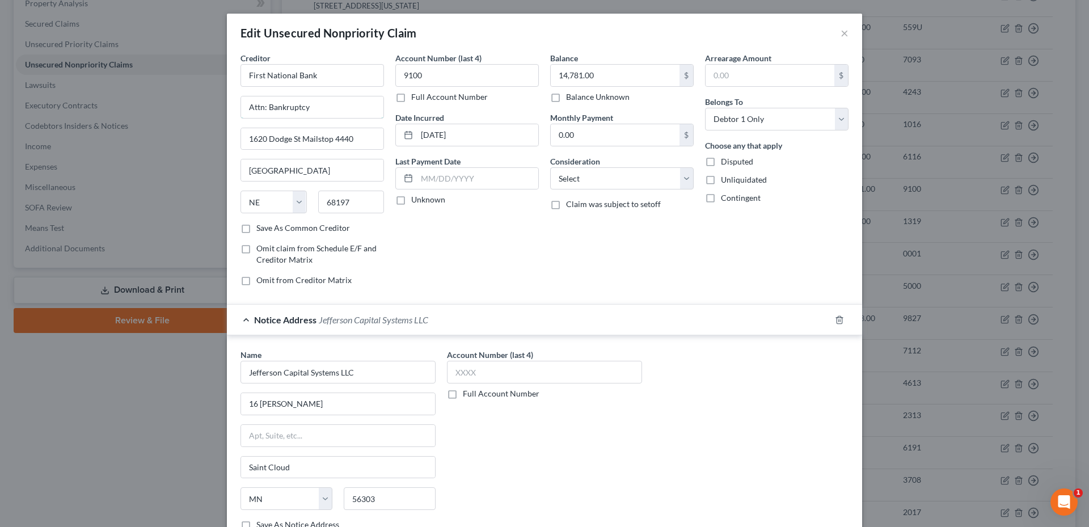
drag, startPoint x: 319, startPoint y: 110, endPoint x: 226, endPoint y: 107, distance: 93.1
click at [227, 107] on div "Creditor * First National Bank Attn: Bankruptcy 1620 Dodge St Mailstop 4440 Oma…" at bounding box center [544, 306] width 635 height 508
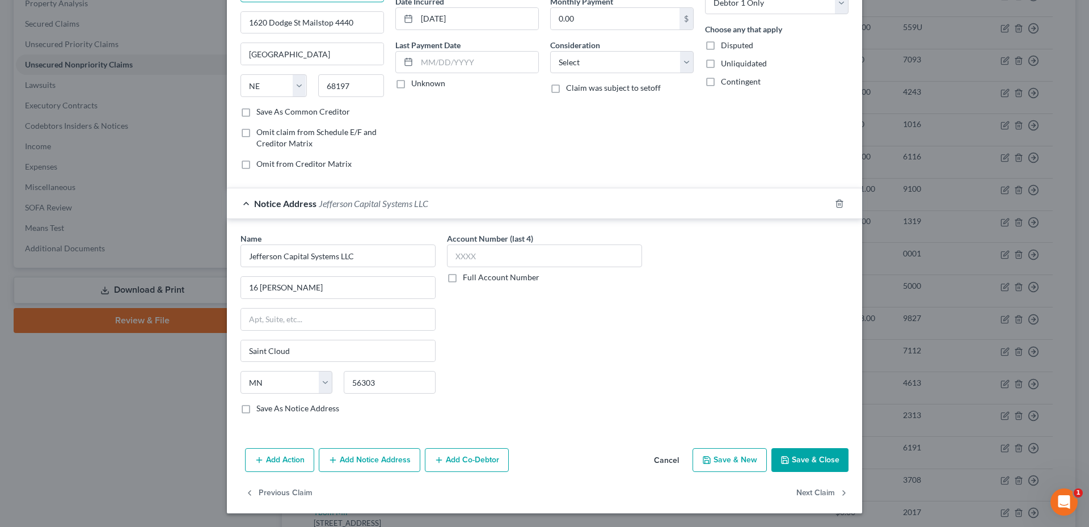
scroll to position [0, 0]
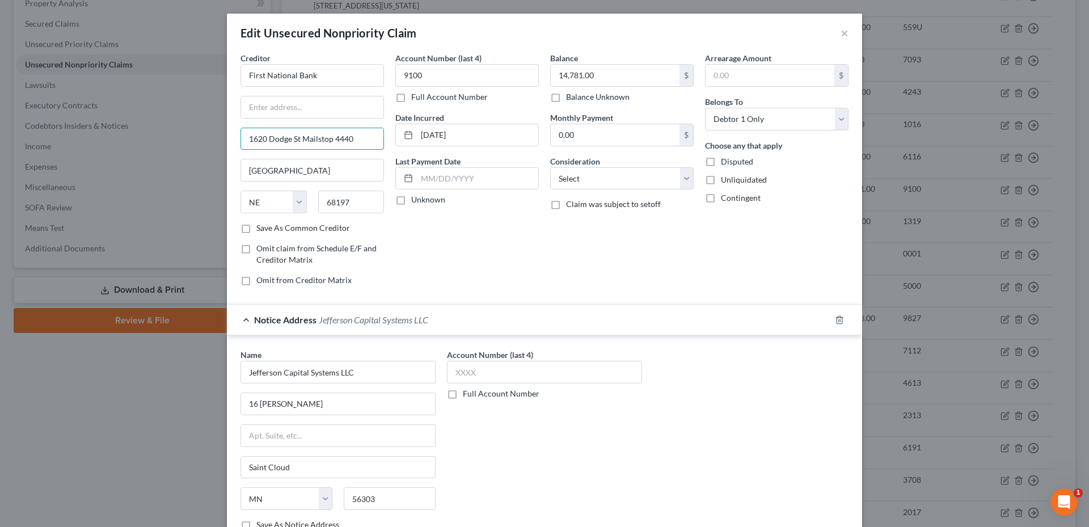
drag, startPoint x: 355, startPoint y: 137, endPoint x: 256, endPoint y: 137, distance: 98.7
click at [188, 138] on div "Edit Unsecured Nonpriority Claim × Creditor * First National Bank 1620 Dodge St…" at bounding box center [544, 263] width 1089 height 527
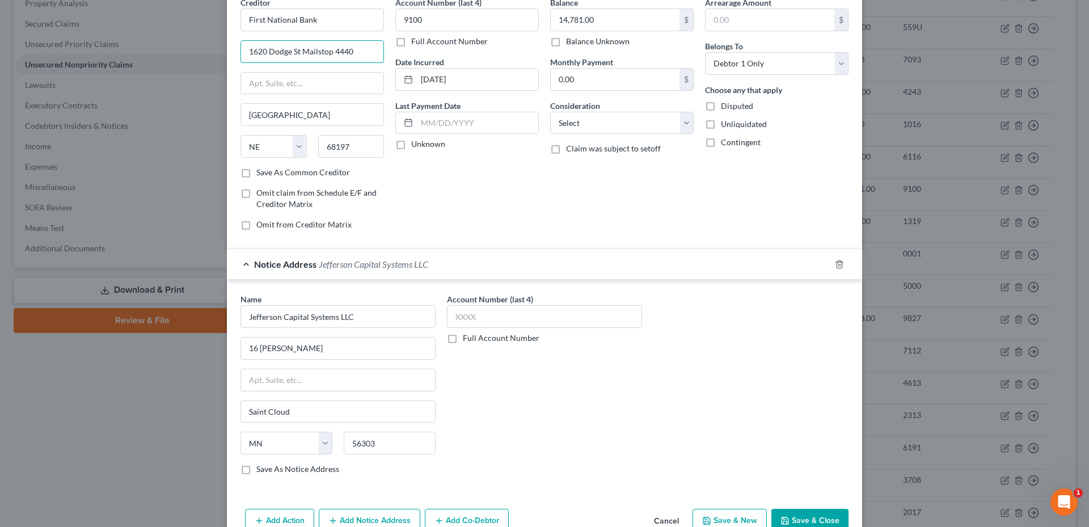
scroll to position [116, 0]
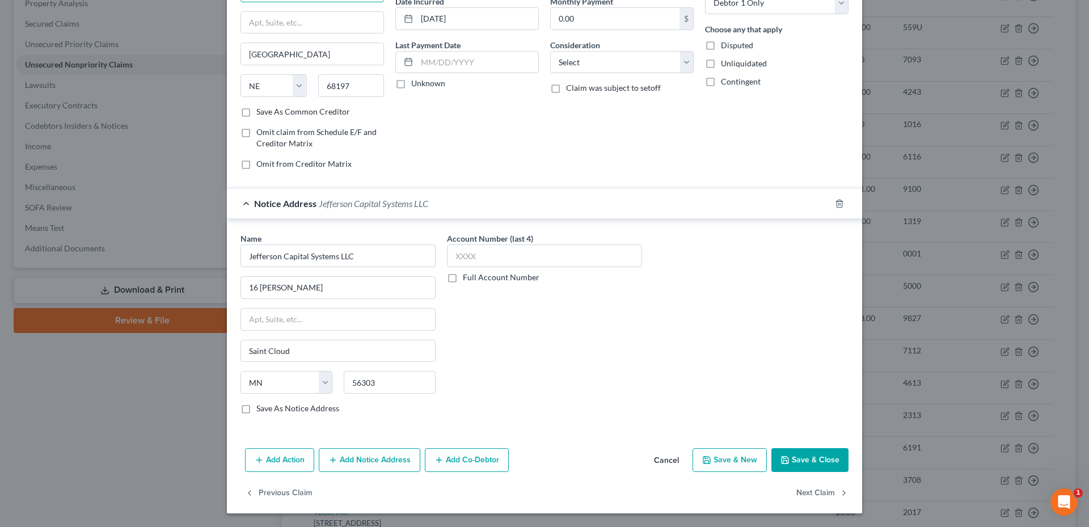
type input "1620 Dodge St Mailstop 4440"
click at [821, 451] on button "Save & Close" at bounding box center [809, 460] width 77 height 24
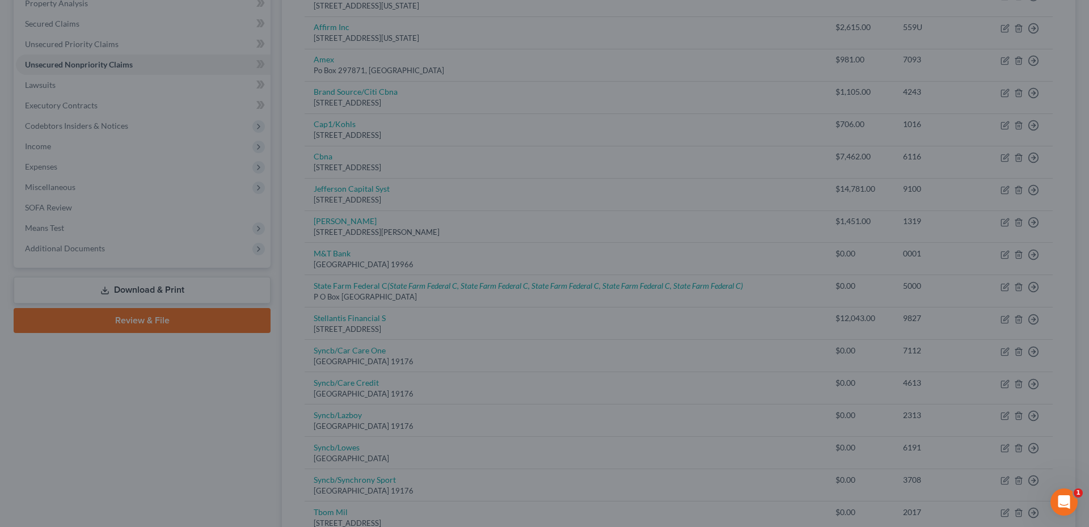
type input "0"
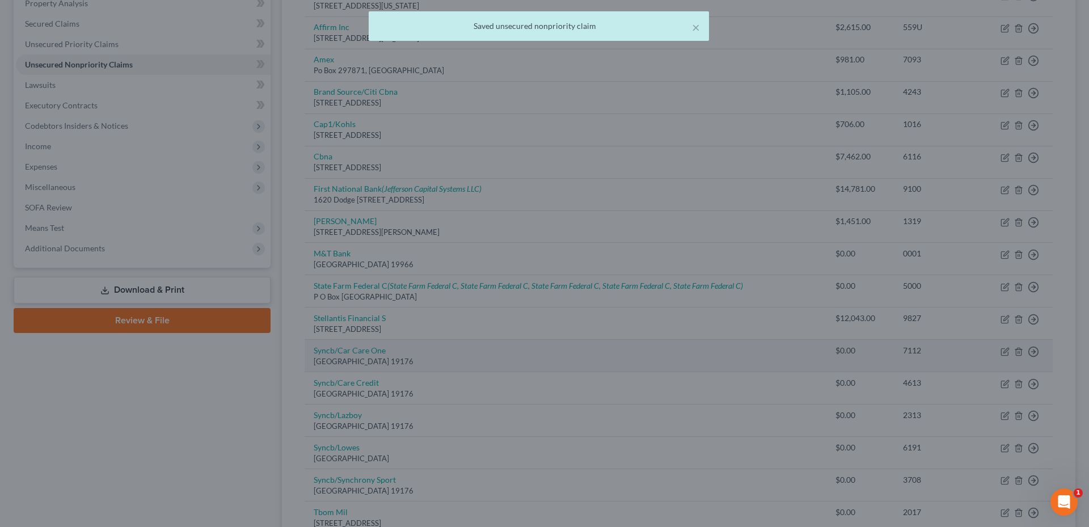
scroll to position [0, 0]
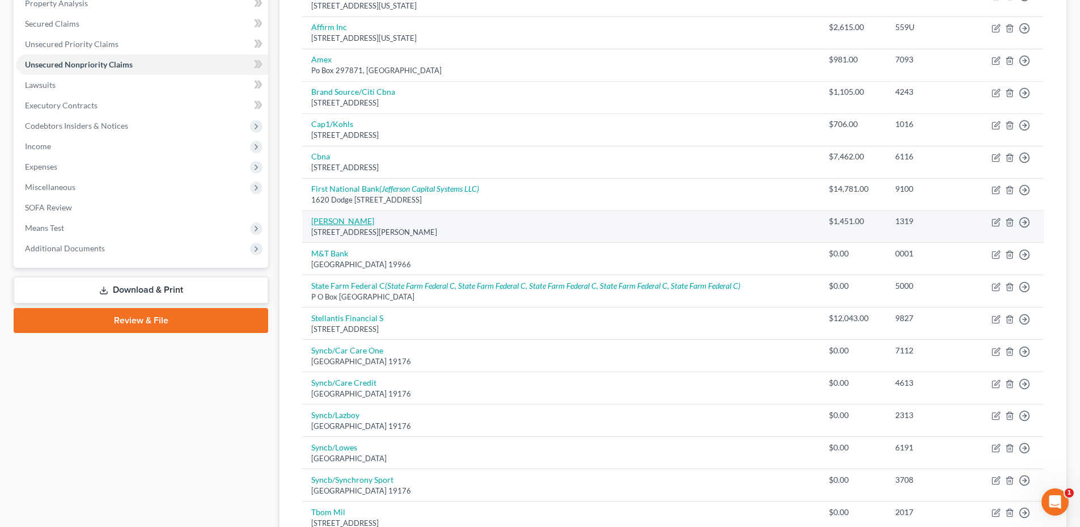
click at [331, 223] on link "Les Schwab" at bounding box center [342, 221] width 63 height 10
select select "38"
select select "2"
select select "0"
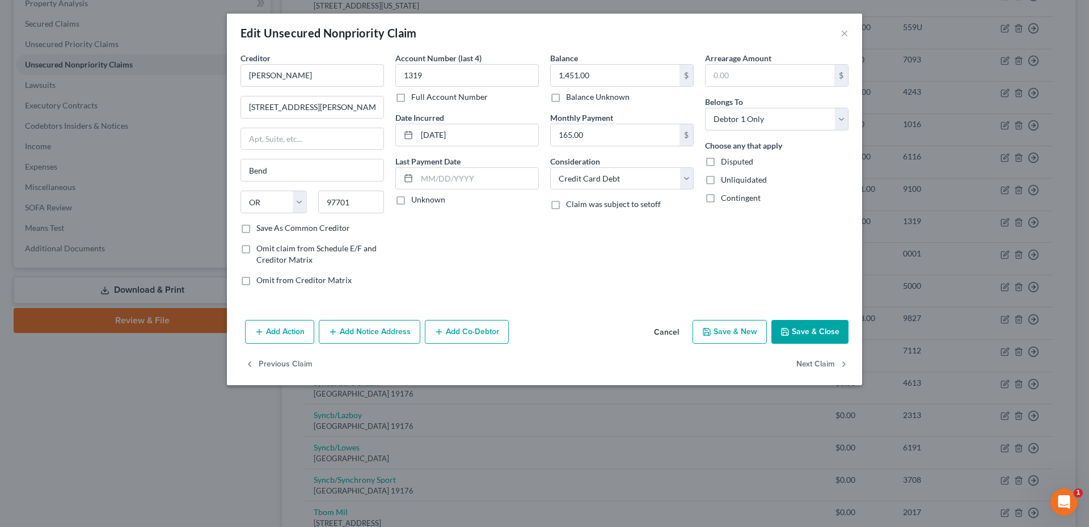
click at [485, 335] on button "Add Co-Debtor" at bounding box center [467, 332] width 84 height 24
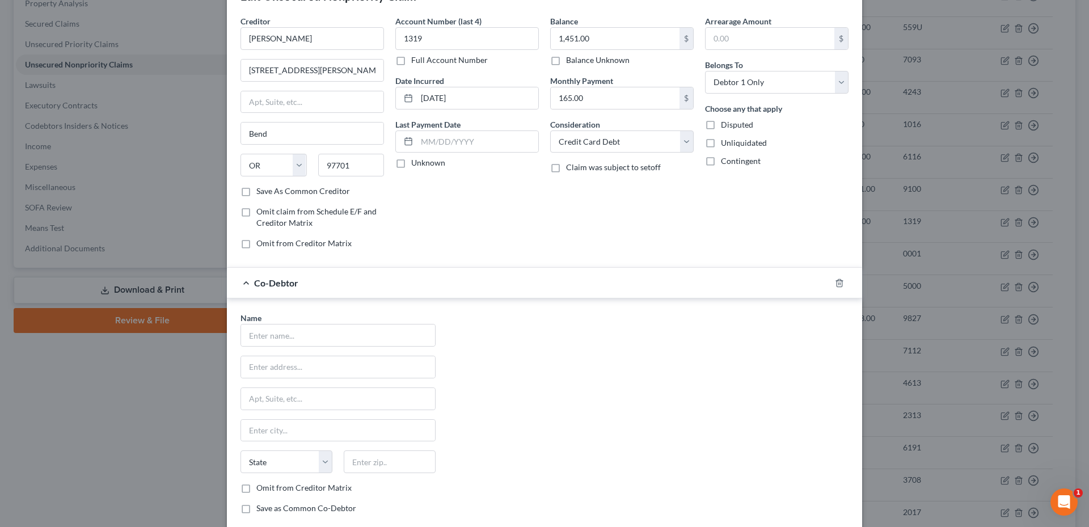
scroll to position [57, 0]
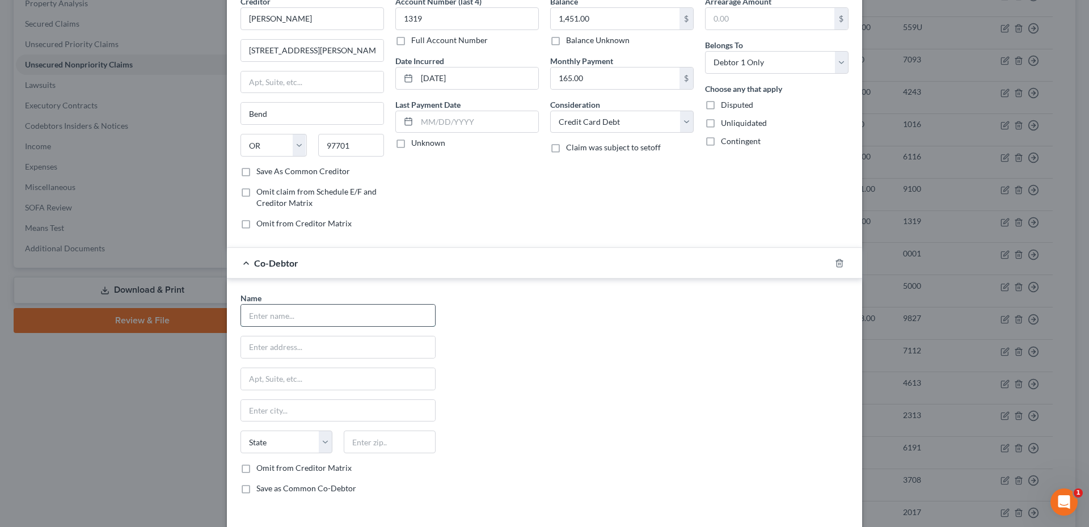
click at [341, 316] on input "text" at bounding box center [338, 316] width 194 height 22
click at [389, 311] on input "text" at bounding box center [338, 316] width 194 height 22
type input "Amber Springer"
type input "1507 Zink St."
type input "80507"
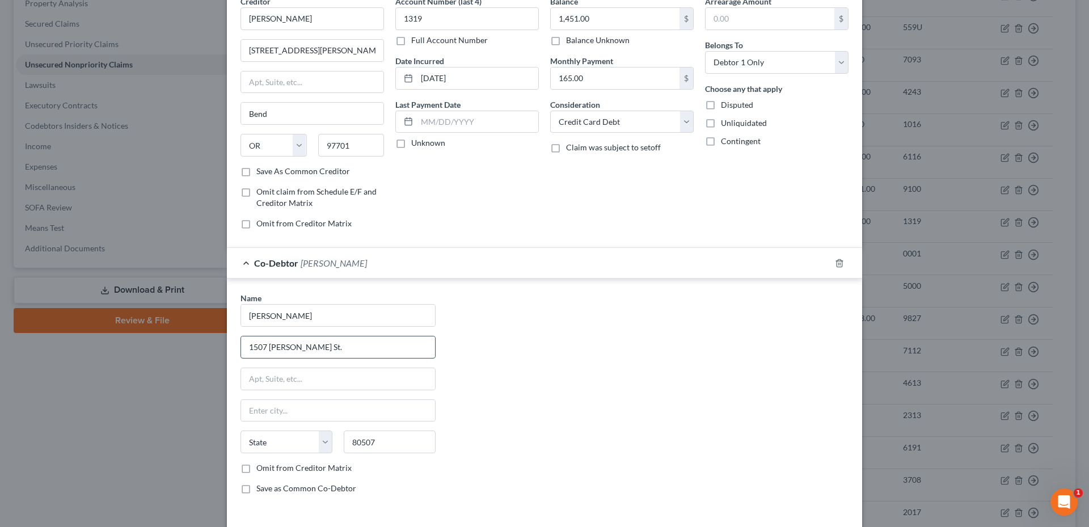
click at [280, 347] on input "1507 Zink St." at bounding box center [338, 347] width 194 height 22
type input "1507 Zinc St."
click at [382, 450] on input "80507" at bounding box center [390, 441] width 92 height 23
click at [384, 444] on input "80507" at bounding box center [390, 441] width 92 height 23
drag, startPoint x: 385, startPoint y: 437, endPoint x: 363, endPoint y: 440, distance: 22.2
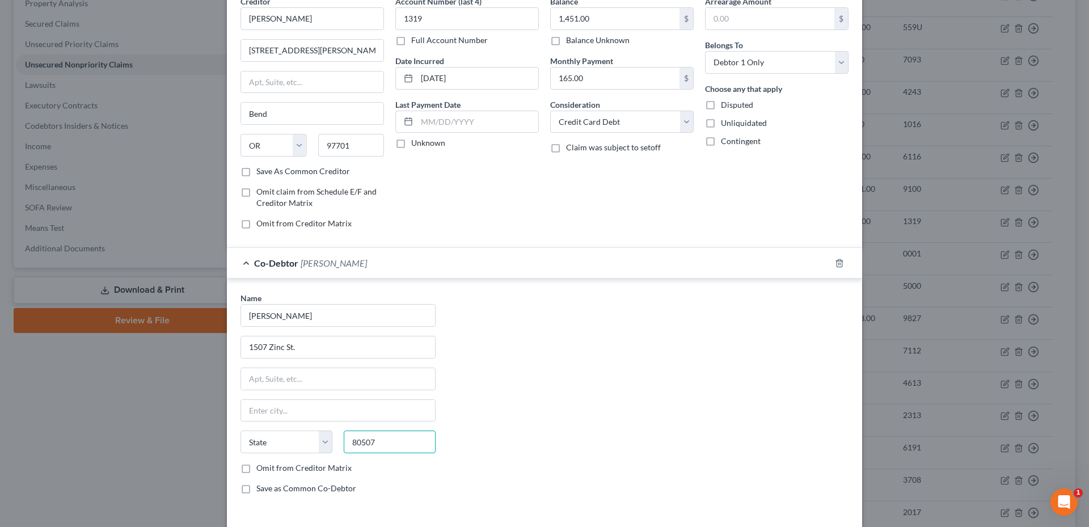
click at [363, 440] on input "80507" at bounding box center [390, 441] width 92 height 23
type input "80538"
type input "Loveland"
select select "5"
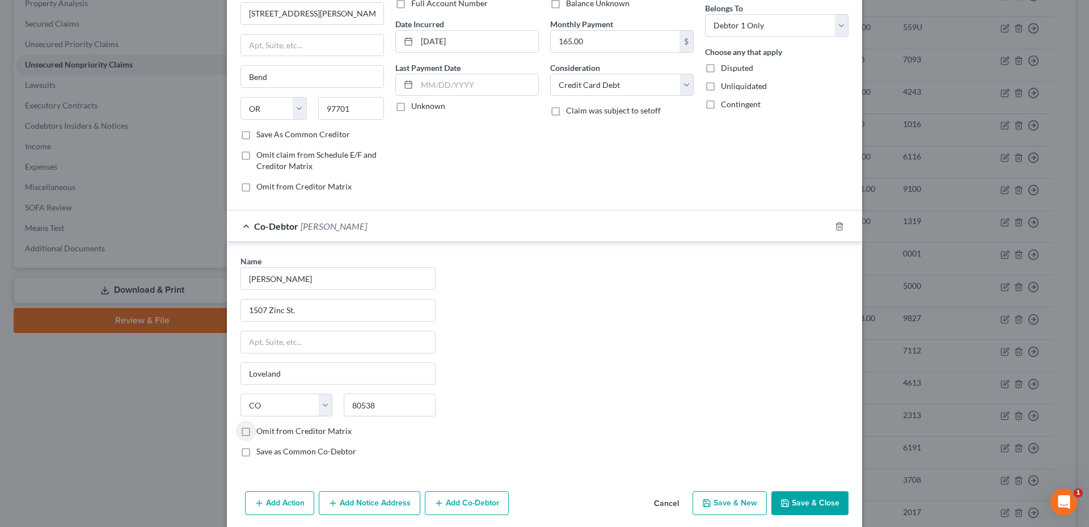
scroll to position [113, 0]
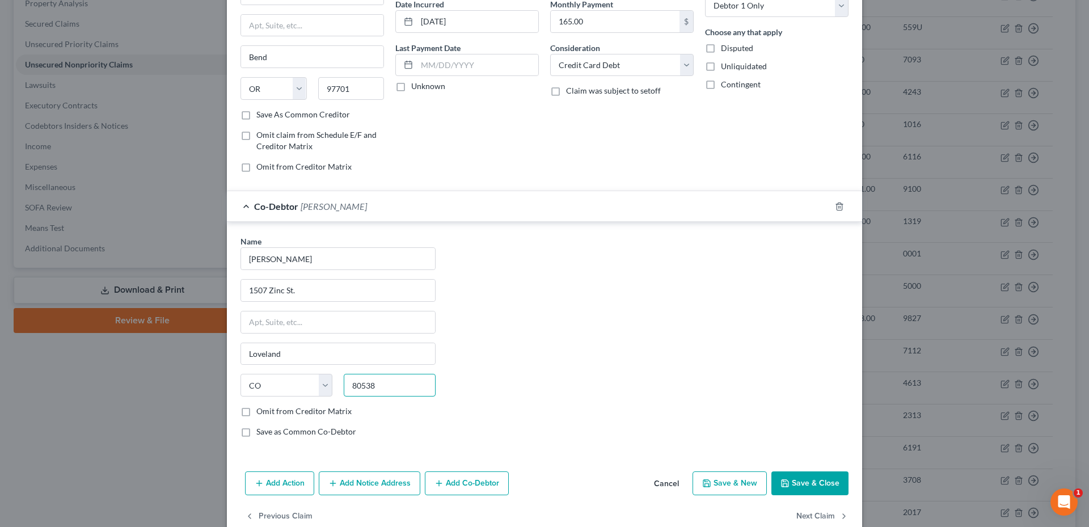
drag, startPoint x: 366, startPoint y: 387, endPoint x: 384, endPoint y: 382, distance: 18.3
click at [371, 386] on input "80538" at bounding box center [390, 385] width 92 height 23
type input "80537"
click at [510, 349] on div "Name * Amber Springer 1507 Zinc St. Loveland State AL AK AR AZ CA CO CT DE DC F…" at bounding box center [544, 340] width 619 height 211
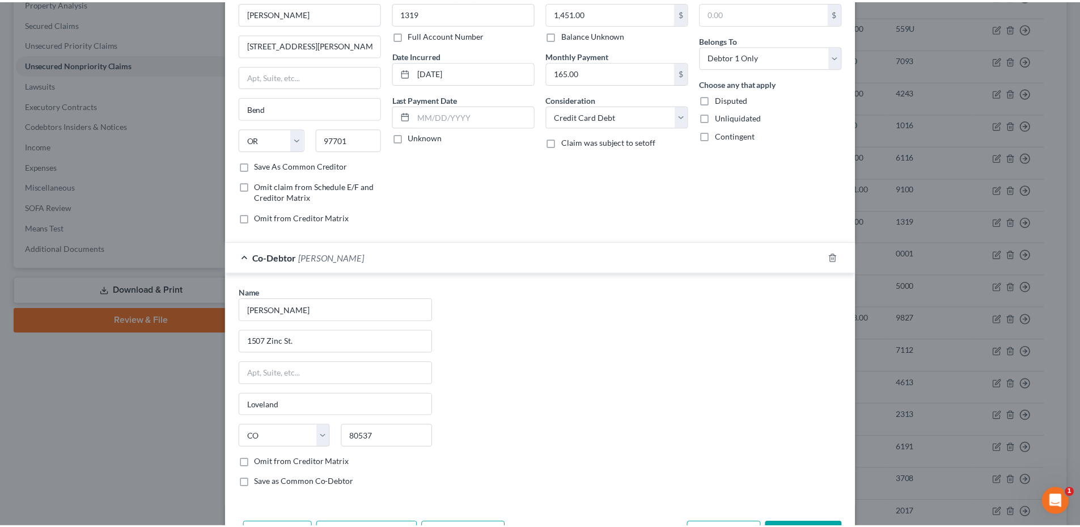
scroll to position [137, 0]
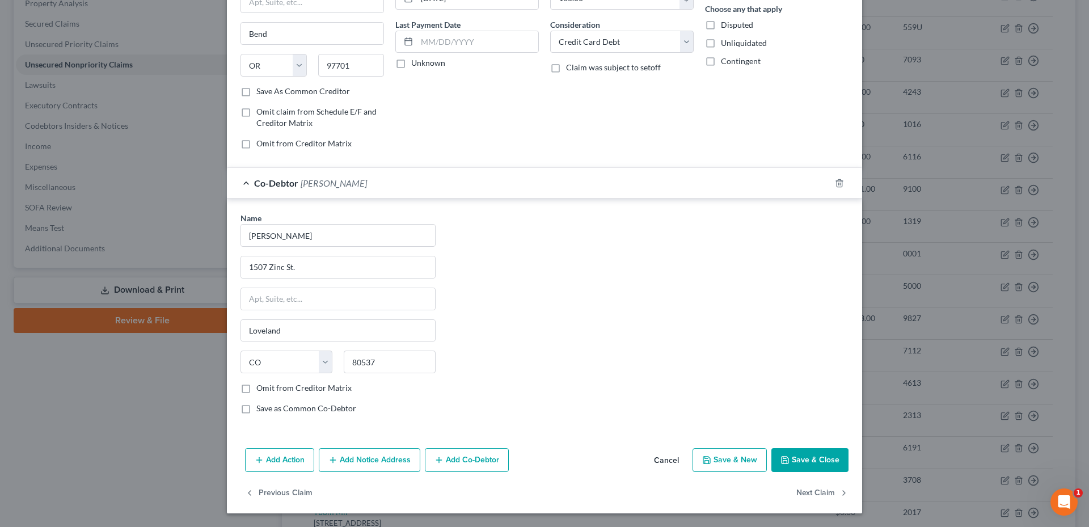
click at [817, 458] on button "Save & Close" at bounding box center [809, 460] width 77 height 24
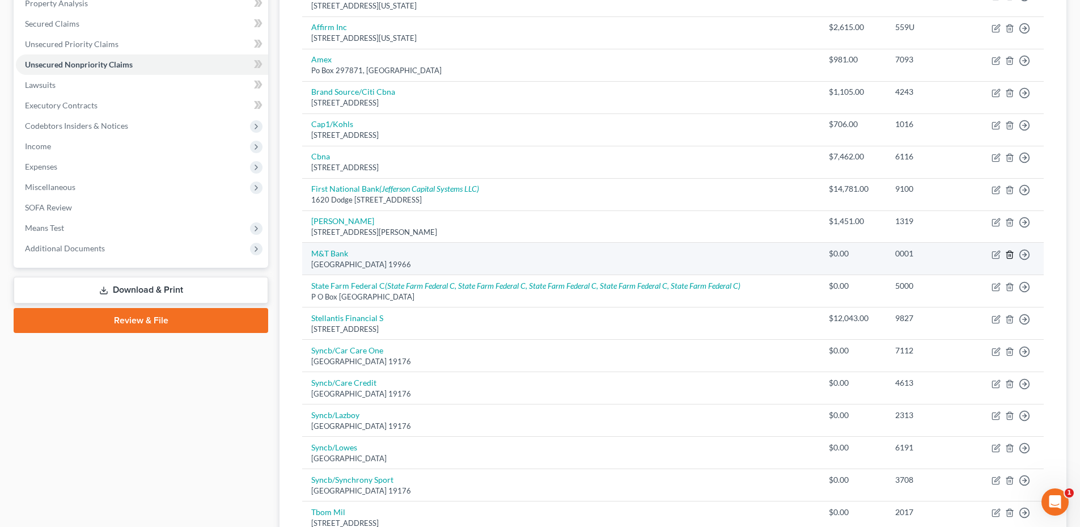
click at [1011, 251] on icon "button" at bounding box center [1009, 254] width 5 height 7
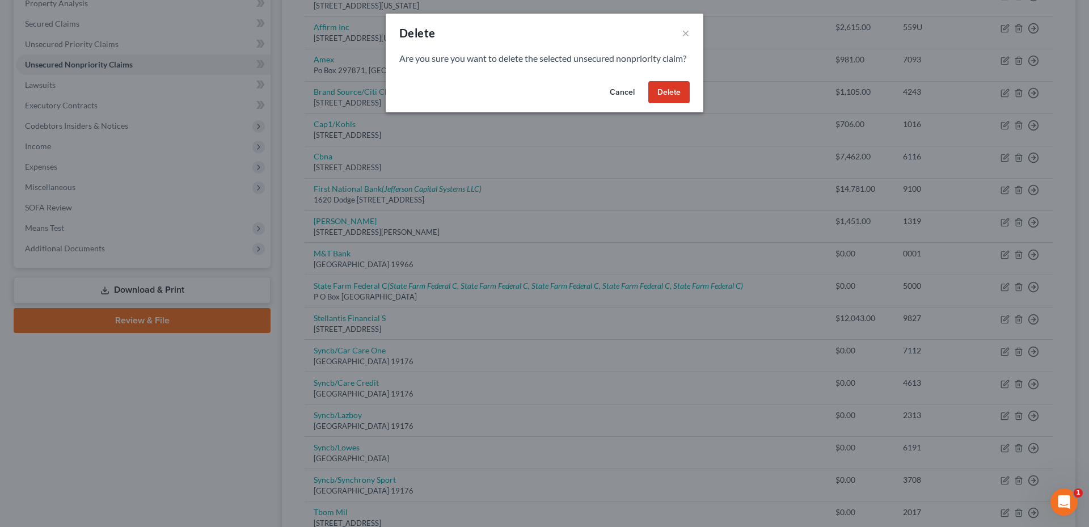
click at [661, 101] on button "Delete" at bounding box center [668, 92] width 41 height 23
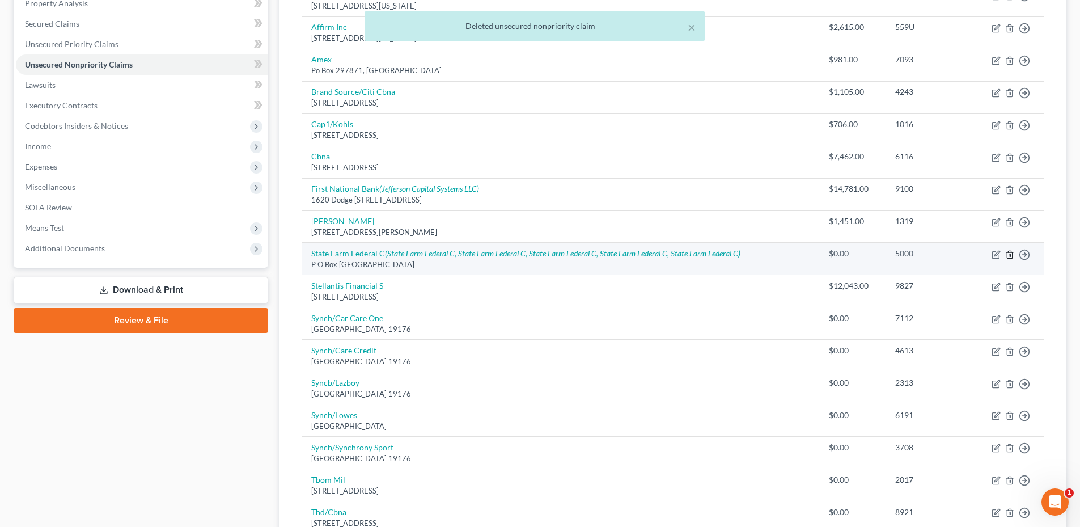
click at [1008, 256] on icon "button" at bounding box center [1009, 254] width 5 height 7
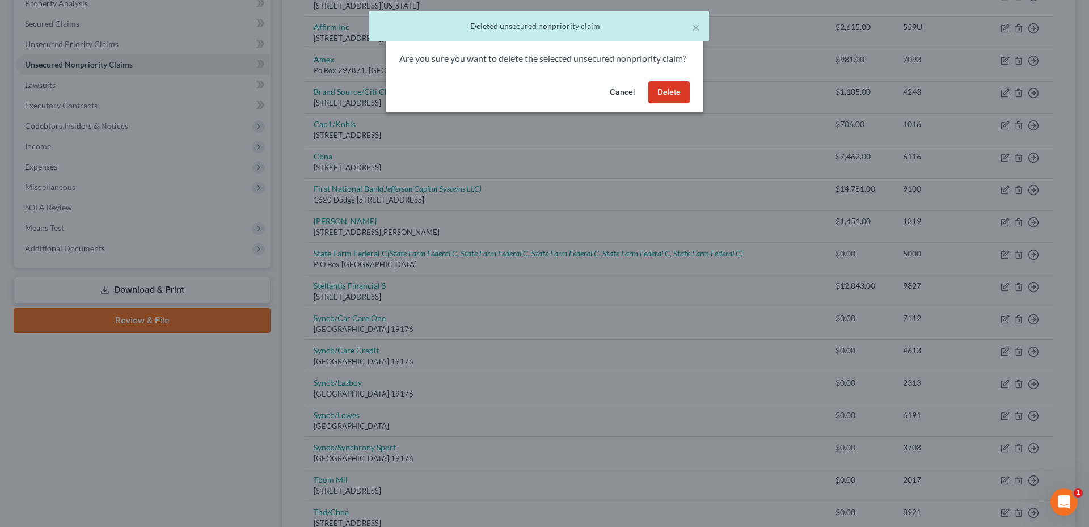
click at [676, 104] on button "Delete" at bounding box center [668, 92] width 41 height 23
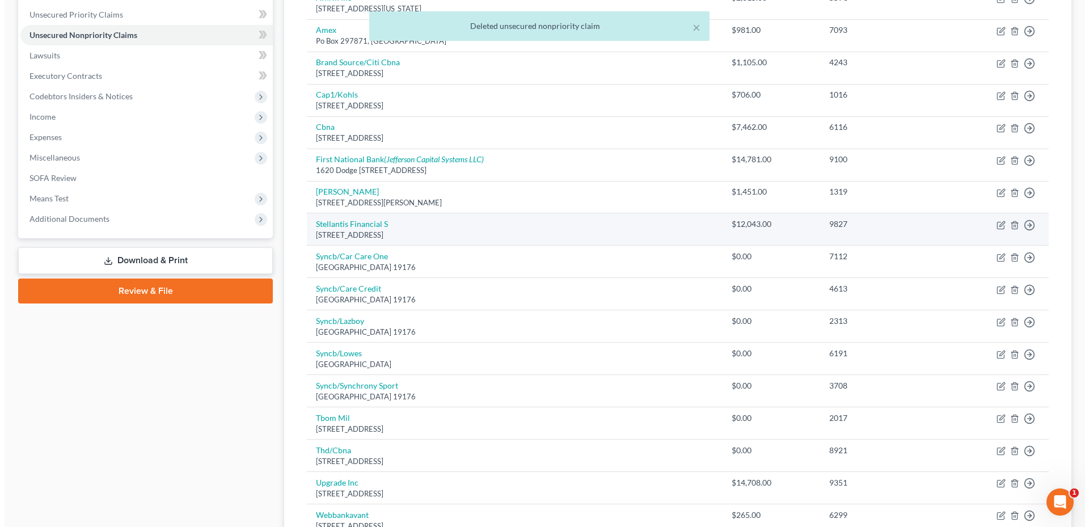
scroll to position [284, 0]
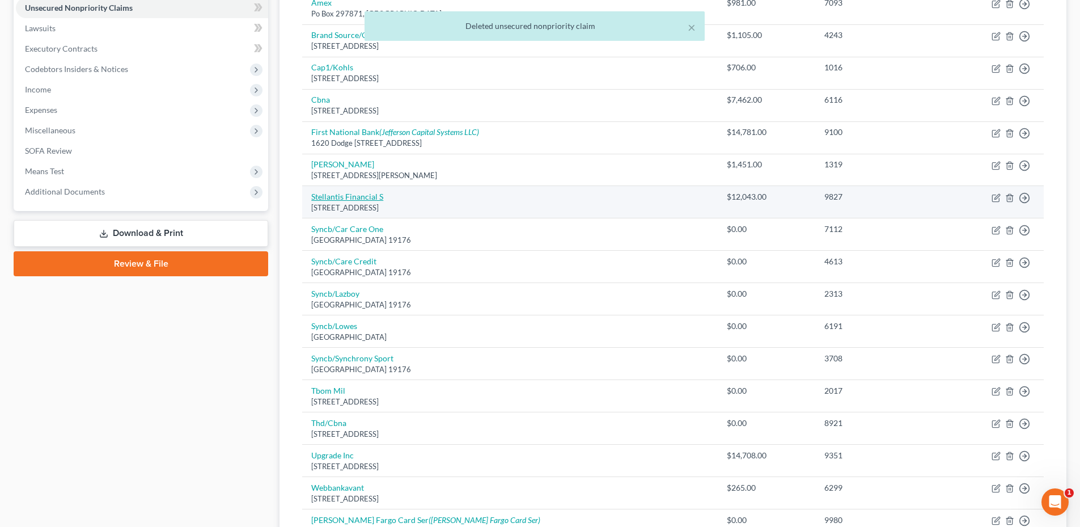
click at [359, 199] on link "Stellantis Financial S" at bounding box center [347, 197] width 72 height 10
select select "45"
select select "0"
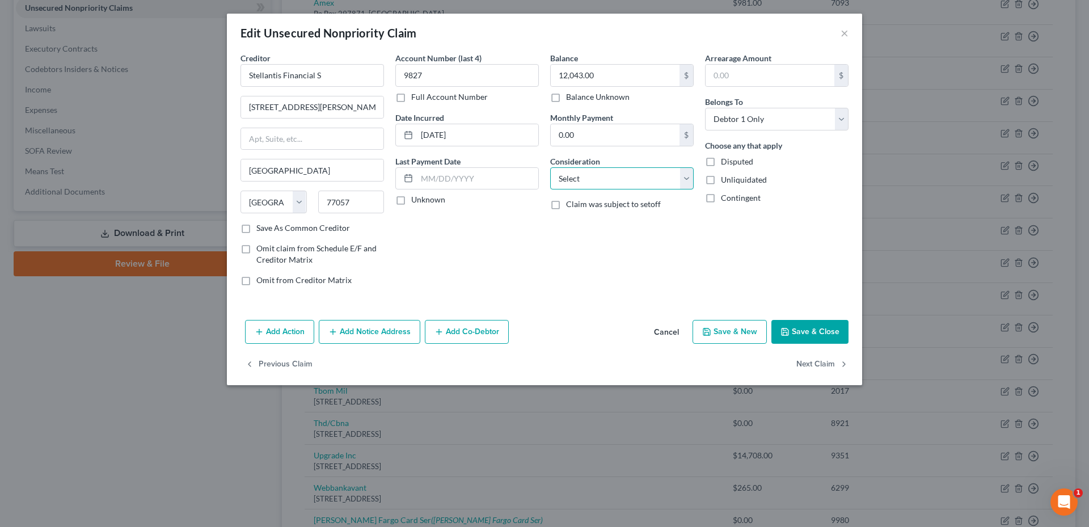
click at [612, 183] on select "Select Cable / Satellite Services Collection Agency Credit Card Debt Debt Couns…" at bounding box center [621, 178] width 143 height 23
click at [629, 183] on select "Select Cable / Satellite Services Collection Agency Credit Card Debt Debt Couns…" at bounding box center [621, 178] width 143 height 23
select select "14"
click at [550, 167] on select "Select Cable / Satellite Services Collection Agency Credit Card Debt Debt Couns…" at bounding box center [621, 178] width 143 height 23
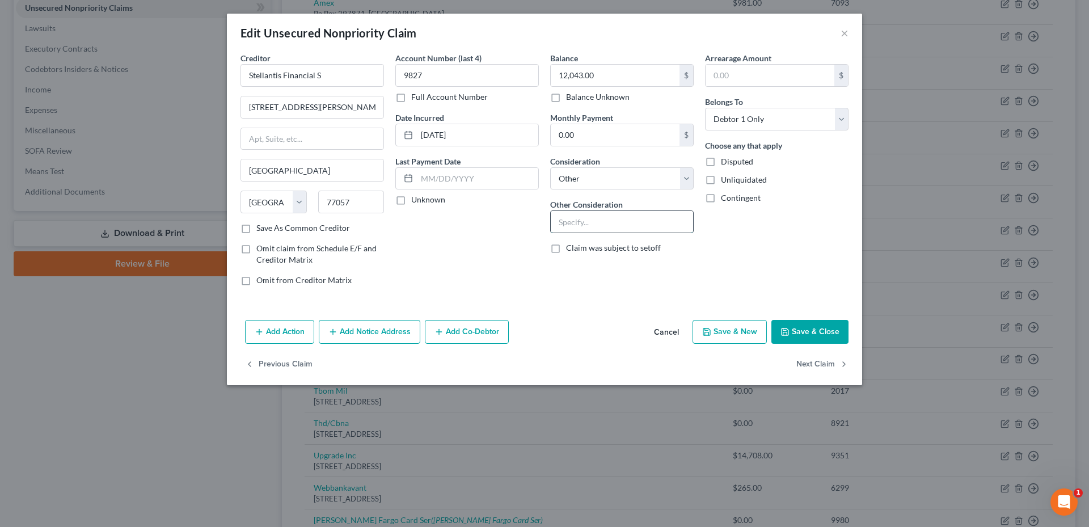
click at [578, 227] on input "text" at bounding box center [622, 222] width 142 height 22
type input "Repossesed"
click at [254, 329] on button "Add Action" at bounding box center [279, 332] width 69 height 24
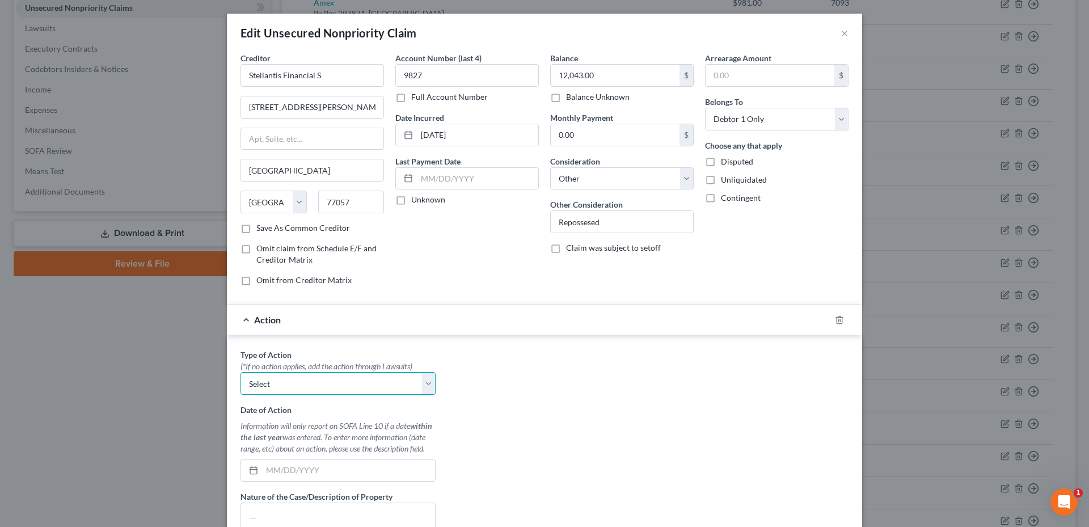
click at [285, 379] on select "Select Repossession Garnishment Foreclosure Personal Injury Attached, Seized, O…" at bounding box center [337, 383] width 195 height 23
select select "0"
click at [240, 372] on select "Select Repossession Garnishment Foreclosure Personal Injury Attached, Seized, O…" at bounding box center [337, 383] width 195 height 23
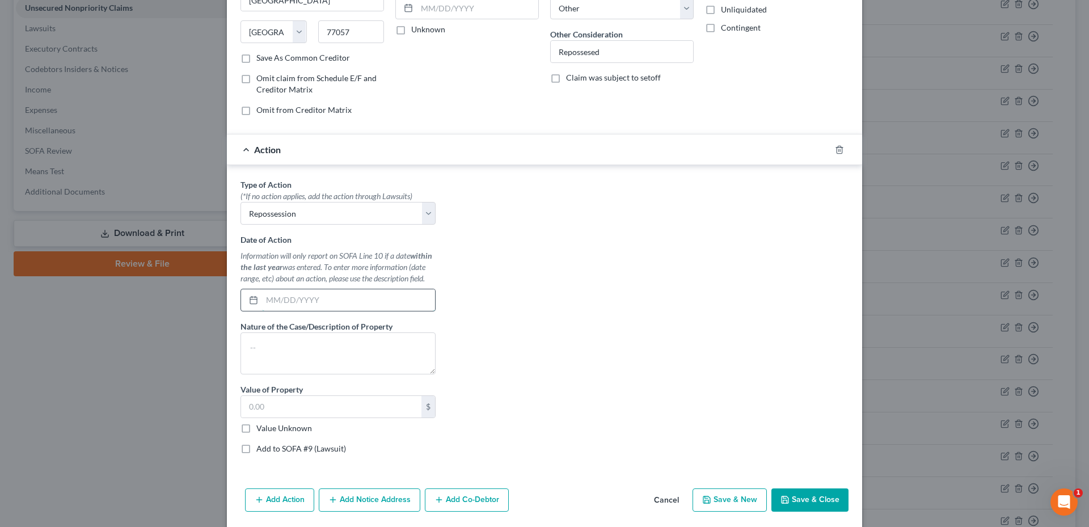
click at [332, 298] on input "text" at bounding box center [348, 300] width 173 height 22
click at [362, 335] on textarea at bounding box center [337, 353] width 195 height 42
click at [272, 301] on input "8/15/2025" at bounding box center [348, 300] width 173 height 22
type input "8/05/2025"
click at [279, 359] on textarea at bounding box center [337, 353] width 195 height 42
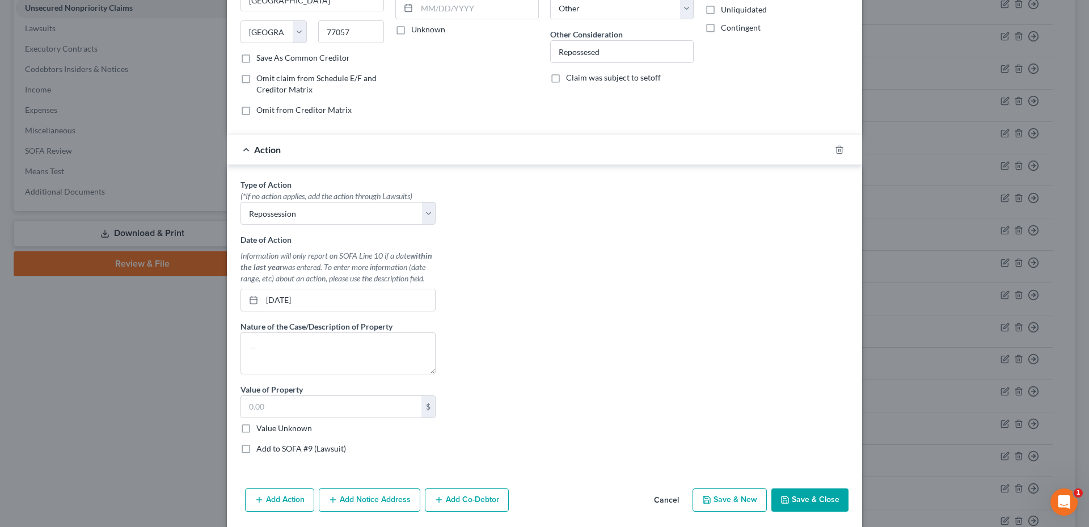
click at [798, 497] on button "Save & Close" at bounding box center [809, 500] width 77 height 24
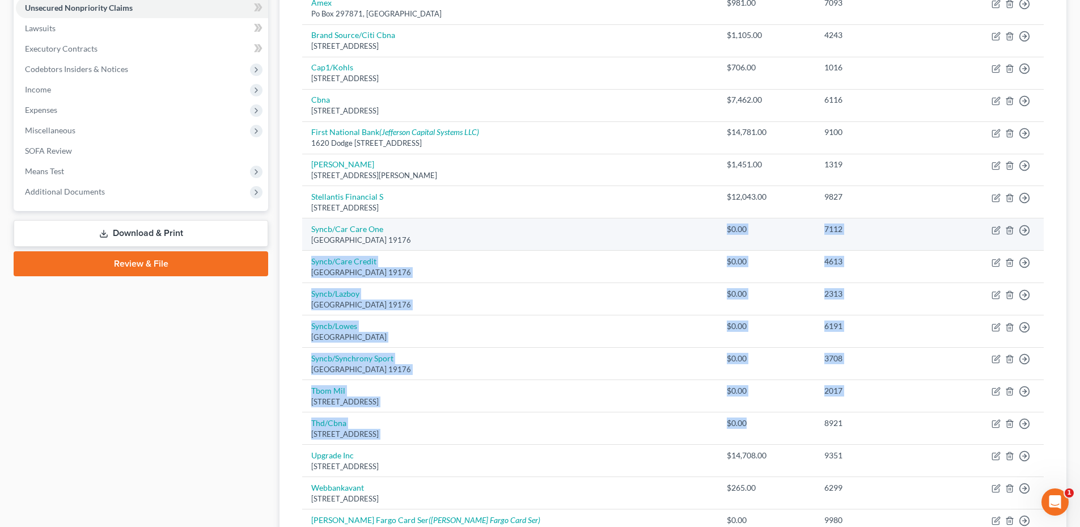
drag, startPoint x: 738, startPoint y: 427, endPoint x: 678, endPoint y: 237, distance: 199.1
click at [678, 237] on tbody "Affirm Inc 650 California St Fl 12, San Francisco, CA 94108 $489.00 RSZ7 Move t…" at bounding box center [673, 228] width 742 height 667
drag, startPoint x: 678, startPoint y: 237, endPoint x: 789, endPoint y: 234, distance: 110.6
click at [816, 234] on td "7112" at bounding box center [879, 234] width 126 height 32
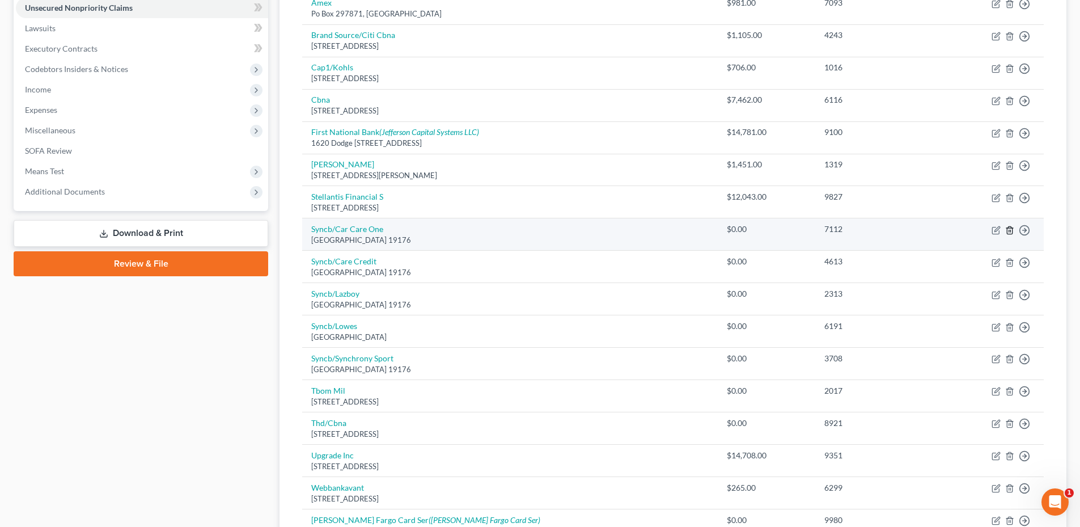
click at [1008, 231] on icon "button" at bounding box center [1009, 229] width 5 height 7
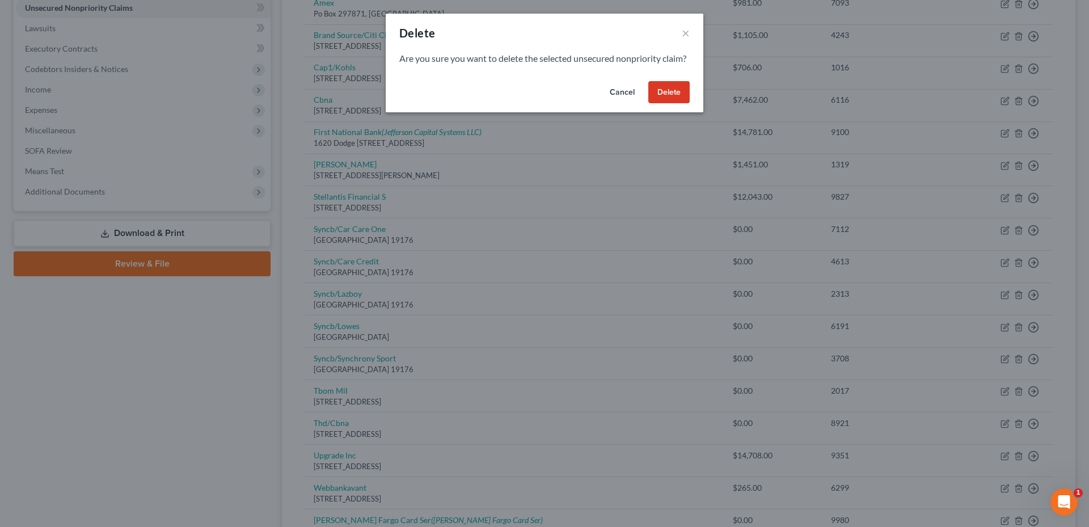
click at [672, 104] on button "Delete" at bounding box center [668, 92] width 41 height 23
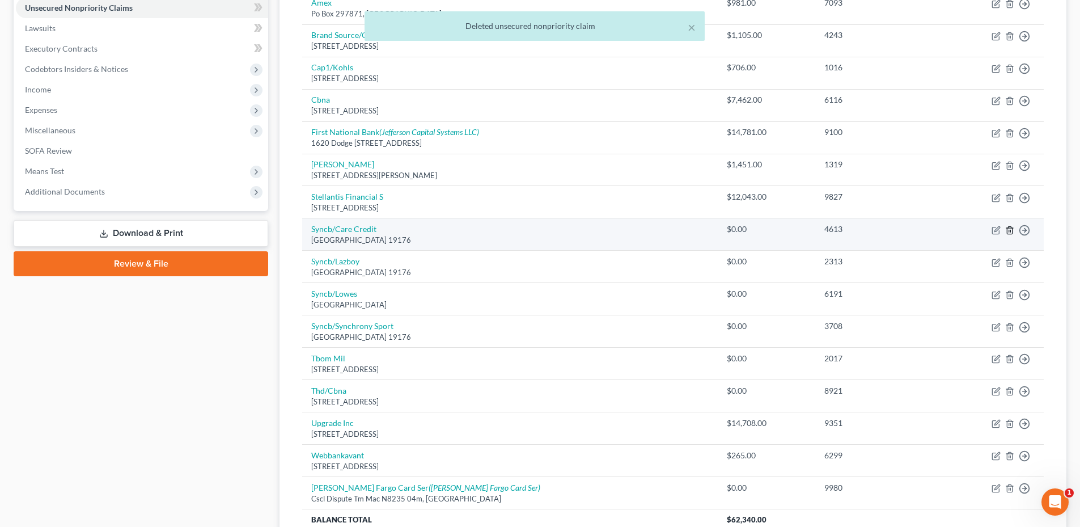
click at [1007, 232] on icon "button" at bounding box center [1009, 229] width 5 height 7
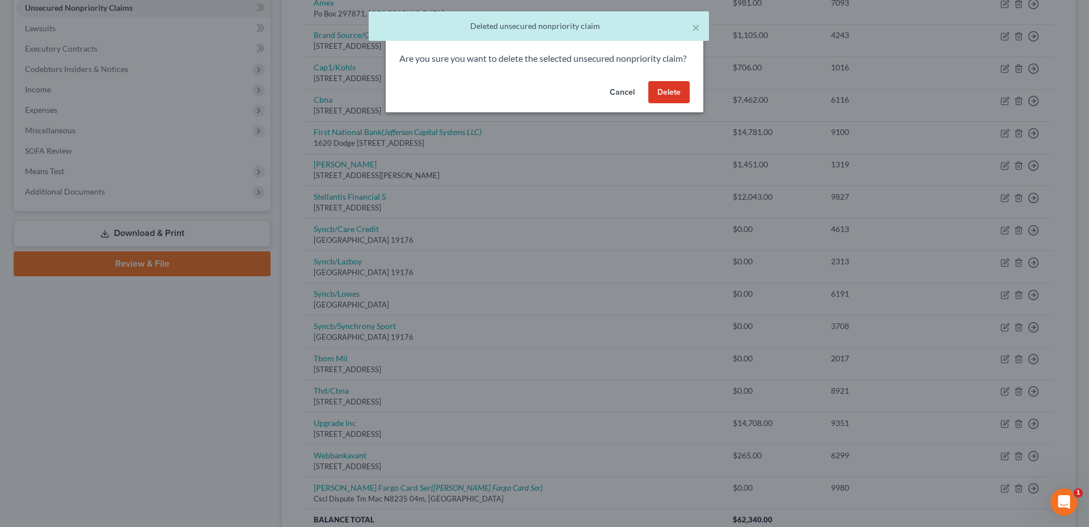
click at [672, 100] on button "Delete" at bounding box center [668, 92] width 41 height 23
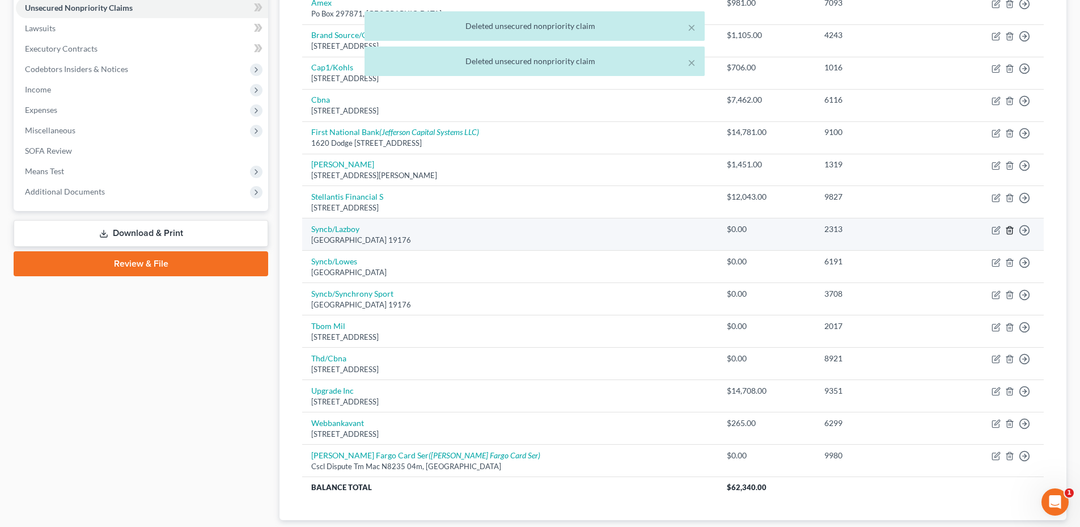
click at [1008, 229] on icon "button" at bounding box center [1010, 230] width 9 height 9
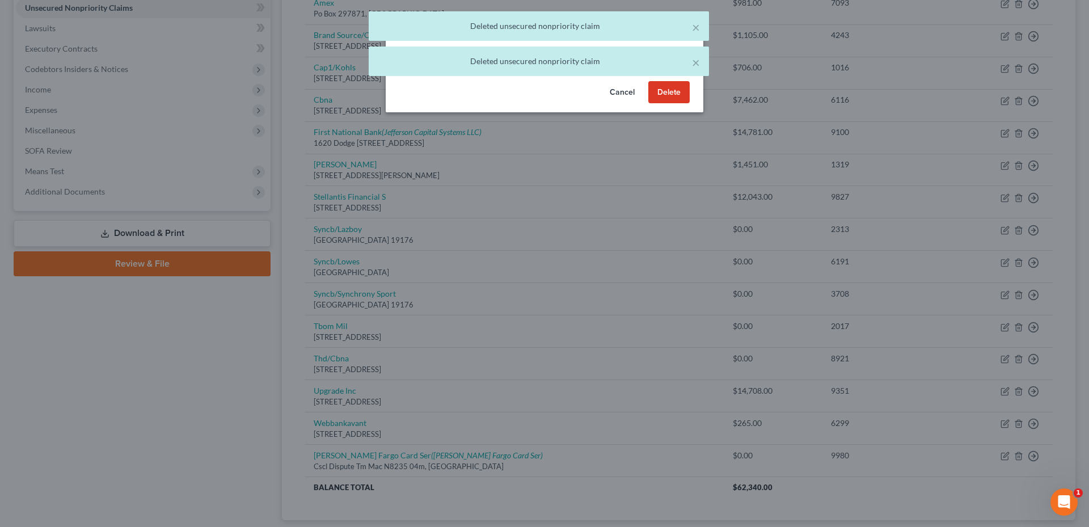
click at [663, 95] on button "Delete" at bounding box center [668, 92] width 41 height 23
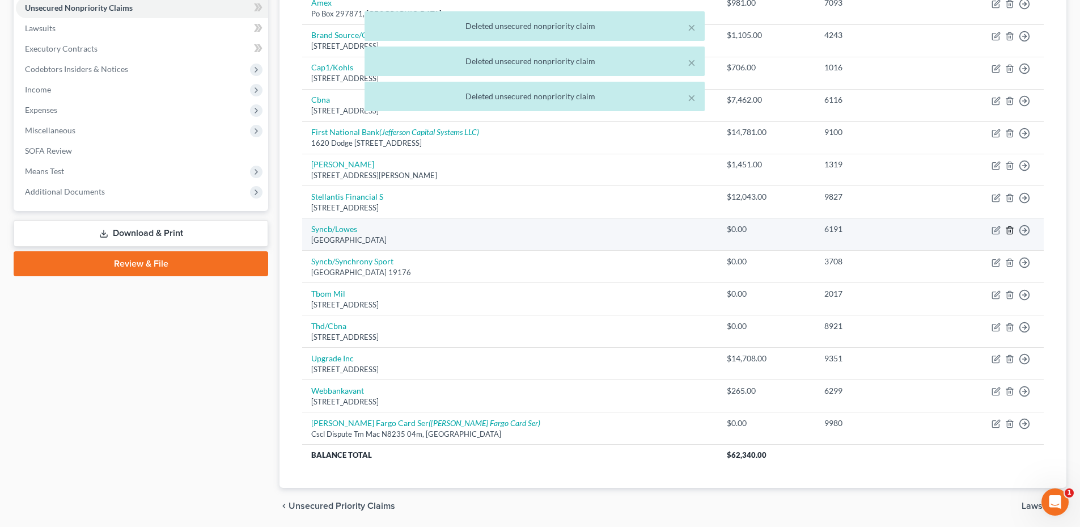
click at [1008, 229] on icon "button" at bounding box center [1010, 230] width 9 height 9
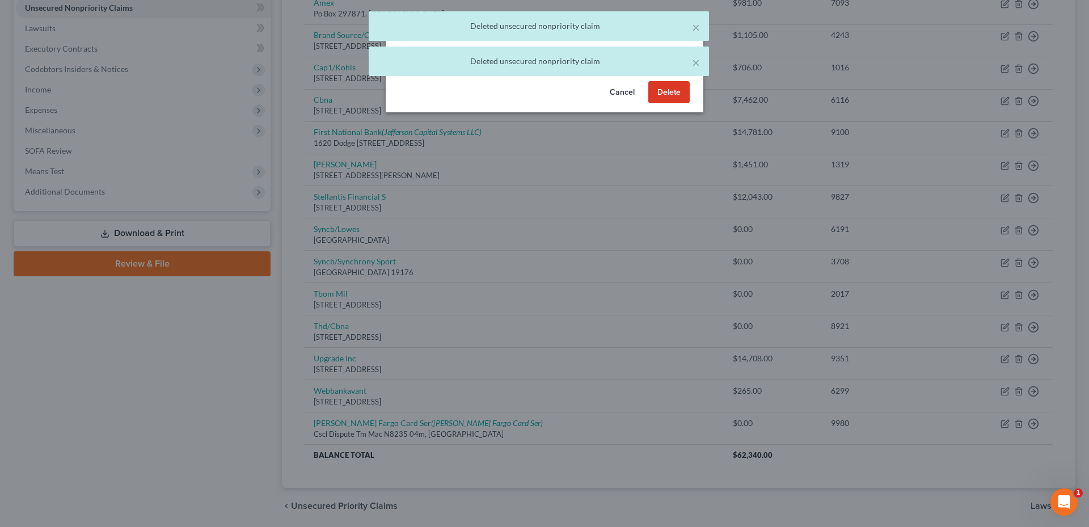
click at [653, 104] on button "Delete" at bounding box center [668, 92] width 41 height 23
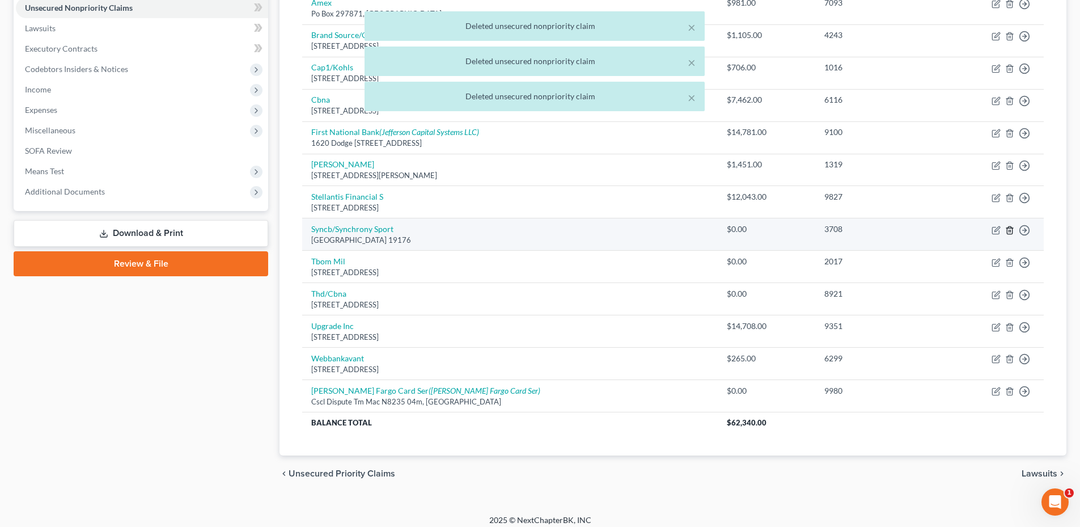
click at [1008, 229] on icon "button" at bounding box center [1010, 230] width 9 height 9
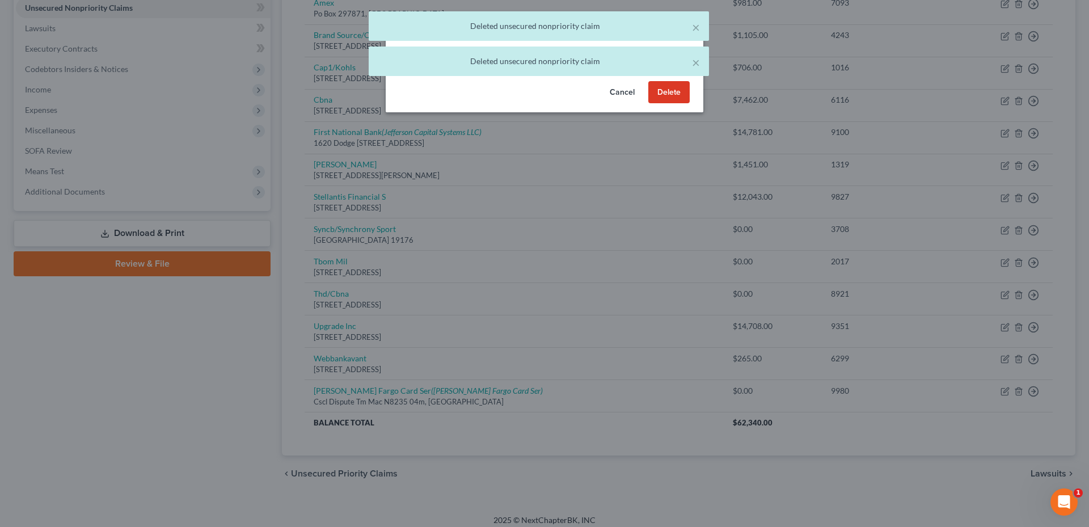
click at [673, 104] on button "Delete" at bounding box center [668, 92] width 41 height 23
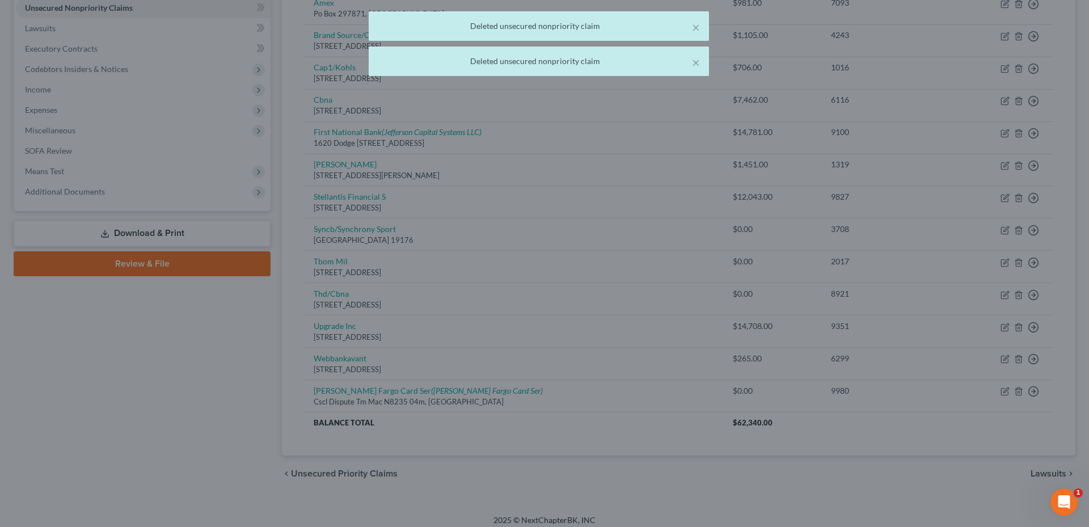
scroll to position [259, 0]
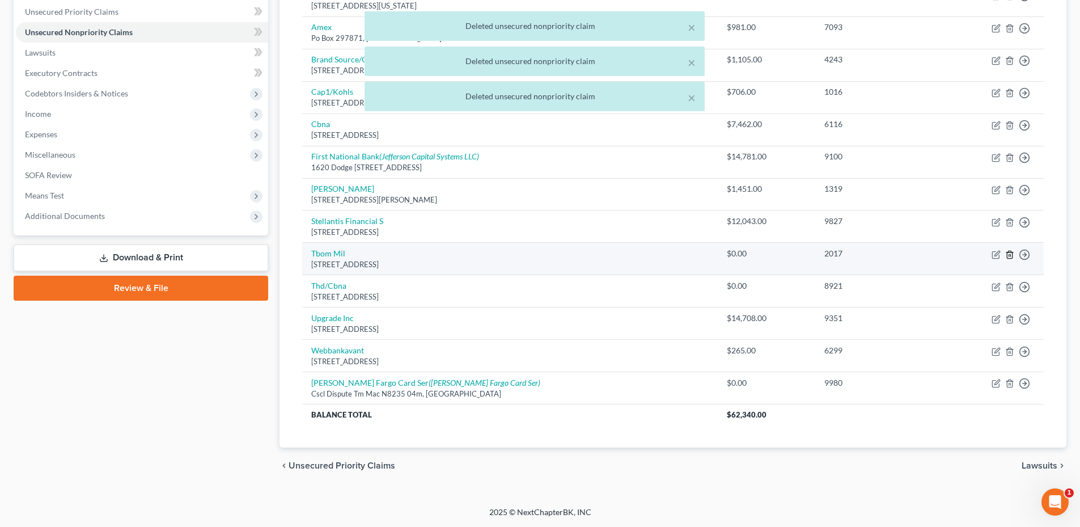
click at [1010, 254] on icon "button" at bounding box center [1010, 254] width 9 height 9
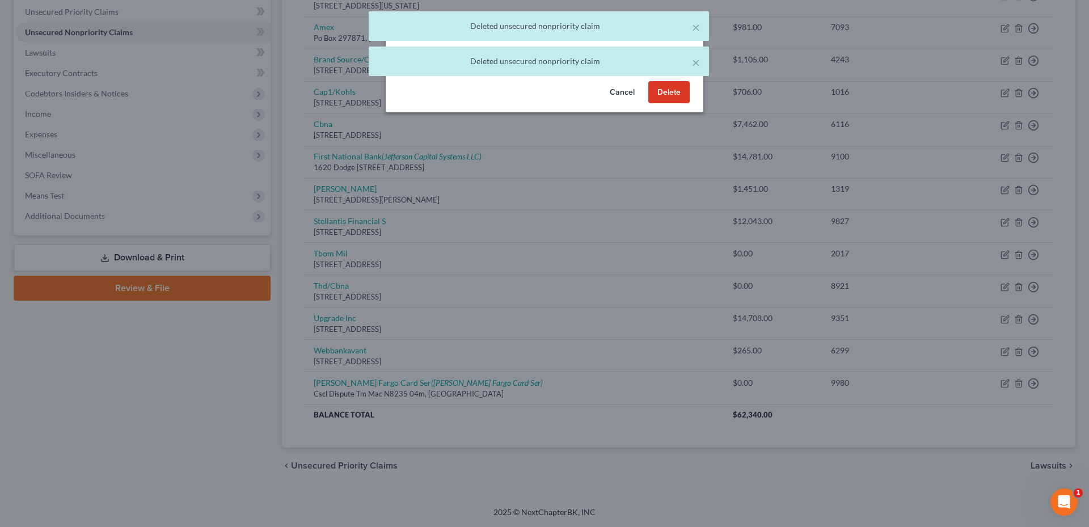
click at [657, 103] on button "Delete" at bounding box center [668, 92] width 41 height 23
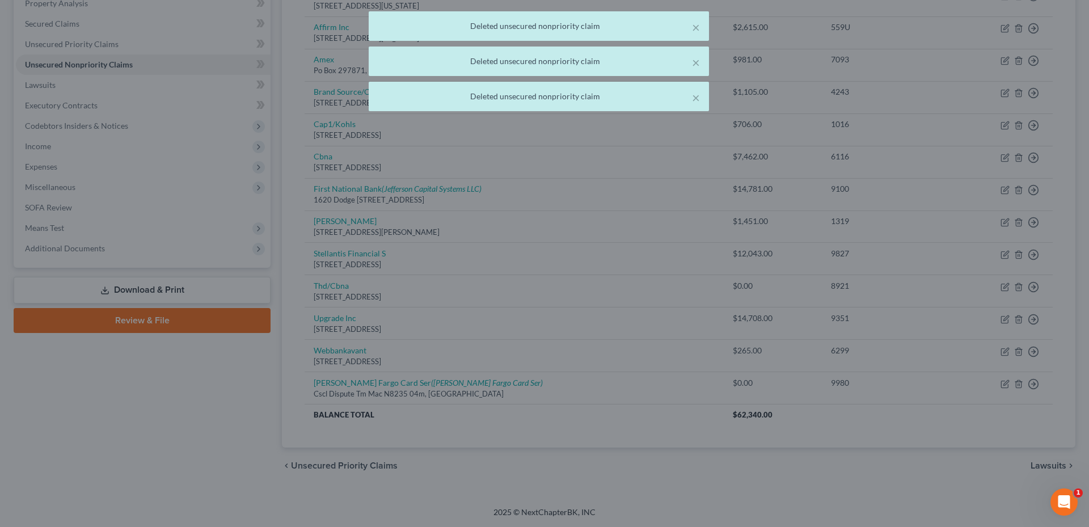
scroll to position [227, 0]
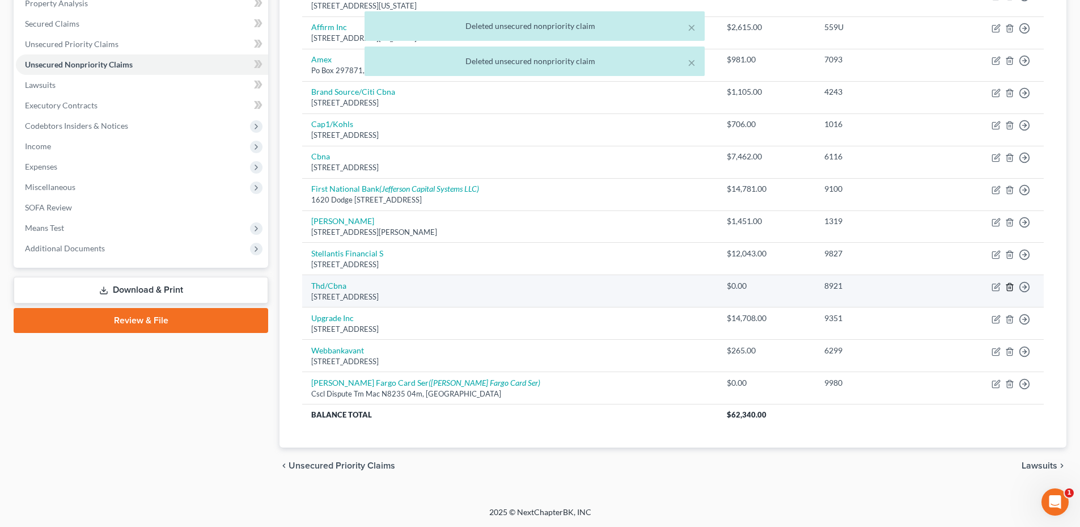
click at [1010, 285] on polyline "button" at bounding box center [1010, 285] width 7 height 0
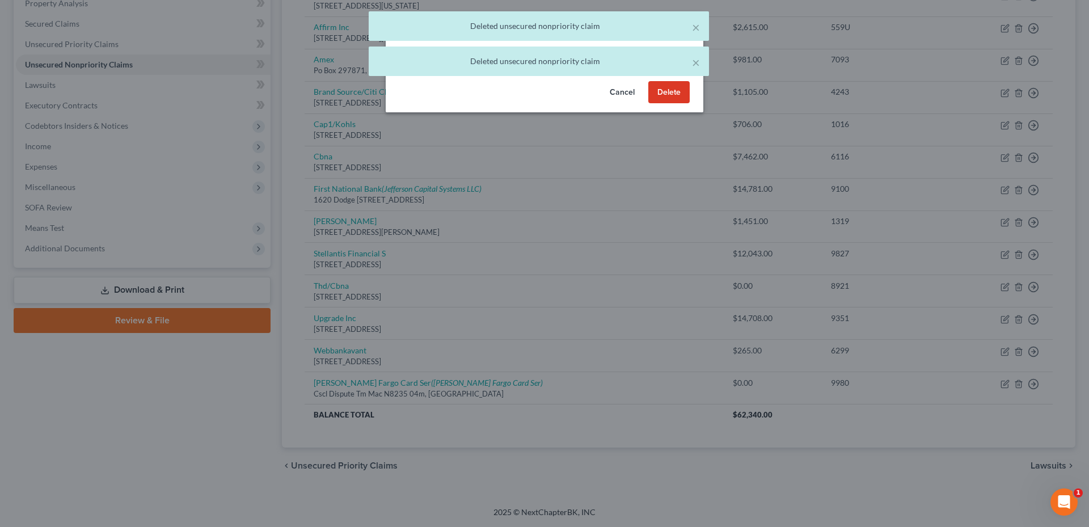
click at [657, 104] on button "Delete" at bounding box center [668, 92] width 41 height 23
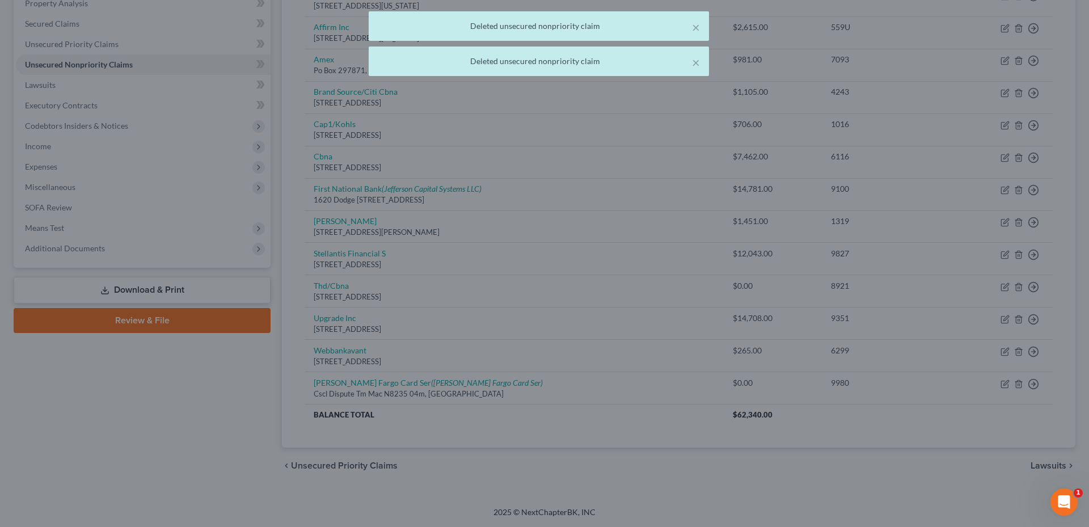
scroll to position [195, 0]
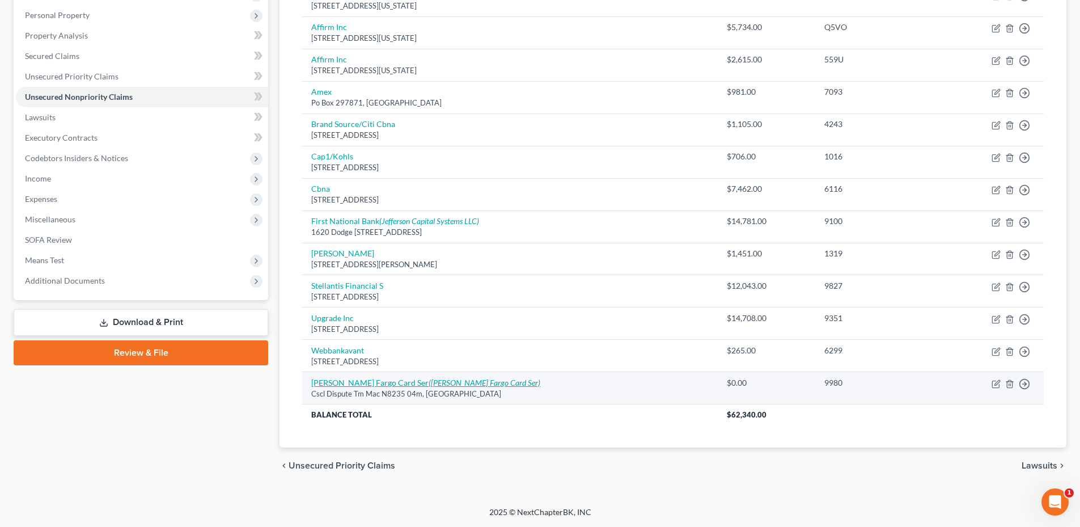
click at [444, 380] on icon "(Wells Fargo Card Ser)" at bounding box center [485, 383] width 112 height 10
select select "16"
select select "2"
select select "0"
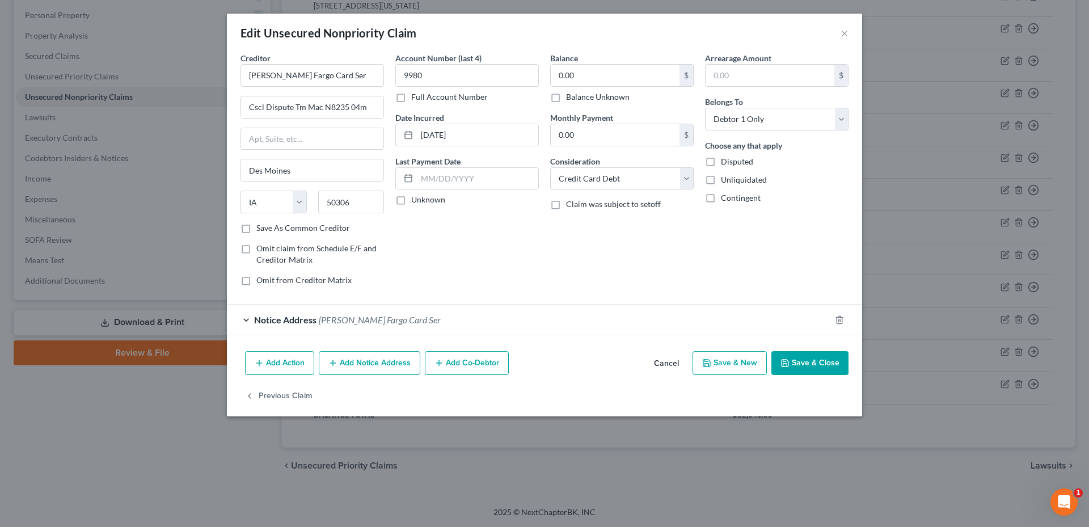
click at [669, 365] on button "Cancel" at bounding box center [666, 363] width 43 height 23
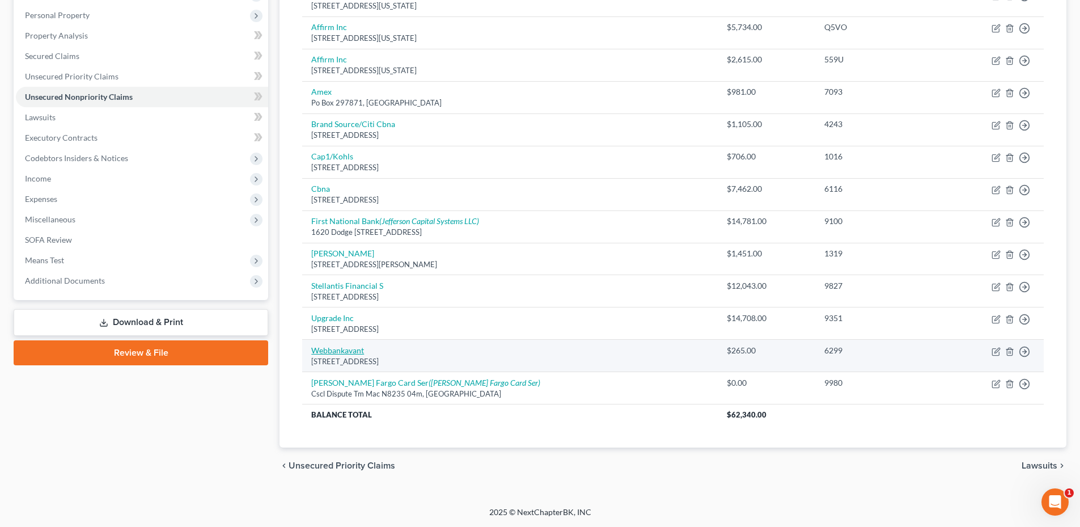
click at [348, 353] on link "Webbankavant" at bounding box center [337, 350] width 53 height 10
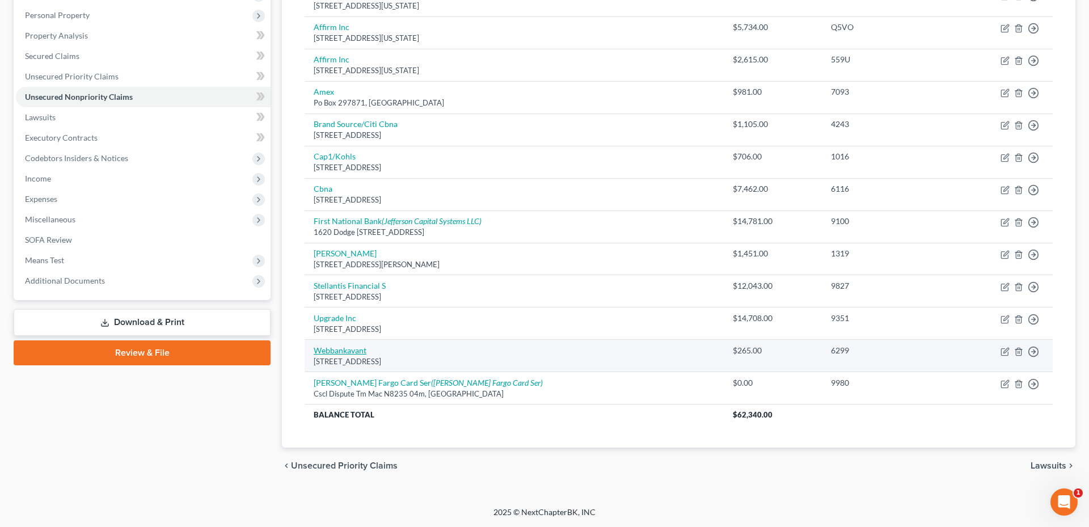
select select "14"
select select "2"
select select "0"
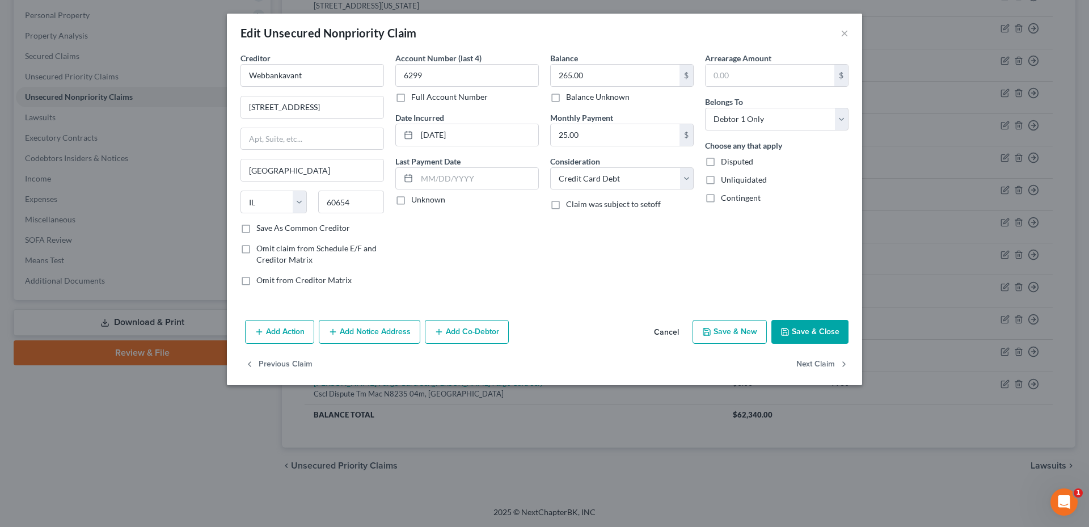
click at [807, 322] on button "Save & Close" at bounding box center [809, 332] width 77 height 24
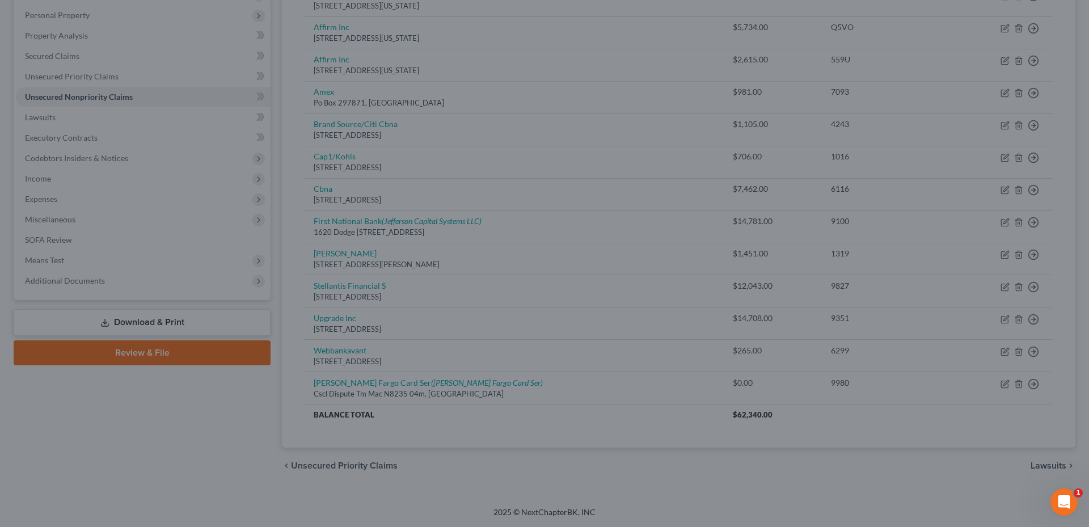
type input "0"
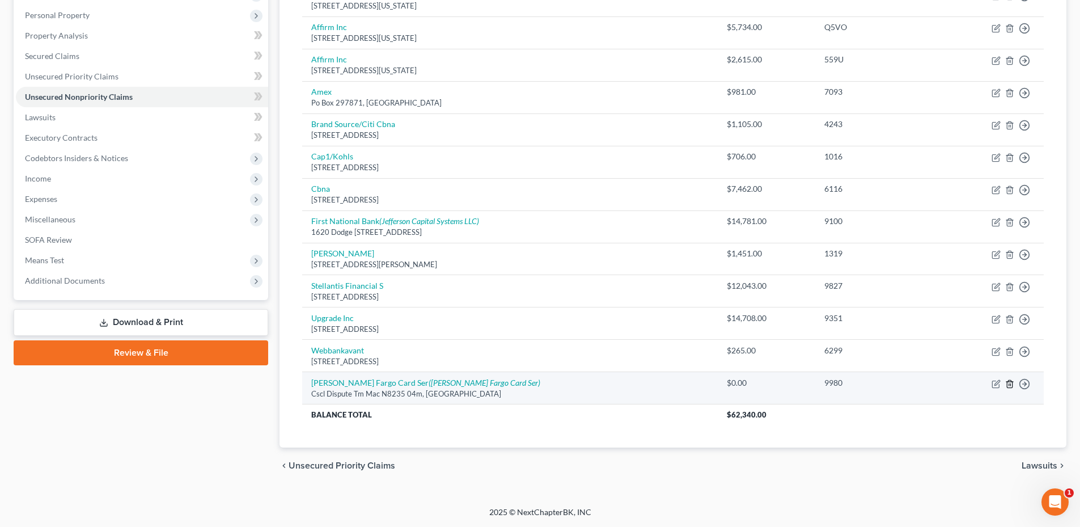
click at [1008, 382] on polyline "button" at bounding box center [1010, 382] width 7 height 0
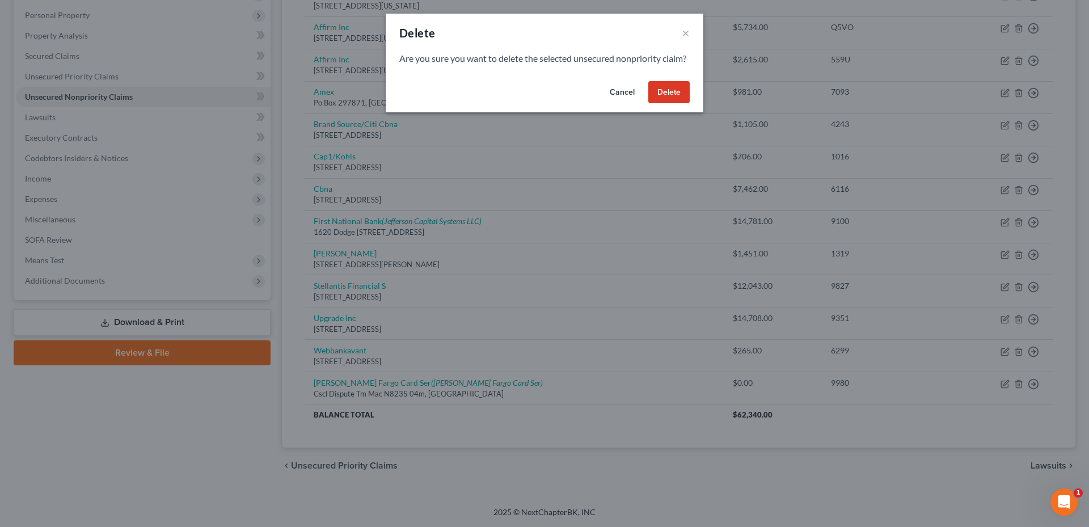
click at [674, 104] on button "Delete" at bounding box center [668, 92] width 41 height 23
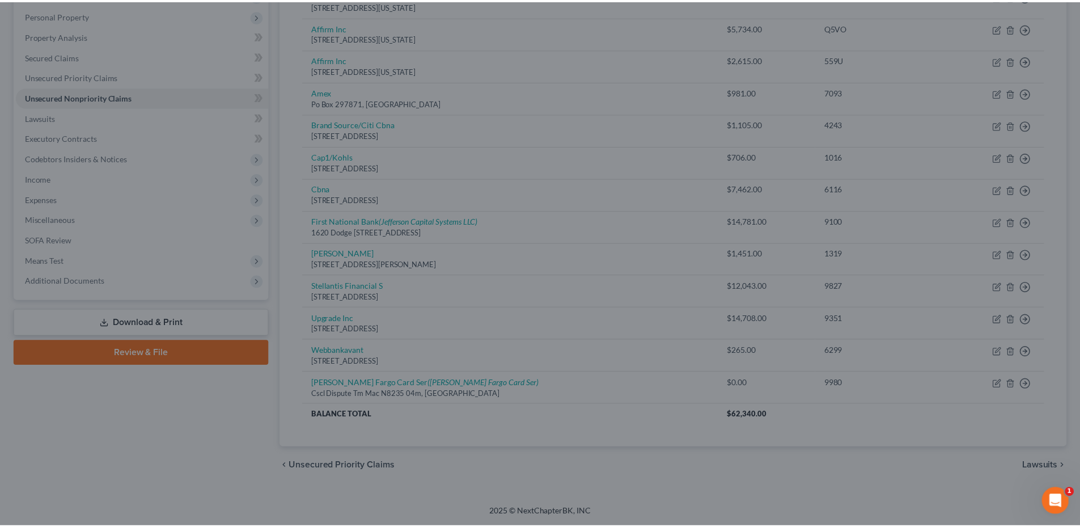
scroll to position [162, 0]
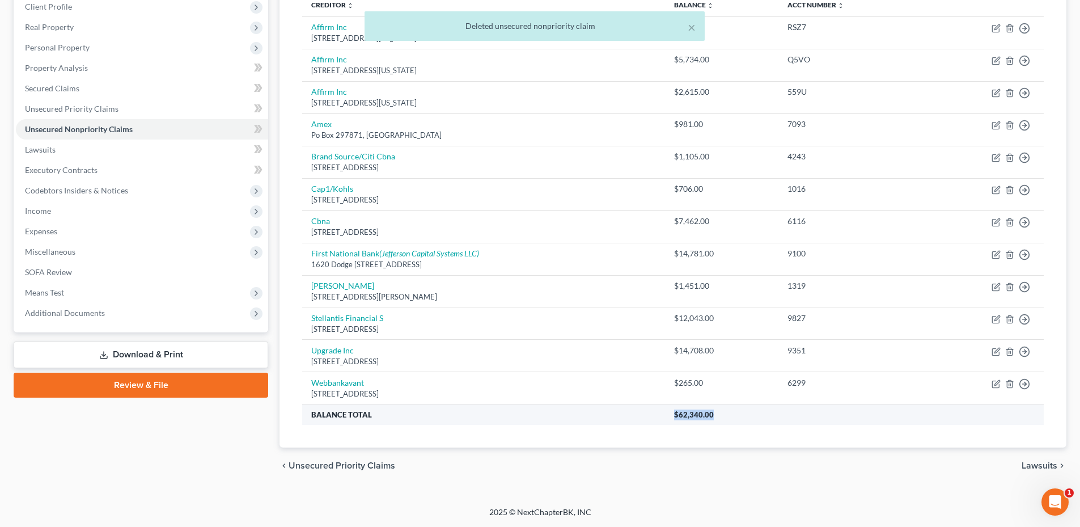
drag, startPoint x: 668, startPoint y: 420, endPoint x: 742, endPoint y: 420, distance: 74.3
click at [742, 420] on tr "Balance Total $62,340.00" at bounding box center [673, 414] width 742 height 20
click at [742, 420] on th "$62,340.00" at bounding box center [854, 414] width 379 height 20
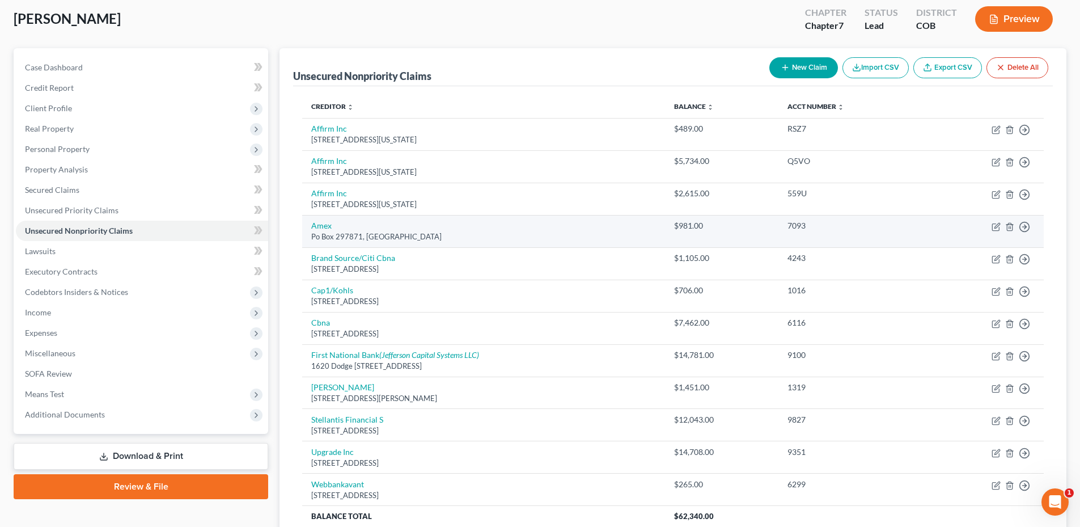
scroll to position [0, 0]
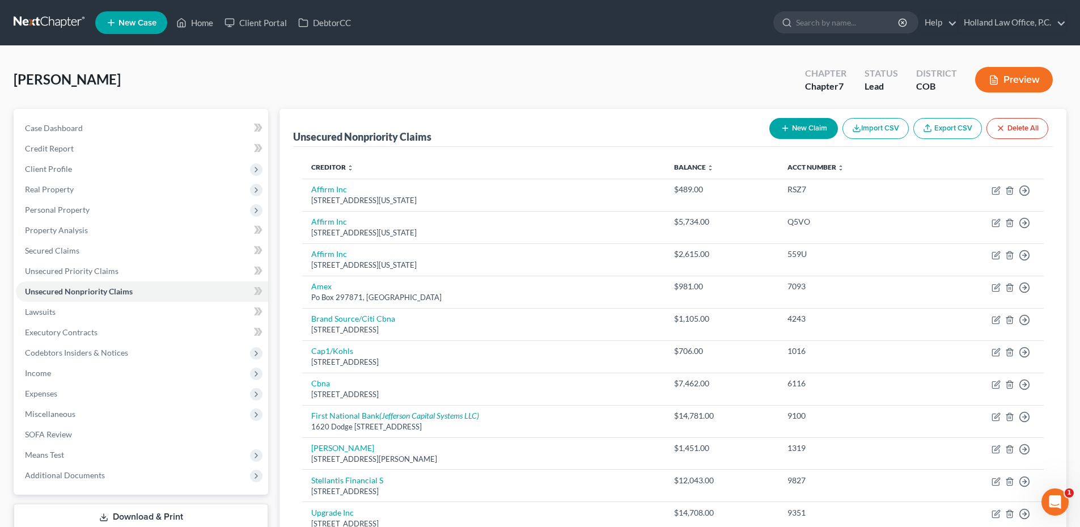
click at [796, 130] on button "New Claim" at bounding box center [804, 128] width 69 height 21
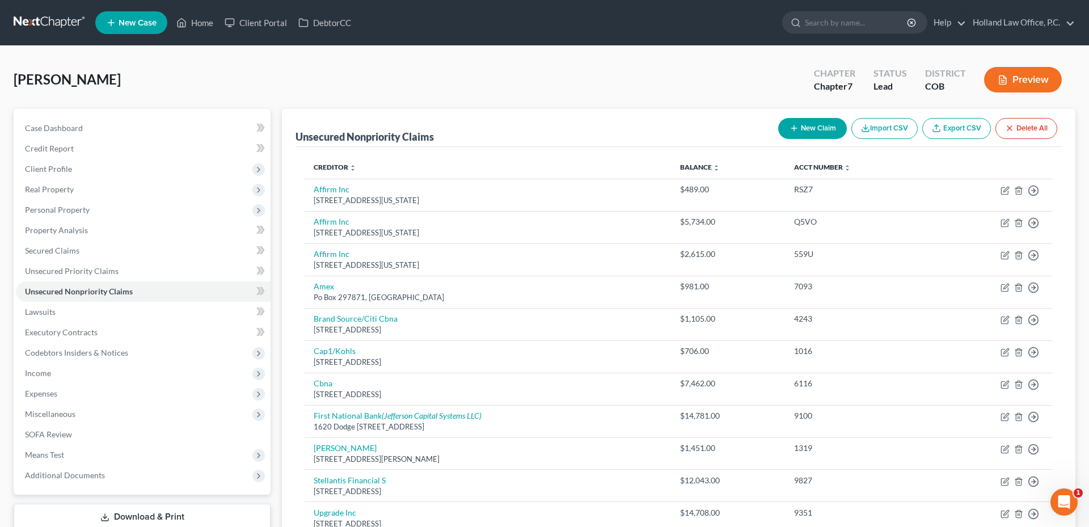
select select "0"
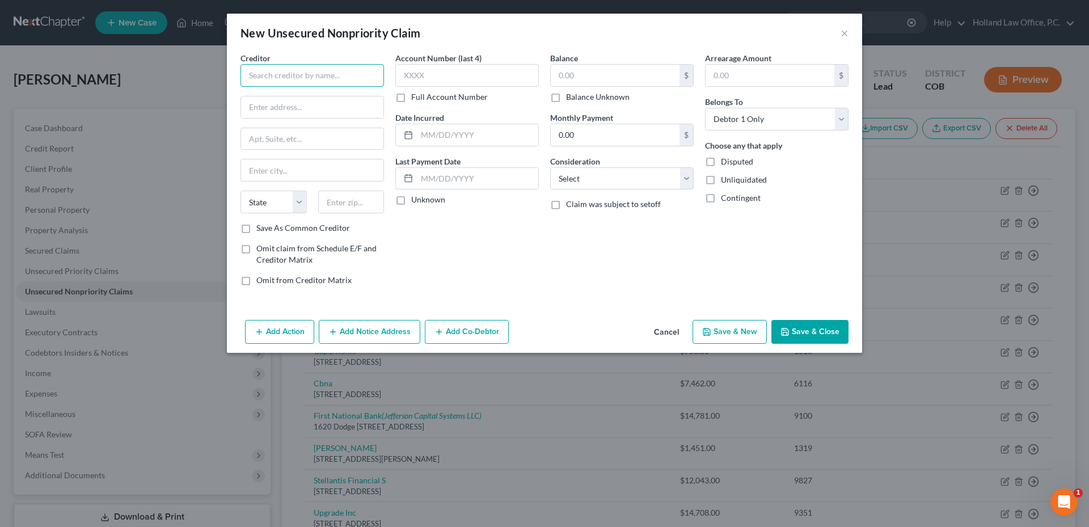
click at [337, 83] on input "text" at bounding box center [311, 75] width 143 height 23
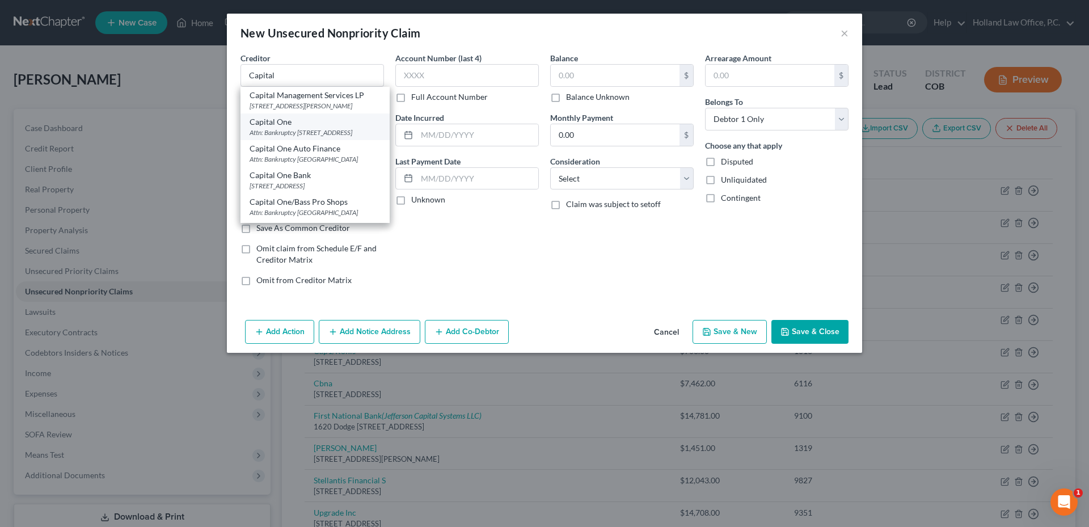
click at [310, 125] on div "Capital One" at bounding box center [315, 121] width 131 height 11
type input "Capital One"
type input "Attn: Bankruptcy"
type input "PO Box 30285"
type input "Salt Lake City"
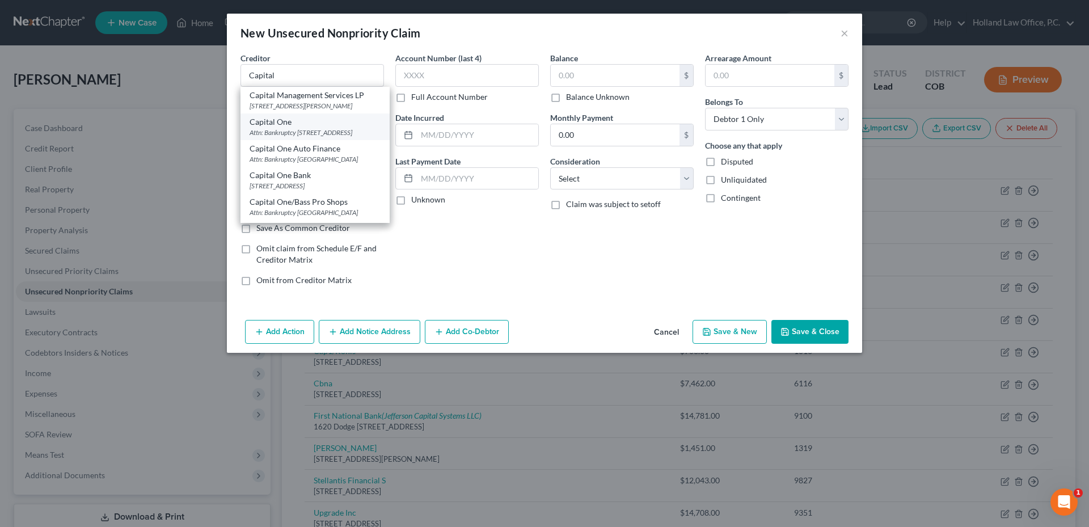
select select "46"
type input "84130"
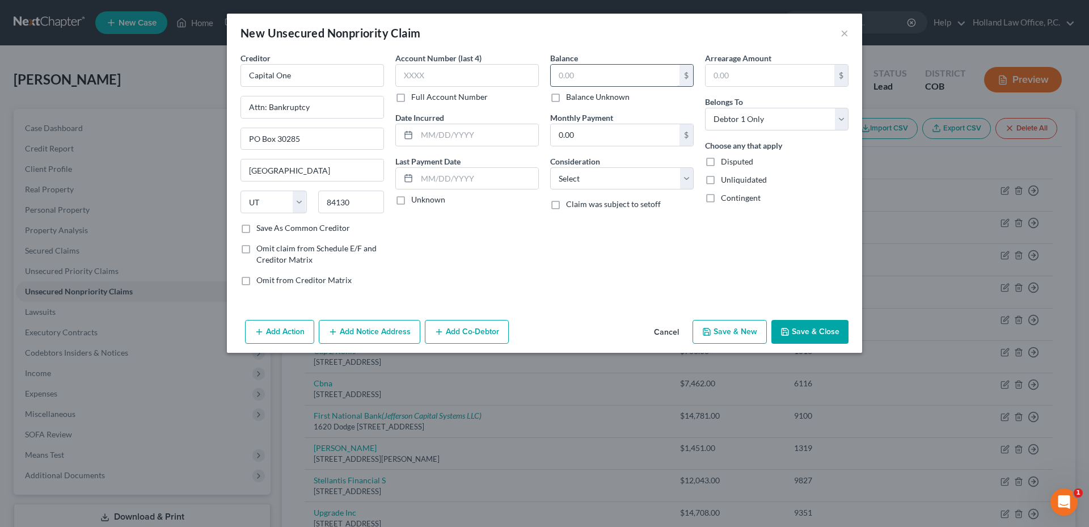
click at [584, 79] on input "text" at bounding box center [615, 76] width 129 height 22
type input "9"
type input "292.05"
click at [606, 179] on select "Select Cable / Satellite Services Collection Agency Credit Card Debt Debt Couns…" at bounding box center [621, 178] width 143 height 23
select select "2"
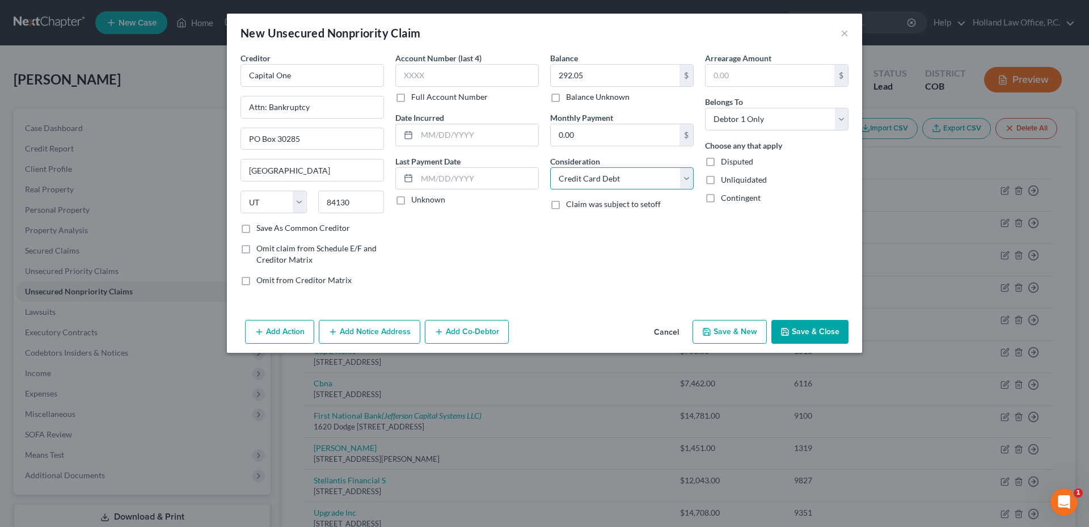
click at [550, 167] on select "Select Cable / Satellite Services Collection Agency Credit Card Debt Debt Couns…" at bounding box center [621, 178] width 143 height 23
click at [627, 247] on div "Balance 292.05 $ Balance Unknown Balance Undetermined 292.05 $ Balance Unknown …" at bounding box center [621, 173] width 155 height 243
drag, startPoint x: 335, startPoint y: 108, endPoint x: 231, endPoint y: 103, distance: 103.9
click at [231, 103] on div "Creditor * Capital One Attn: Bankruptcy PO Box 30285 Salt Lake City State AL AK…" at bounding box center [544, 183] width 635 height 263
drag, startPoint x: 303, startPoint y: 137, endPoint x: 196, endPoint y: 133, distance: 107.3
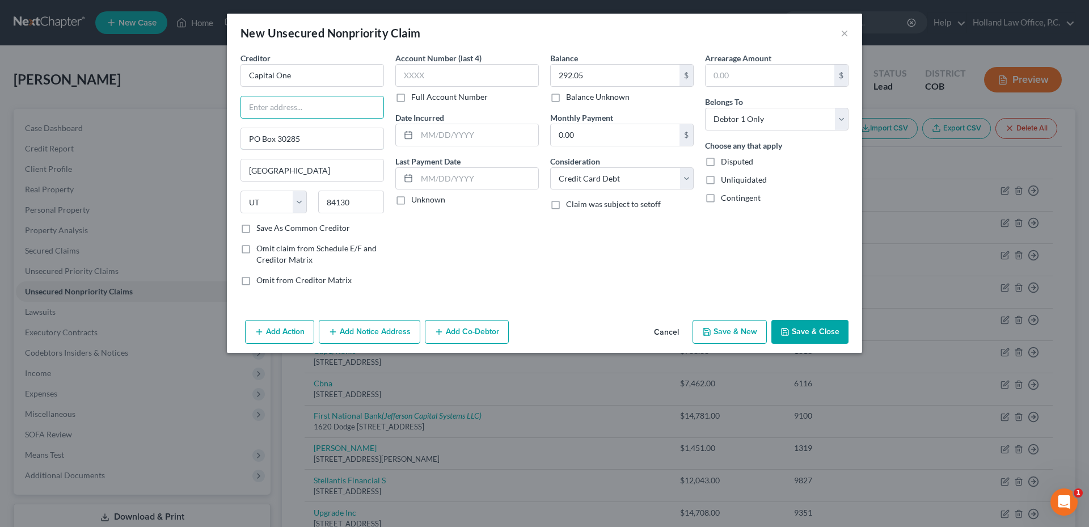
click at [195, 133] on div "New Unsecured Nonpriority Claim × Creditor * Capital One PO Box 30285 Salt Lake…" at bounding box center [544, 263] width 1089 height 527
type input "PO Box 30285"
click at [516, 232] on div "Account Number (last 4) Full Account Number Date Incurred Last Payment Date Unk…" at bounding box center [467, 173] width 155 height 243
click at [804, 335] on button "Save & Close" at bounding box center [809, 332] width 77 height 24
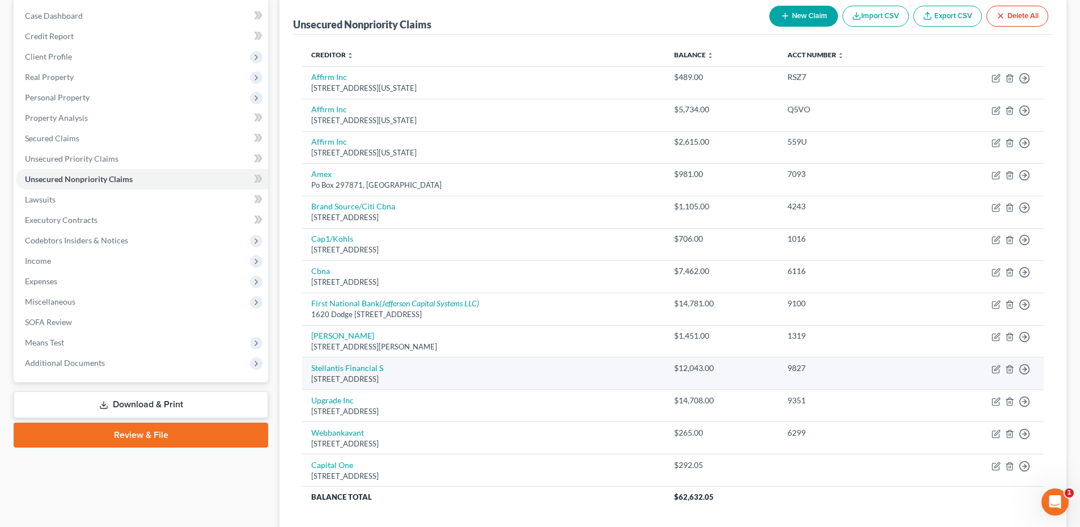
scroll to position [138, 0]
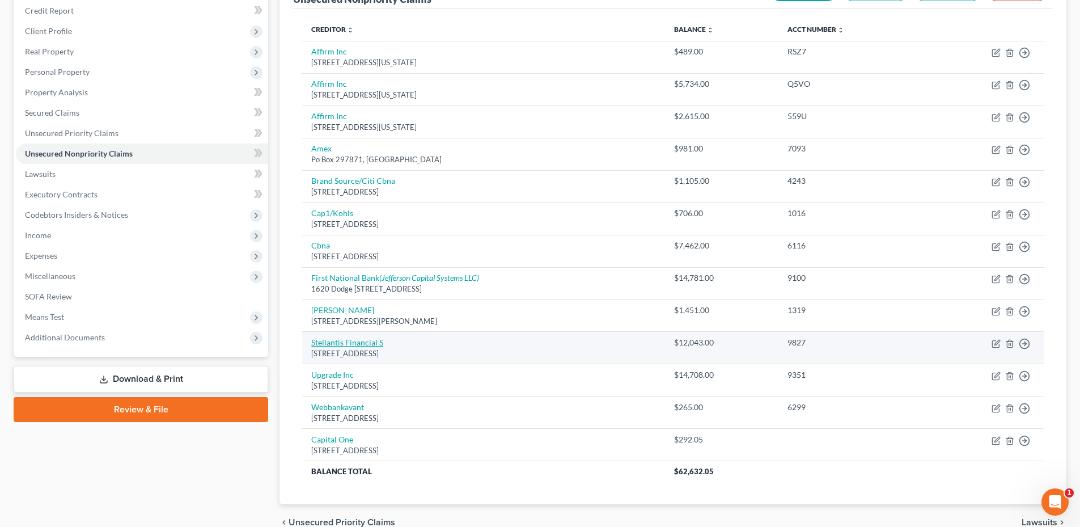
click at [350, 345] on link "Stellantis Financial S" at bounding box center [347, 342] width 72 height 10
select select "45"
select select "14"
select select "0"
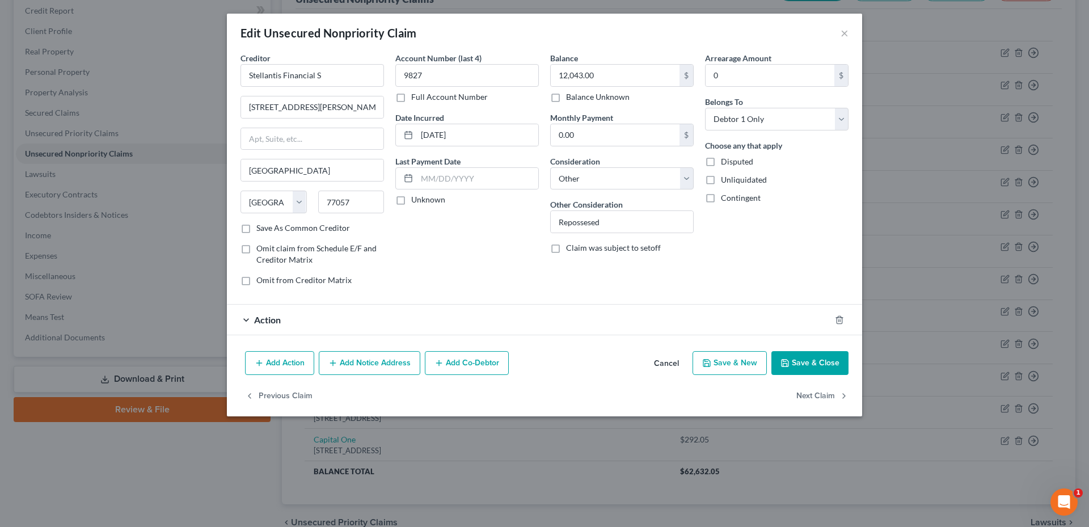
click at [675, 358] on button "Cancel" at bounding box center [666, 363] width 43 height 23
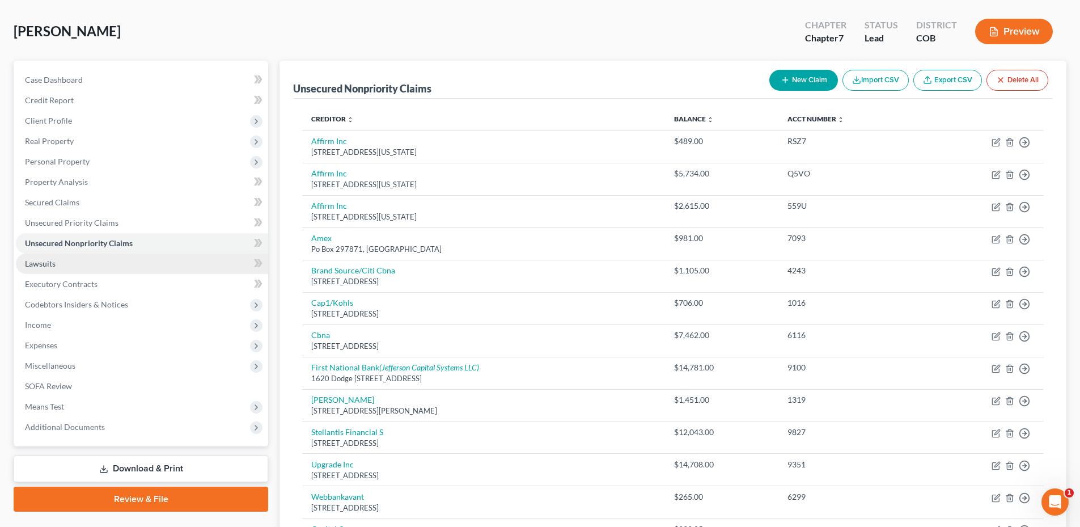
scroll to position [0, 0]
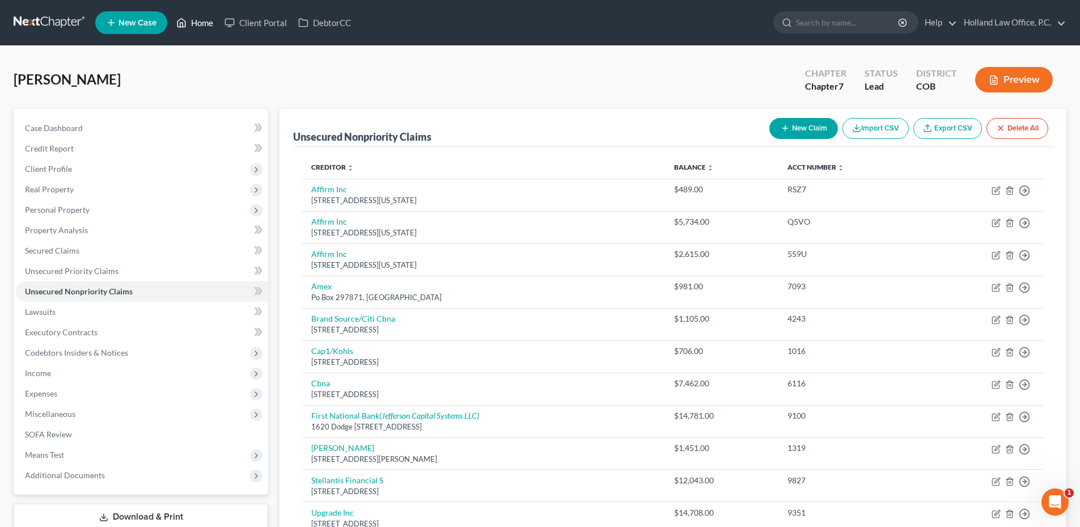
click at [189, 27] on link "Home" at bounding box center [195, 22] width 48 height 20
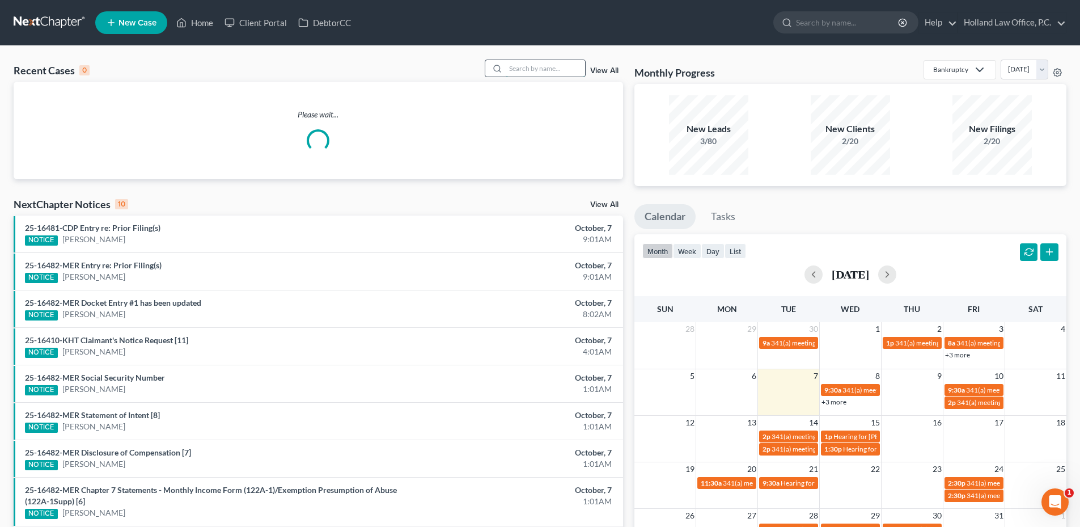
click at [540, 66] on input "search" at bounding box center [545, 68] width 79 height 16
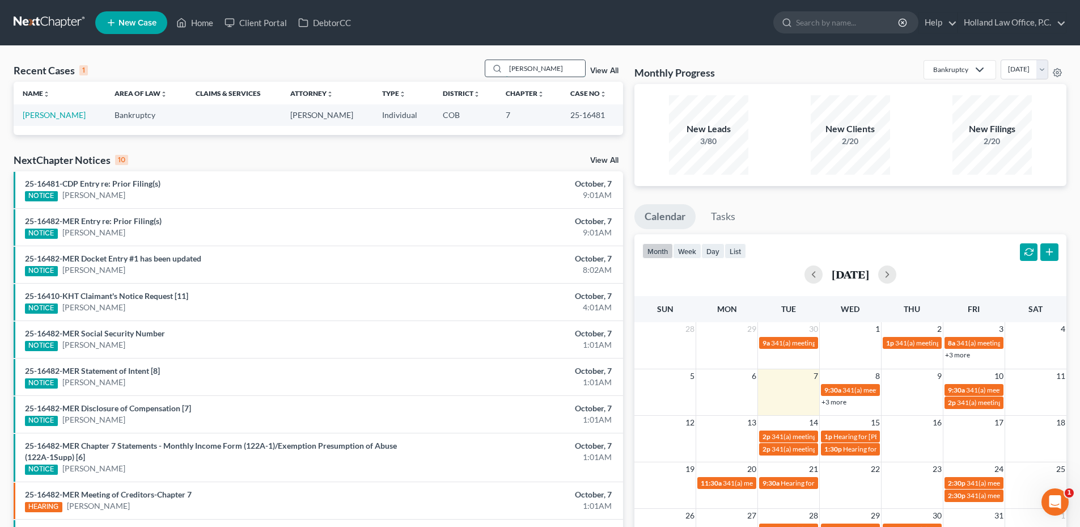
drag, startPoint x: 538, startPoint y: 55, endPoint x: 497, endPoint y: 69, distance: 43.8
click at [476, 70] on div "Recent Cases 1 Shovlin View All Name unfold_more expand_more expand_less Area o…" at bounding box center [540, 340] width 1080 height 589
type input "Poole"
click at [62, 116] on link "[PERSON_NAME]" at bounding box center [54, 115] width 63 height 10
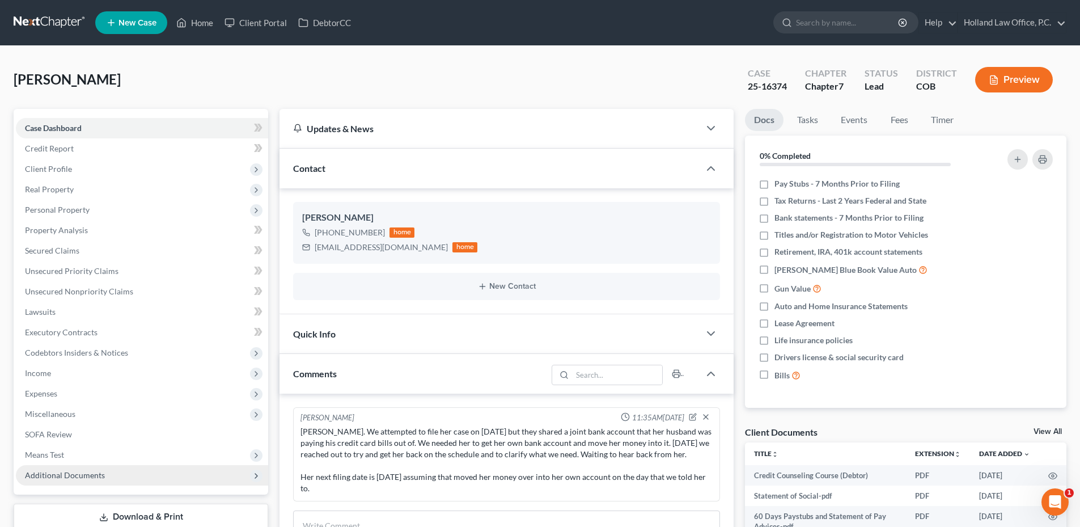
click at [77, 467] on span "Additional Documents" at bounding box center [142, 475] width 252 height 20
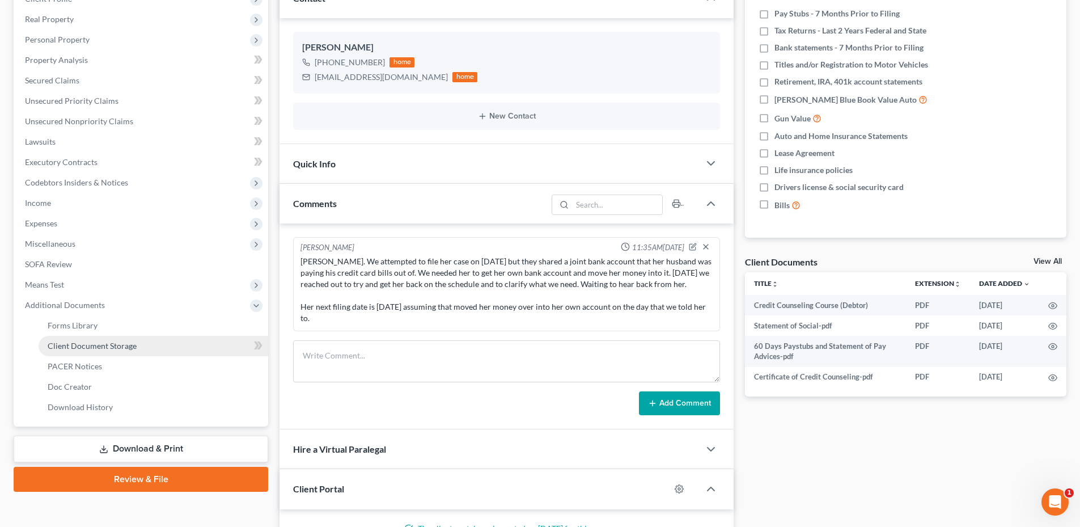
click at [112, 347] on span "Client Document Storage" at bounding box center [92, 346] width 89 height 10
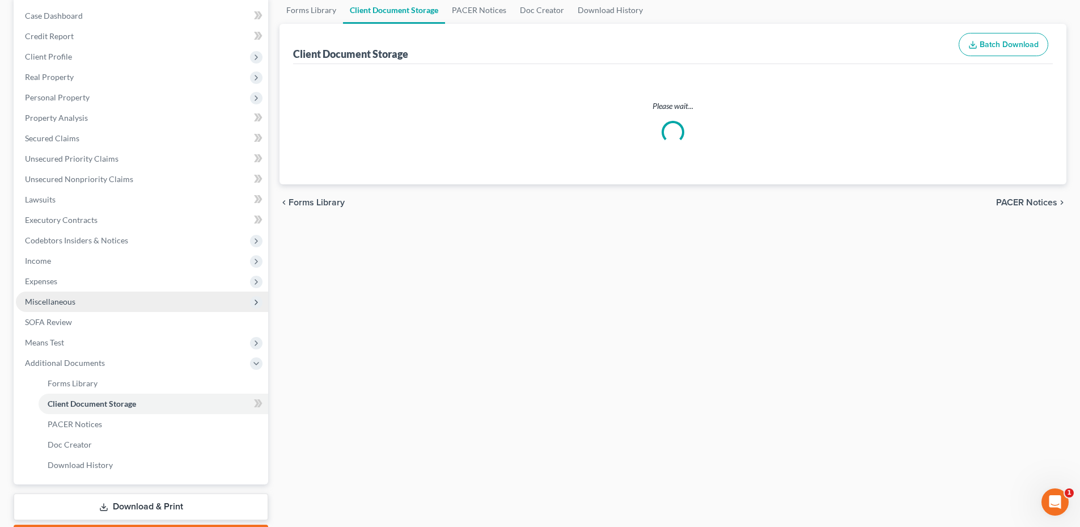
select select "5"
select select "28"
select select "5"
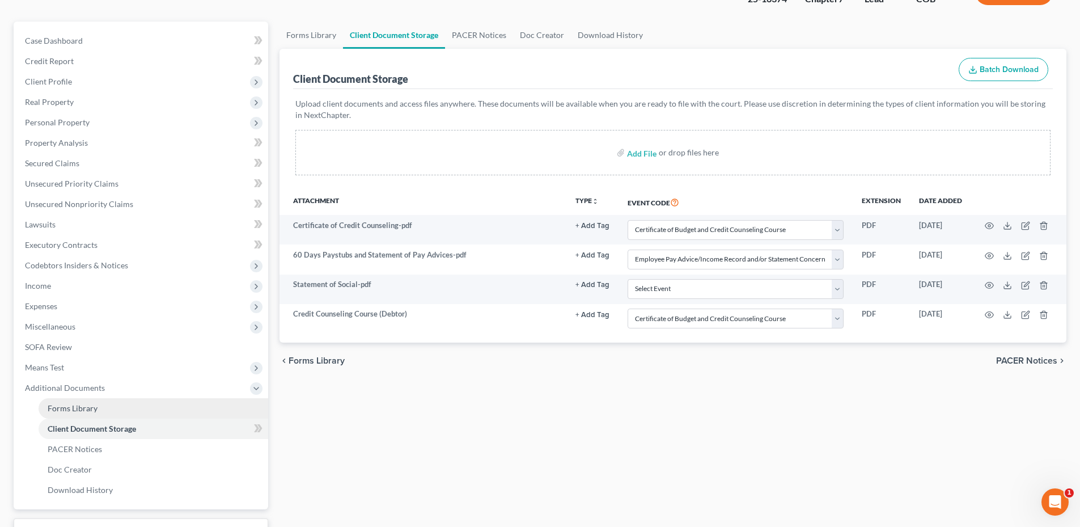
scroll to position [170, 0]
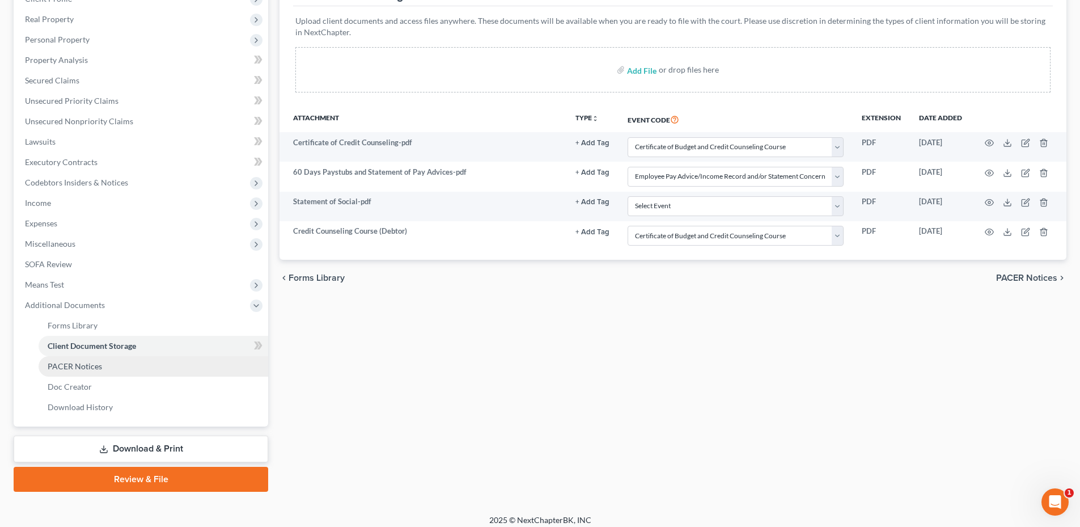
click at [113, 365] on link "PACER Notices" at bounding box center [154, 366] width 230 height 20
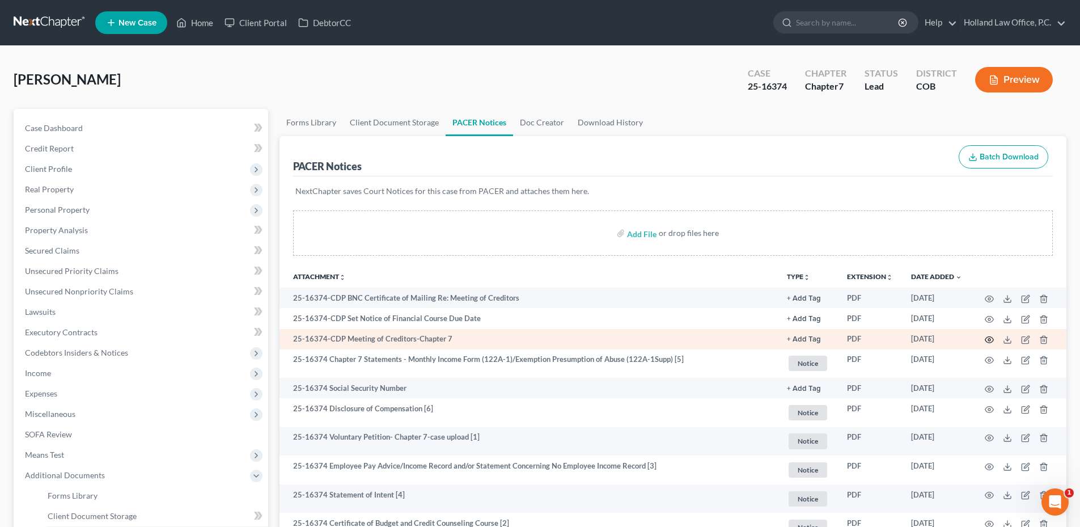
click at [989, 339] on circle "button" at bounding box center [990, 340] width 2 height 2
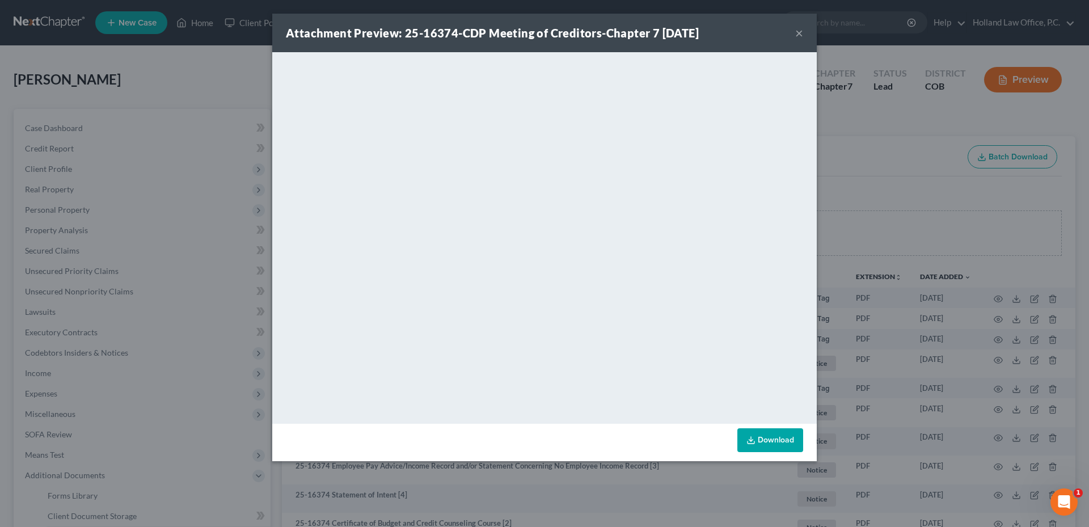
click at [801, 33] on button "×" at bounding box center [799, 33] width 8 height 14
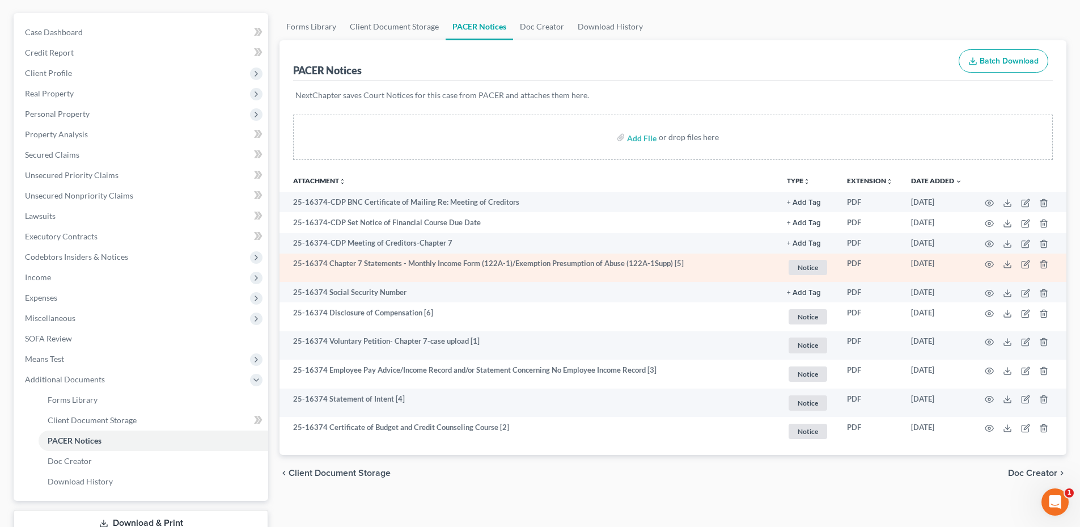
scroll to position [113, 0]
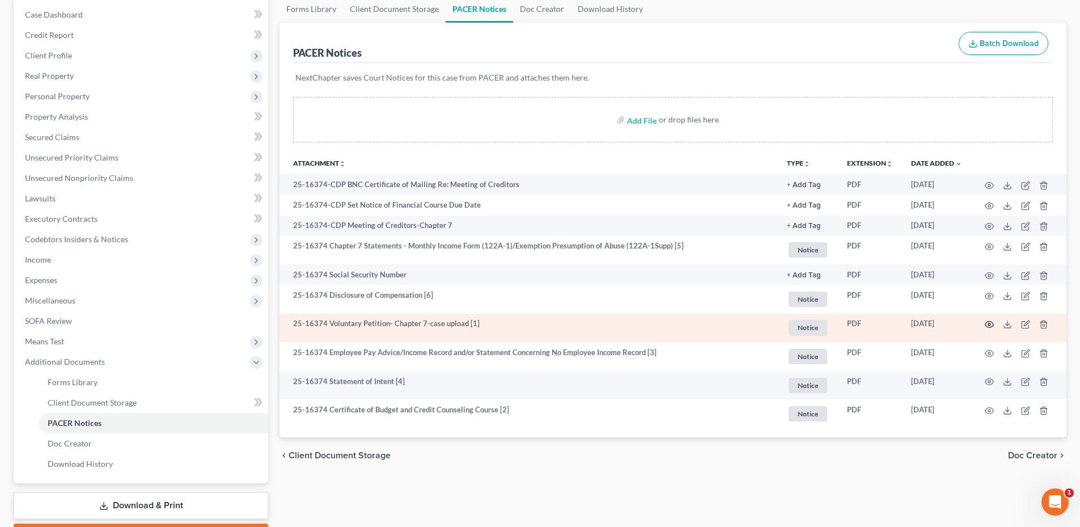
click at [990, 326] on circle "button" at bounding box center [990, 324] width 2 height 2
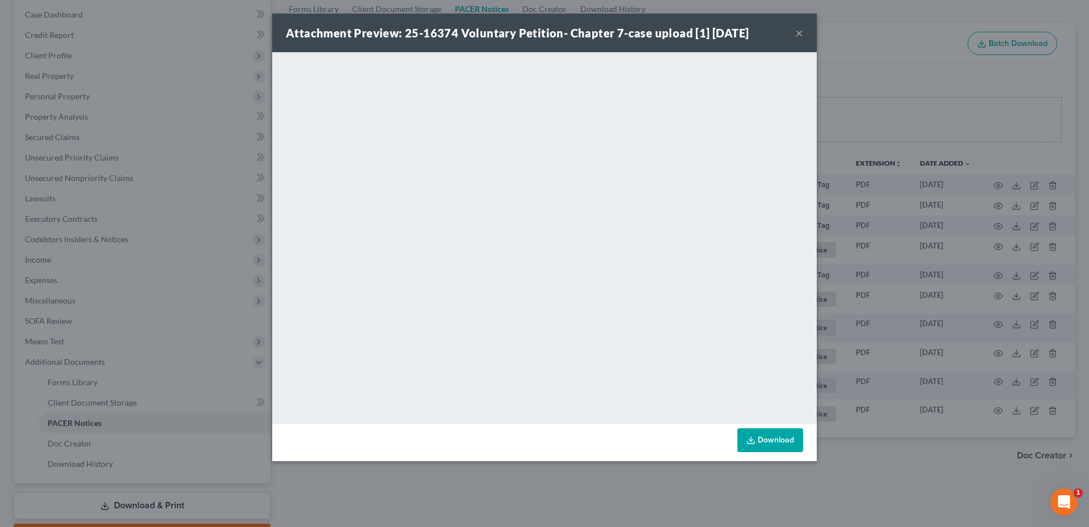
click at [804, 36] on div "Attachment Preview: 25-16374 Voluntary Petition- Chapter 7-case upload [1] 09/3…" at bounding box center [544, 33] width 544 height 39
click at [800, 35] on button "×" at bounding box center [799, 33] width 8 height 14
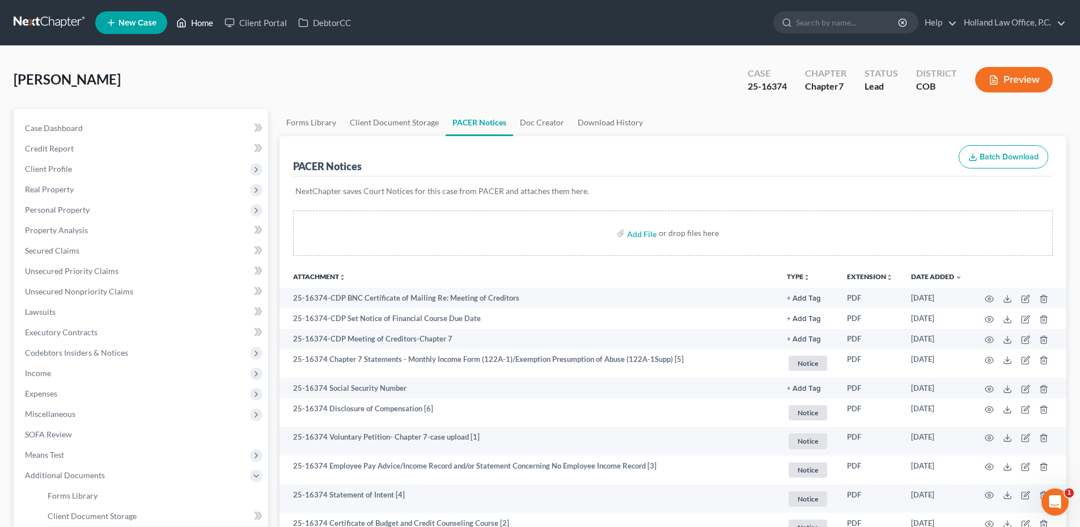
click at [195, 27] on link "Home" at bounding box center [195, 22] width 48 height 20
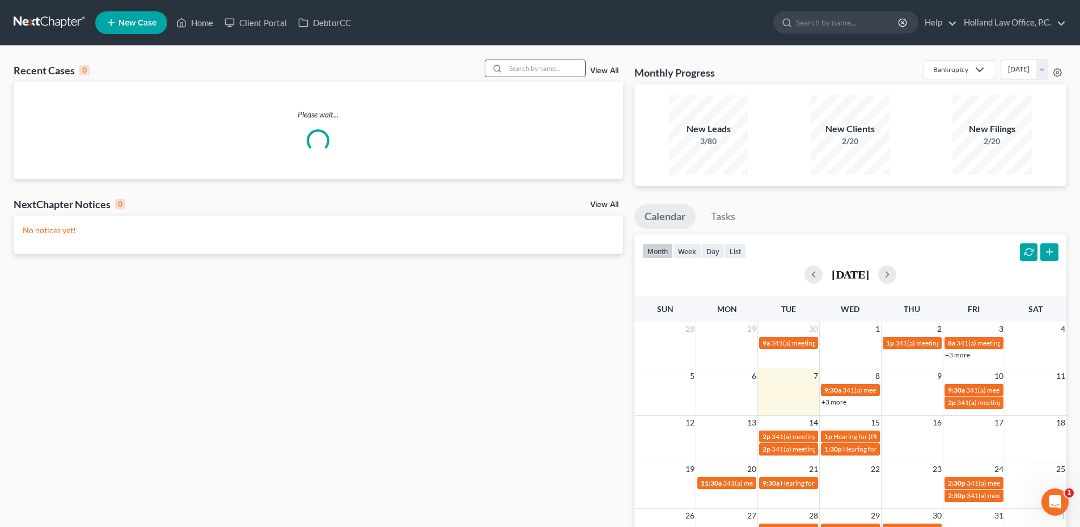
click at [537, 73] on input "search" at bounding box center [545, 68] width 79 height 16
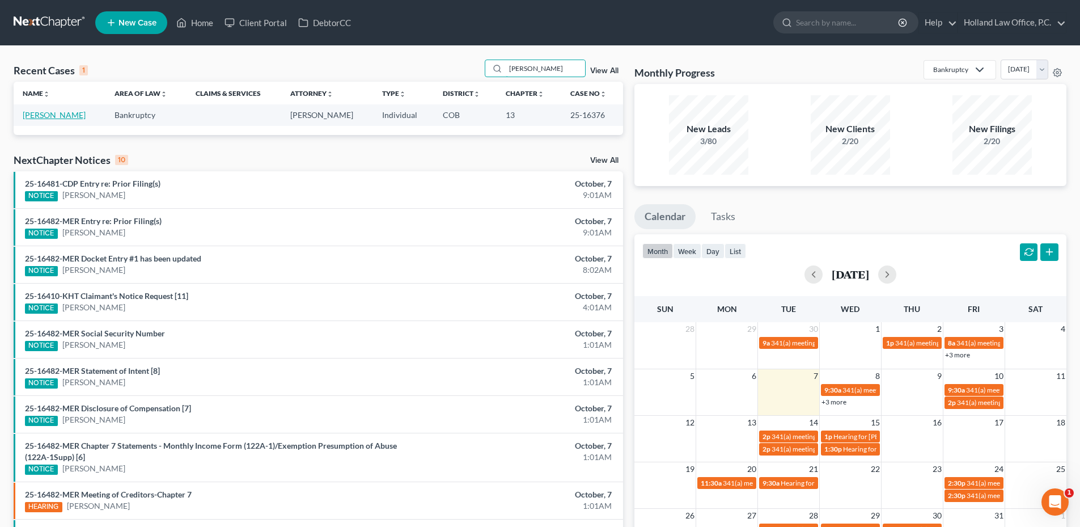
type input "[PERSON_NAME]"
click at [52, 112] on link "[PERSON_NAME]" at bounding box center [54, 115] width 63 height 10
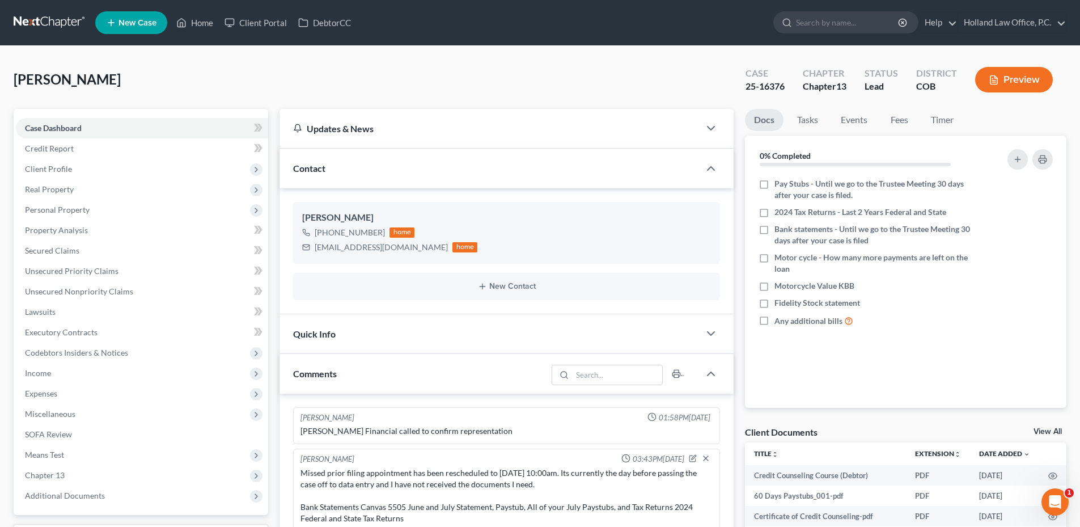
scroll to position [284, 0]
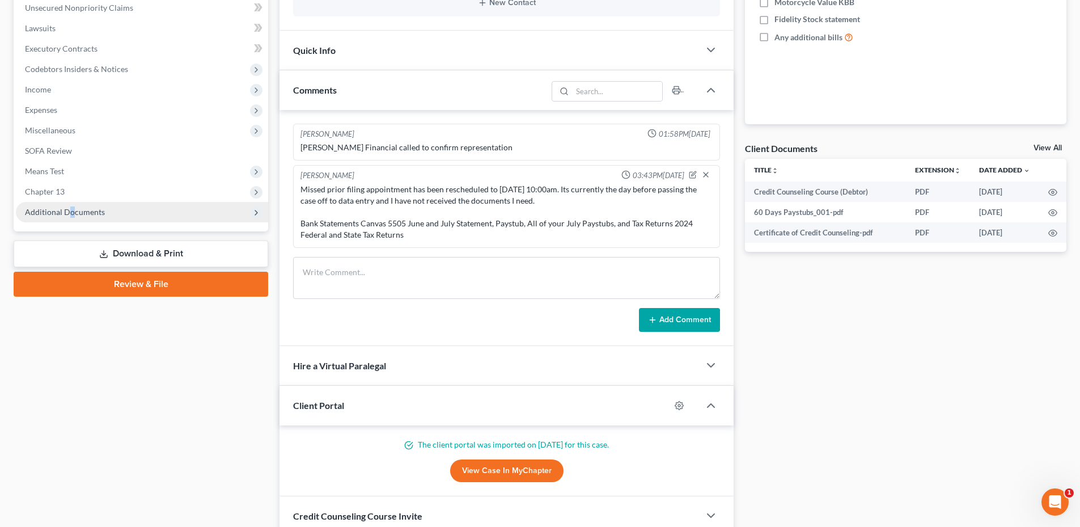
click at [71, 217] on span "Additional Documents" at bounding box center [142, 212] width 252 height 20
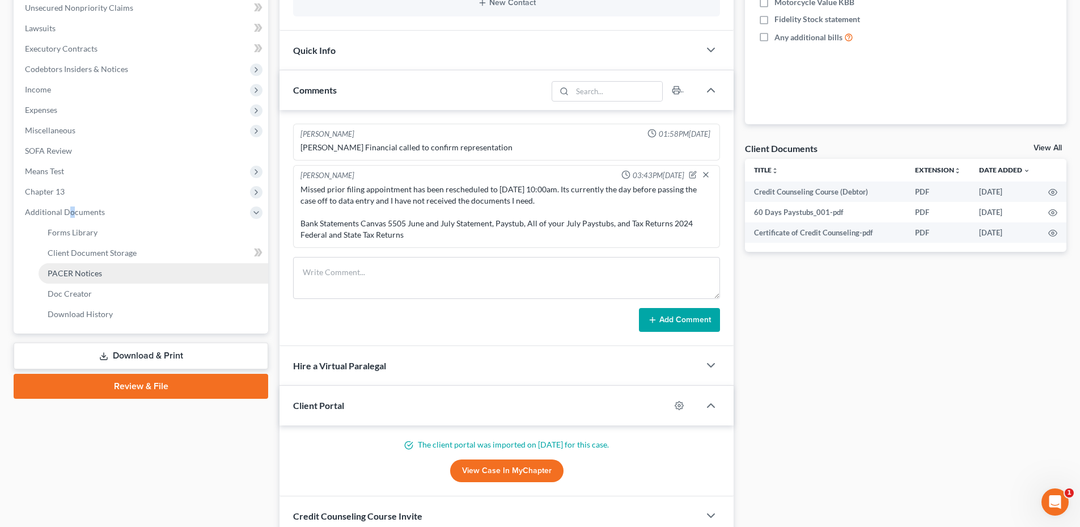
drag, startPoint x: 71, startPoint y: 216, endPoint x: 107, endPoint y: 273, distance: 67.5
click at [107, 273] on link "PACER Notices" at bounding box center [154, 273] width 230 height 20
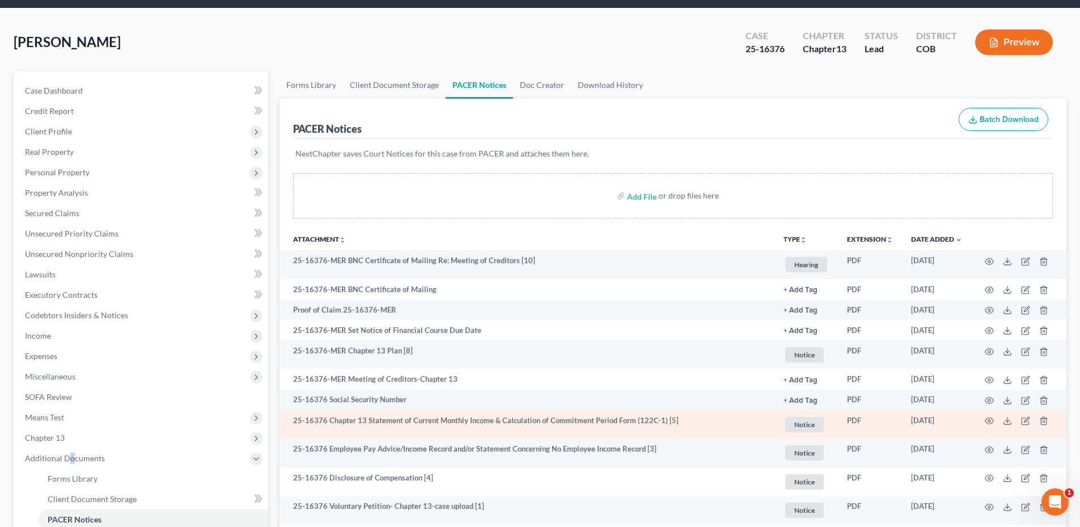
scroll to position [199, 0]
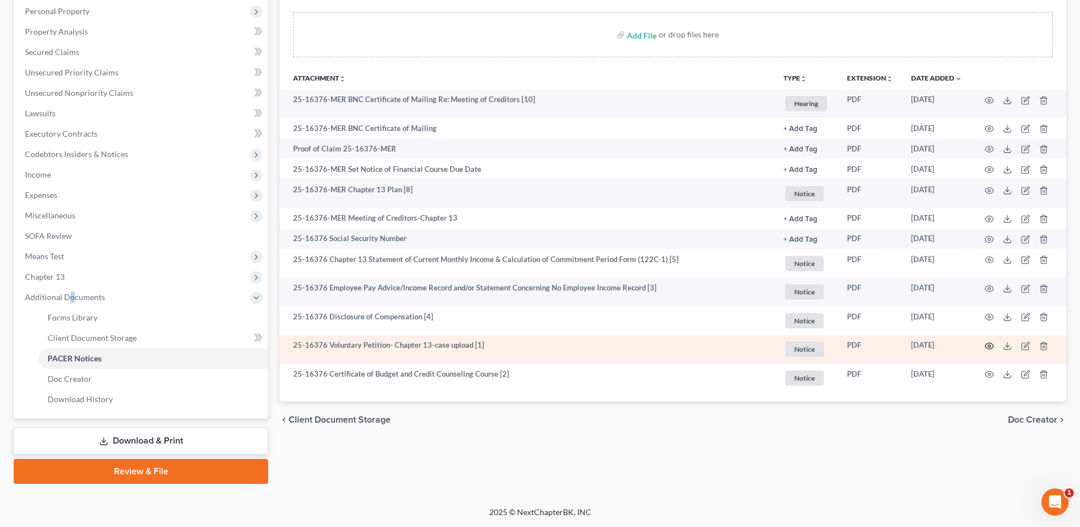
click at [993, 348] on icon "button" at bounding box center [989, 345] width 9 height 9
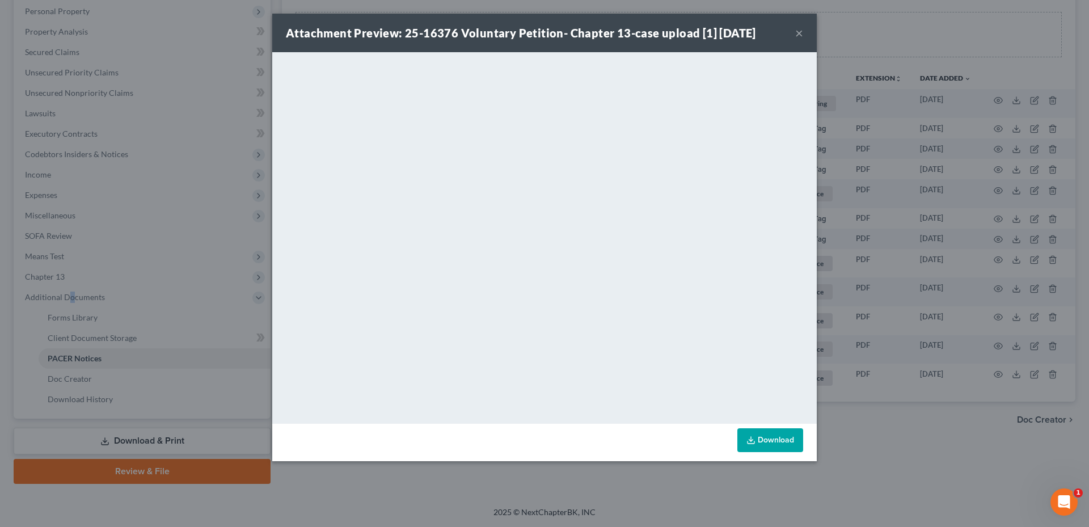
click at [796, 32] on button "×" at bounding box center [799, 33] width 8 height 14
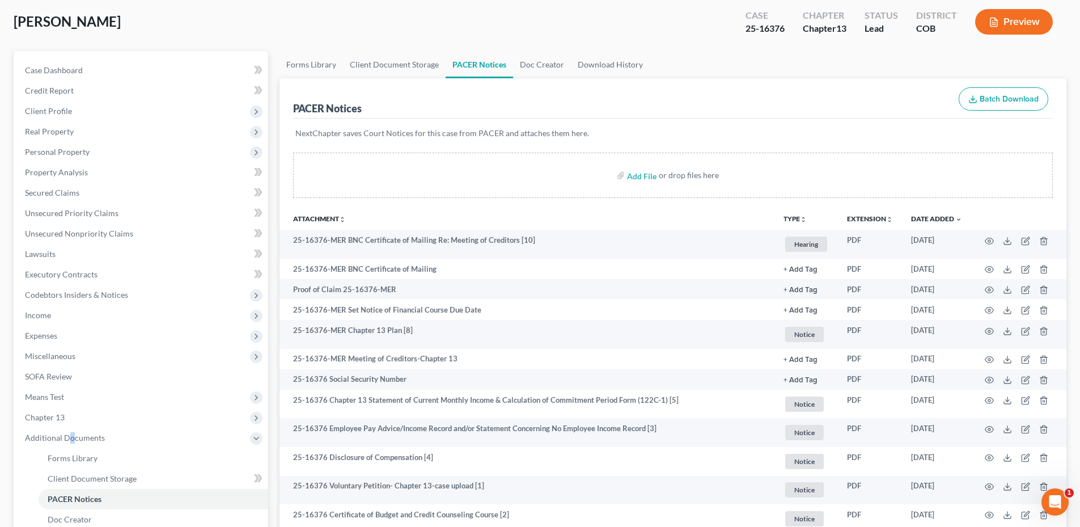
scroll to position [0, 0]
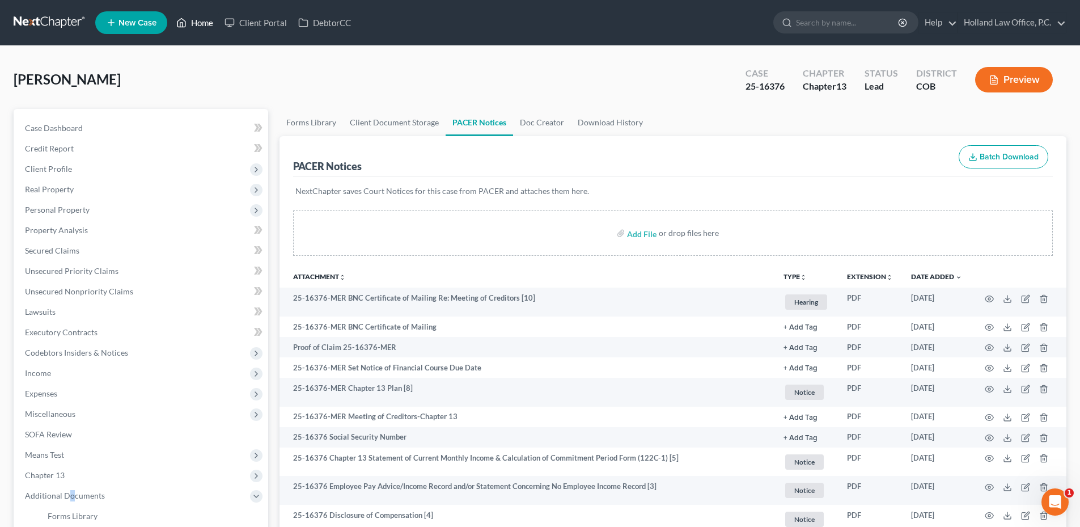
click at [187, 26] on icon at bounding box center [181, 23] width 10 height 14
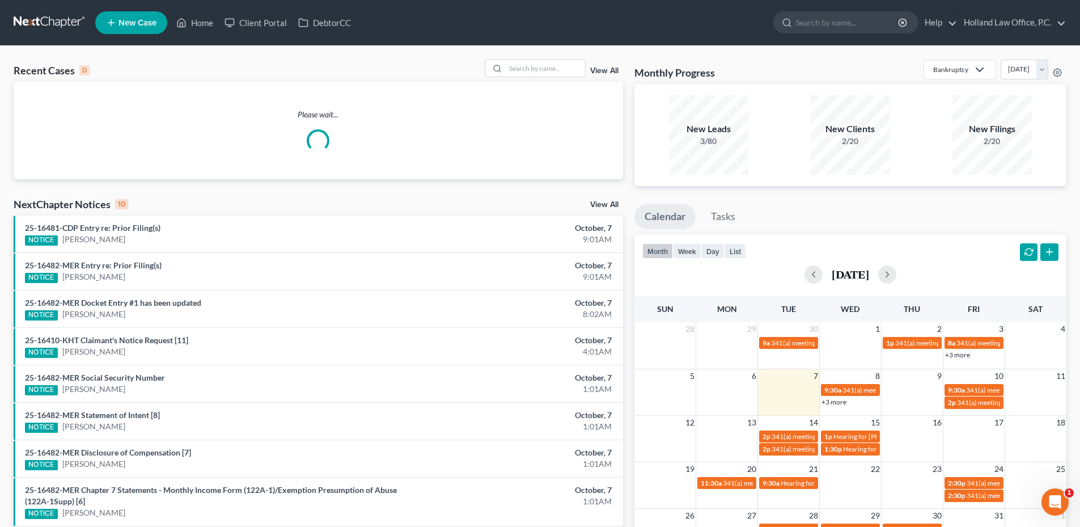
click at [546, 85] on div "Please wait..." at bounding box center [319, 131] width 610 height 98
click at [535, 71] on input "search" at bounding box center [545, 68] width 79 height 16
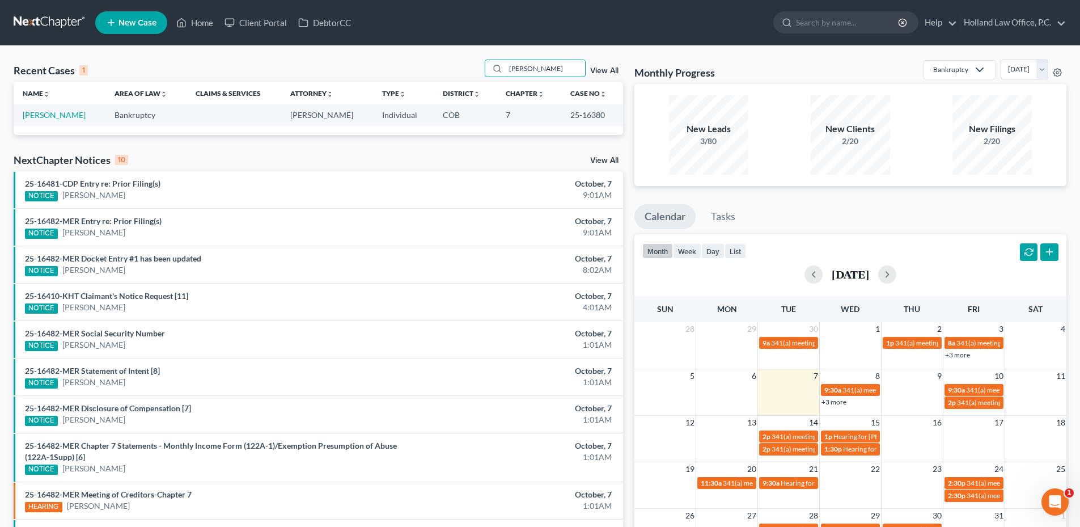
type input "[PERSON_NAME]"
click at [47, 109] on td "[PERSON_NAME]" at bounding box center [60, 114] width 92 height 21
click at [47, 112] on link "[PERSON_NAME]" at bounding box center [54, 115] width 63 height 10
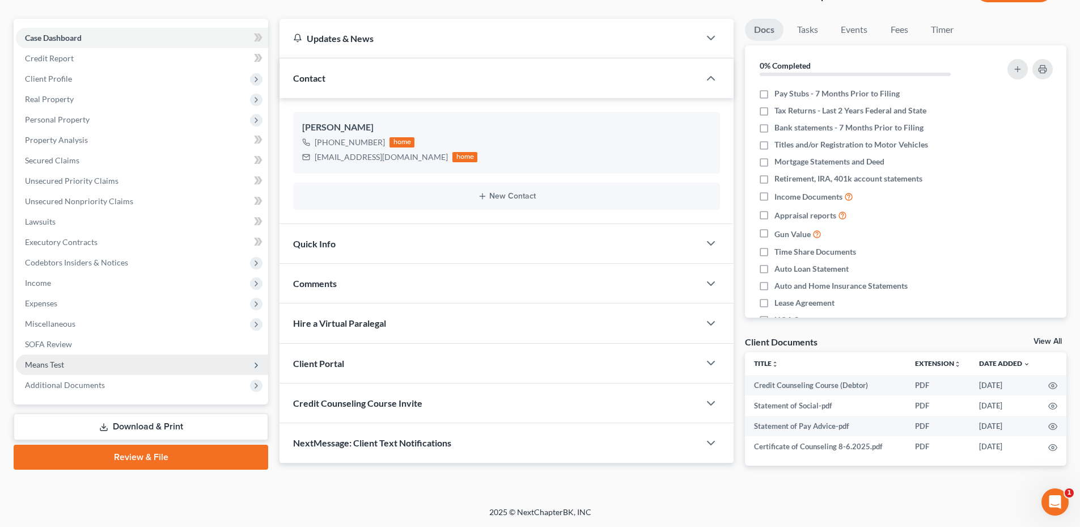
click at [74, 387] on span "Additional Documents" at bounding box center [65, 385] width 80 height 10
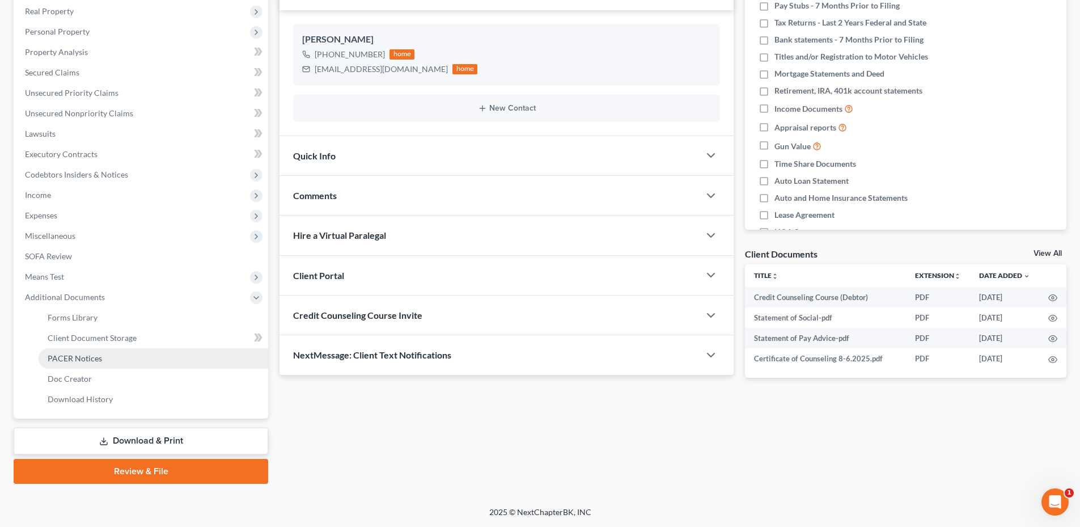
drag, startPoint x: 85, startPoint y: 362, endPoint x: 136, endPoint y: 349, distance: 52.7
click at [86, 362] on span "PACER Notices" at bounding box center [75, 358] width 54 height 10
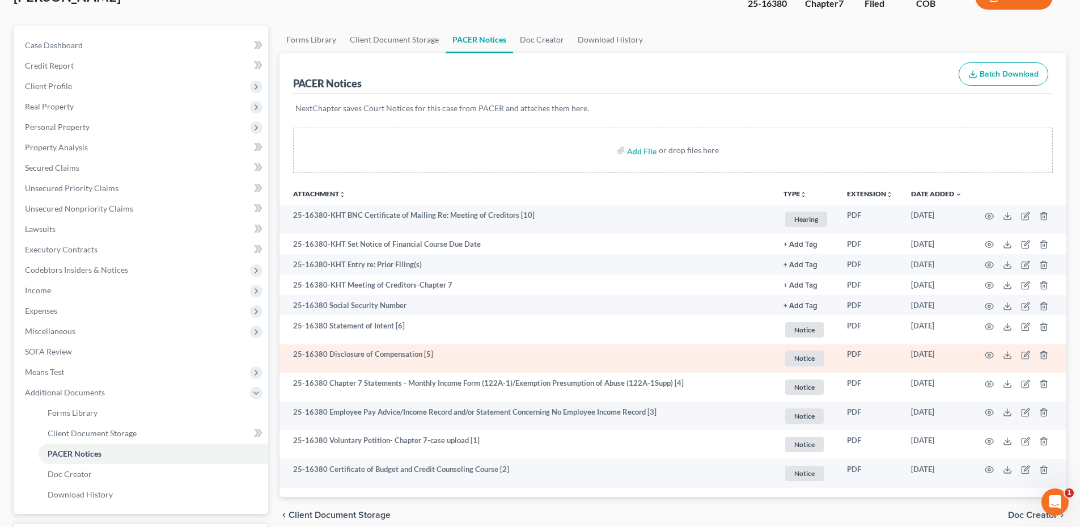
scroll to position [178, 0]
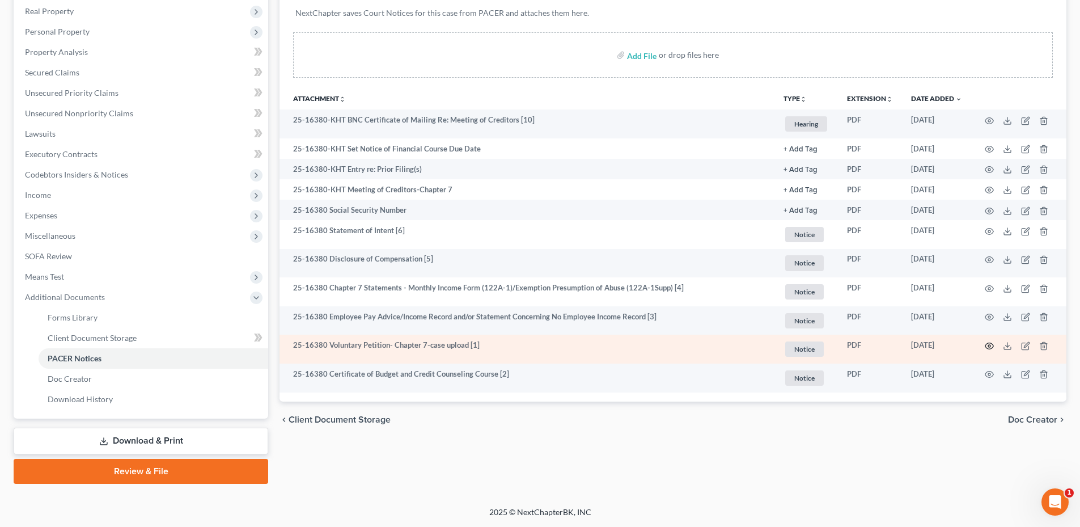
click at [993, 346] on icon "button" at bounding box center [989, 345] width 9 height 9
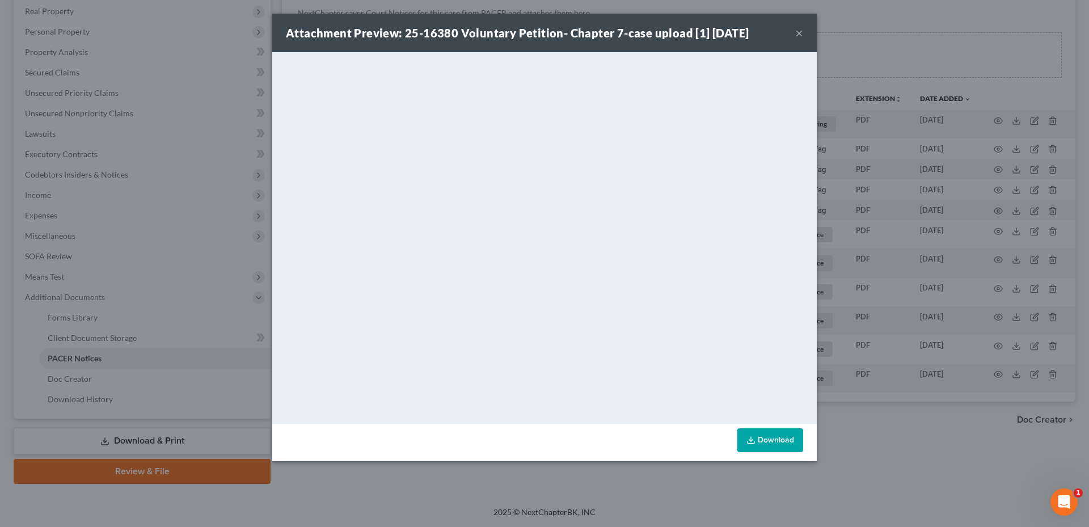
click at [804, 37] on div "Attachment Preview: 25-16380 Voluntary Petition- Chapter 7-case upload [1] [DAT…" at bounding box center [544, 33] width 544 height 39
click at [803, 36] on div "Attachment Preview: 25-16380 Voluntary Petition- Chapter 7-case upload [1] [DAT…" at bounding box center [544, 33] width 544 height 39
click at [799, 32] on button "×" at bounding box center [799, 33] width 8 height 14
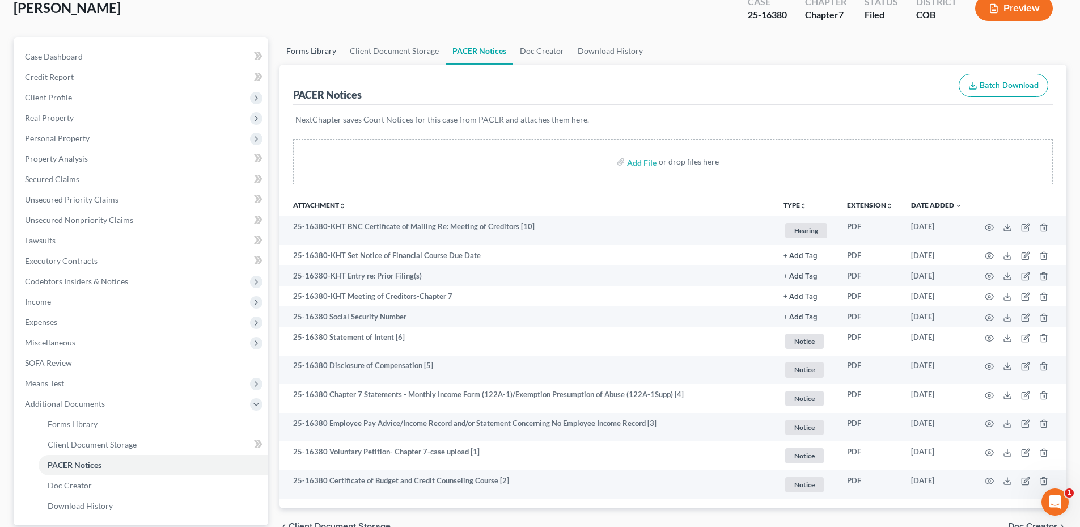
scroll to position [0, 0]
